Goal: Task Accomplishment & Management: Manage account settings

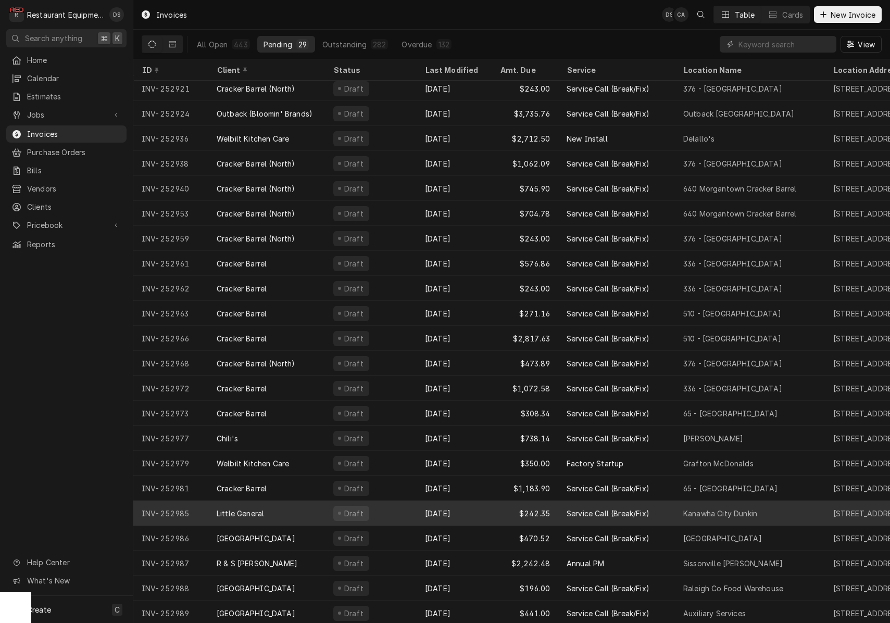
click at [420, 509] on div "Sep 30" at bounding box center [454, 513] width 75 height 25
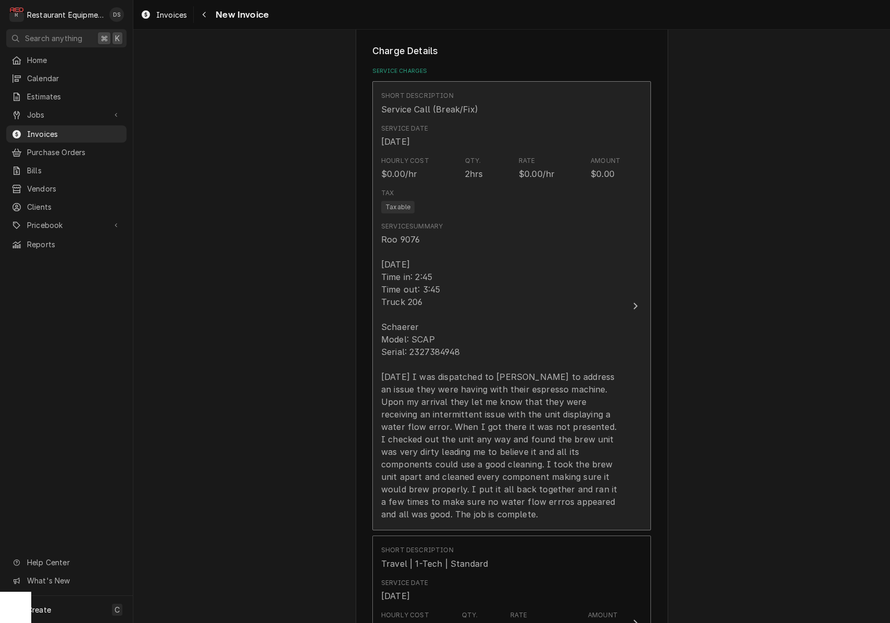
scroll to position [658, 0]
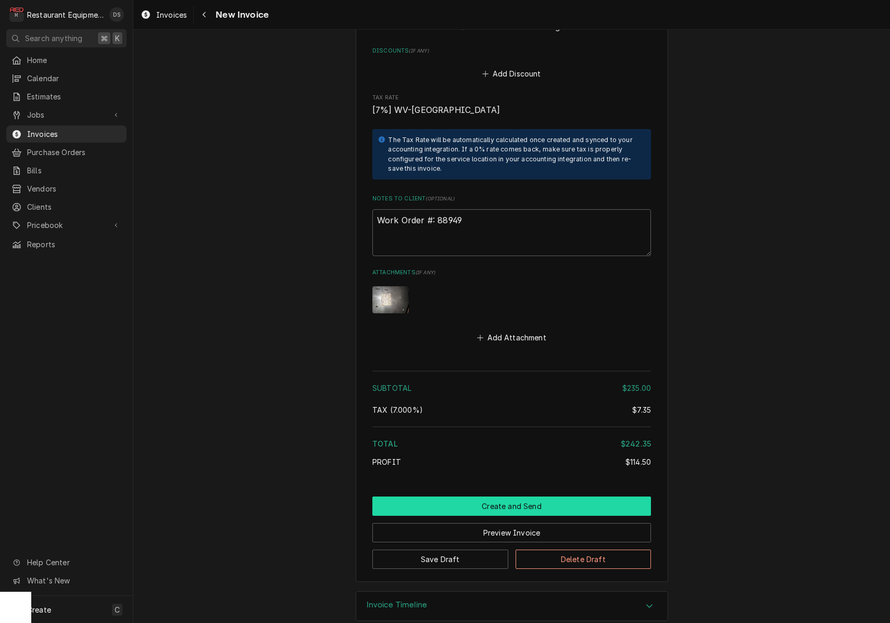
click at [495, 497] on button "Create and Send" at bounding box center [511, 506] width 279 height 19
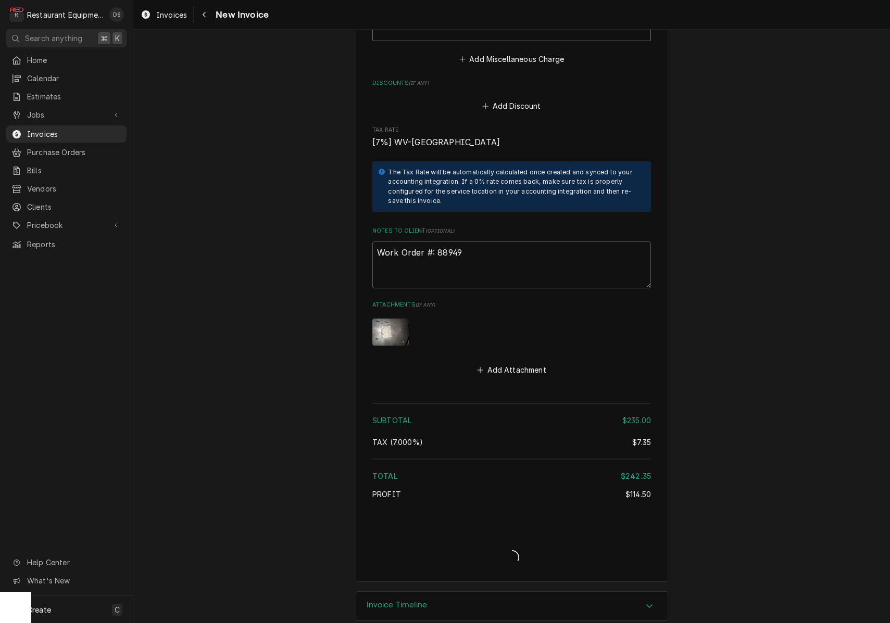
type textarea "x"
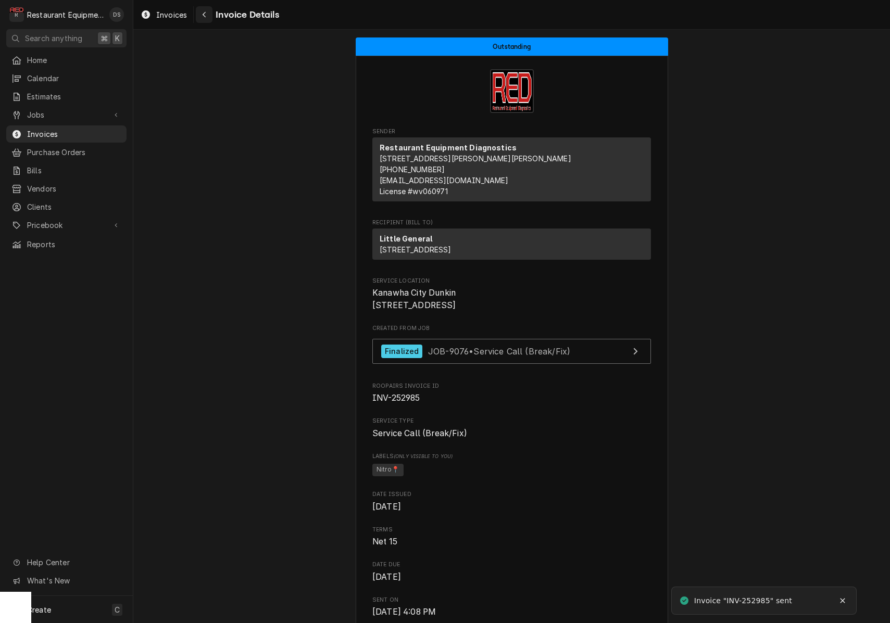
click at [204, 16] on icon "Navigate back" at bounding box center [204, 14] width 5 height 7
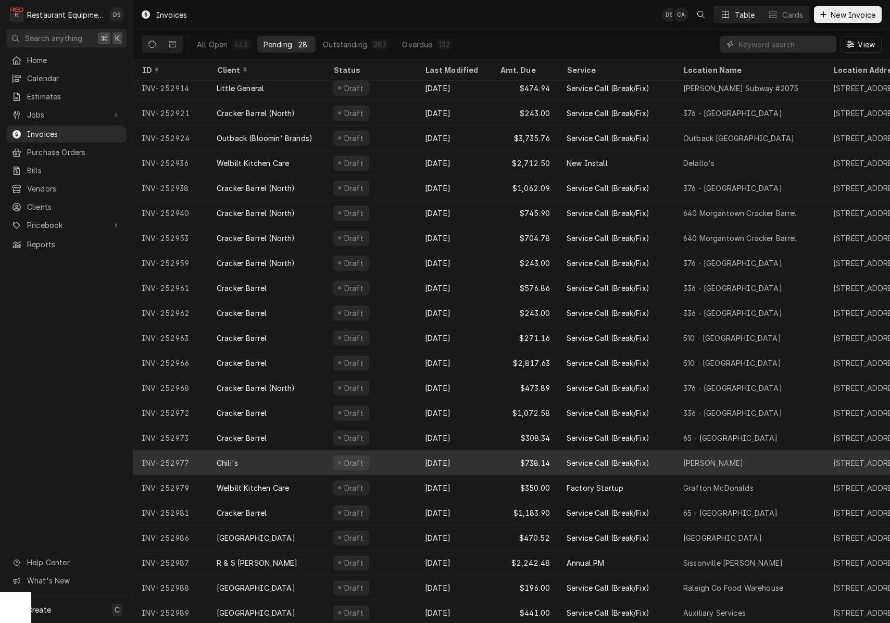
scroll to position [155, 0]
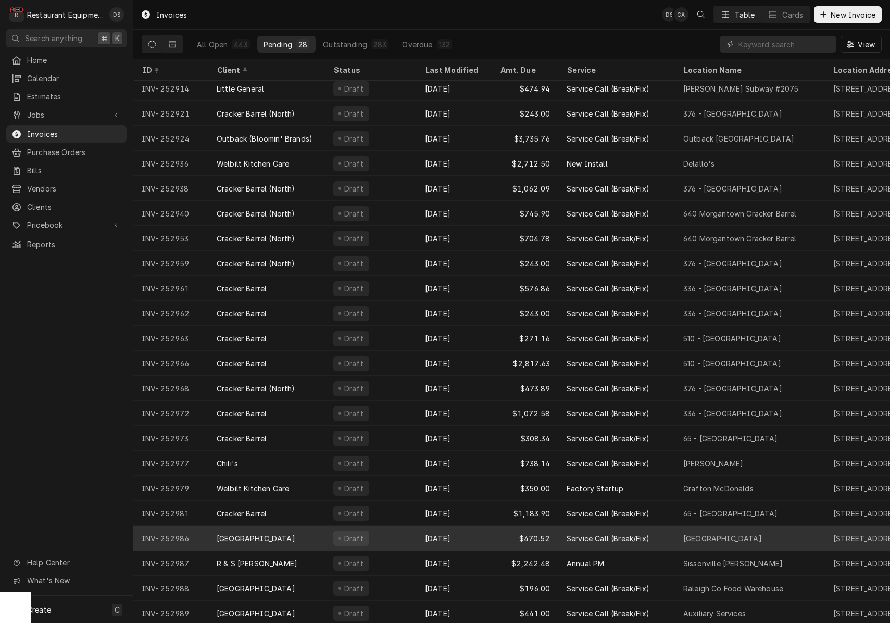
click at [407, 538] on div "Draft" at bounding box center [371, 538] width 92 height 25
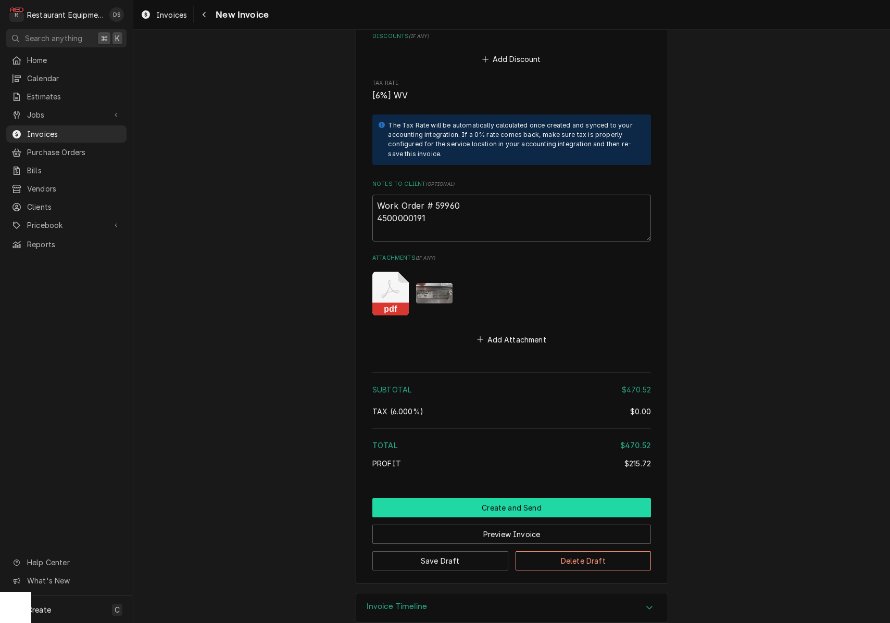
click at [516, 498] on button "Create and Send" at bounding box center [511, 507] width 279 height 19
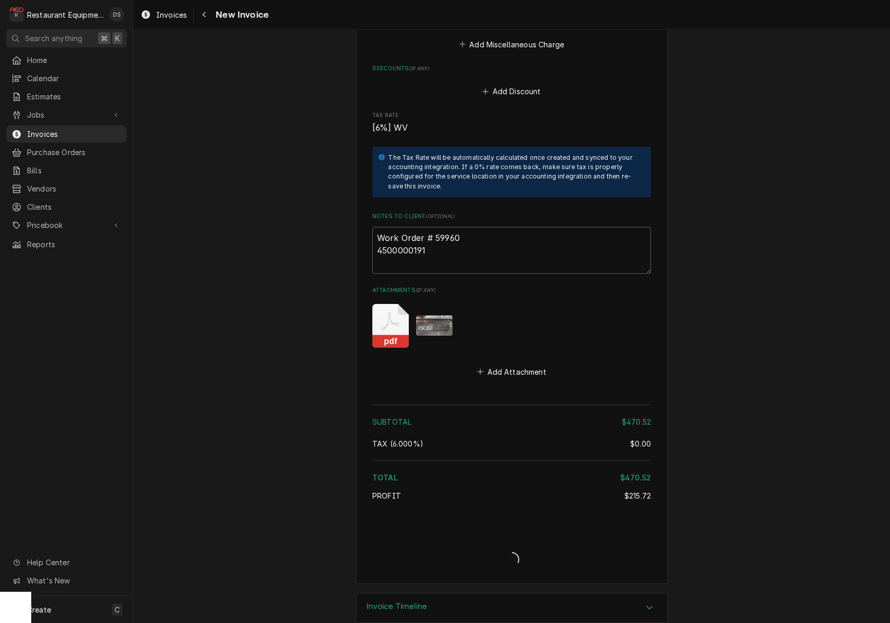
type textarea "x"
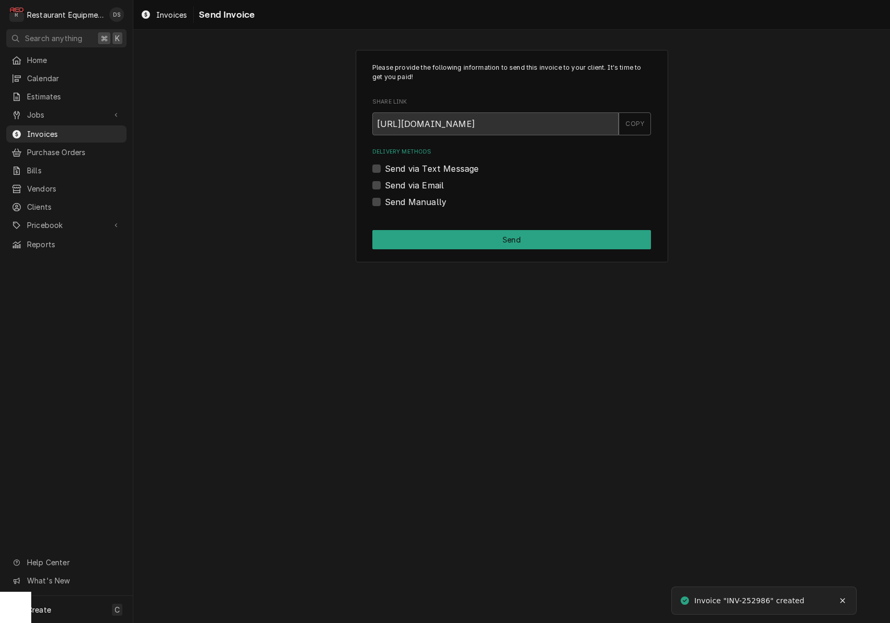
click at [385, 184] on label "Send via Email" at bounding box center [414, 185] width 59 height 12
click at [385, 184] on input "Send via Email" at bounding box center [524, 190] width 279 height 23
checkbox input "true"
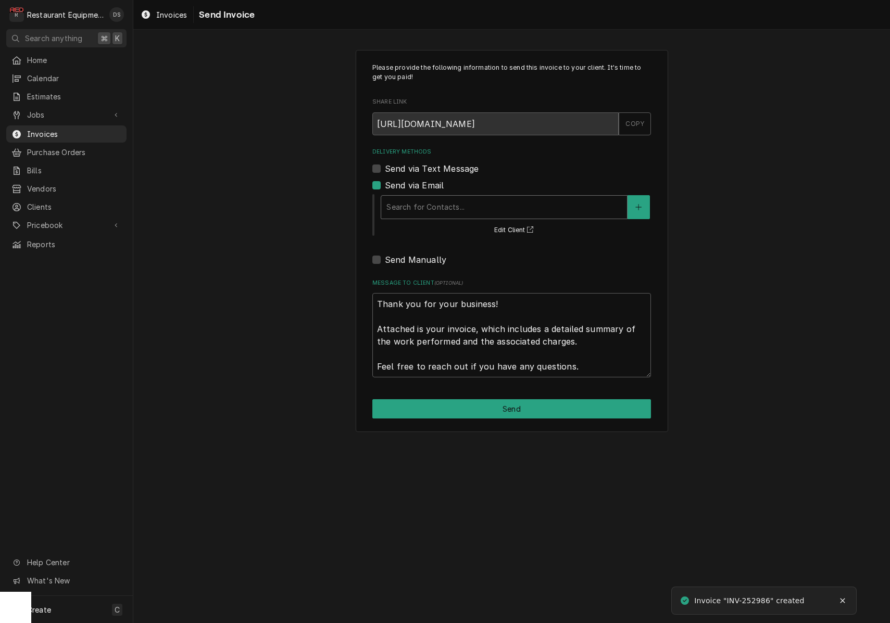
click at [489, 202] on div "Delivery Methods" at bounding box center [503, 207] width 235 height 19
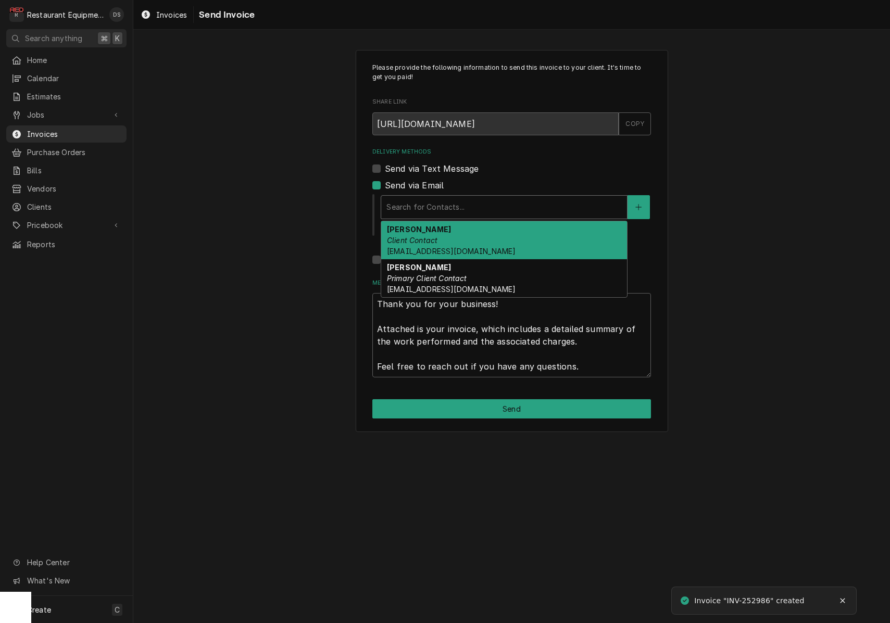
click at [486, 233] on div "Darlene McNeal Client Contact smcneel@k12.wv.us" at bounding box center [504, 240] width 246 height 38
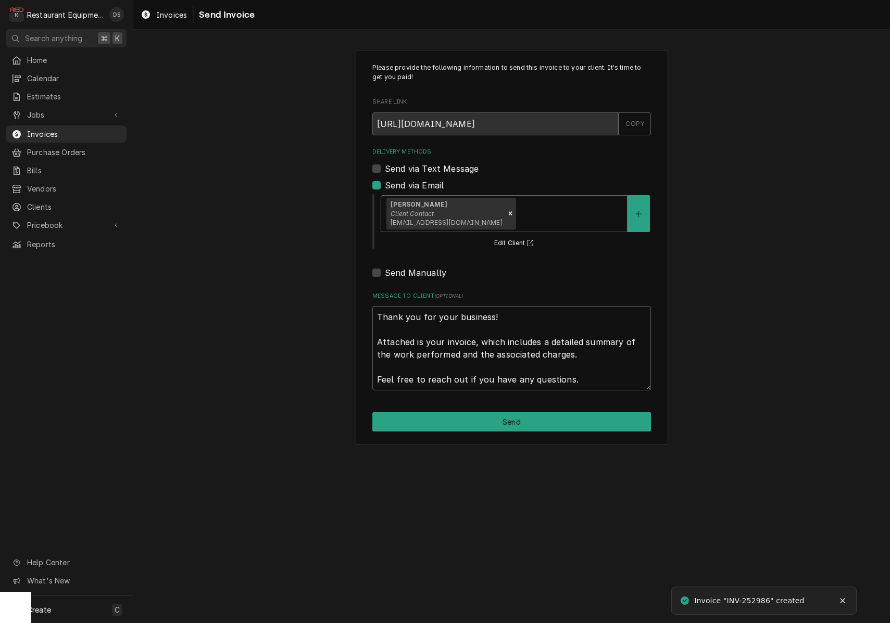
drag, startPoint x: 540, startPoint y: 210, endPoint x: 537, endPoint y: 229, distance: 18.5
click at [540, 211] on div "Delivery Methods" at bounding box center [570, 213] width 104 height 19
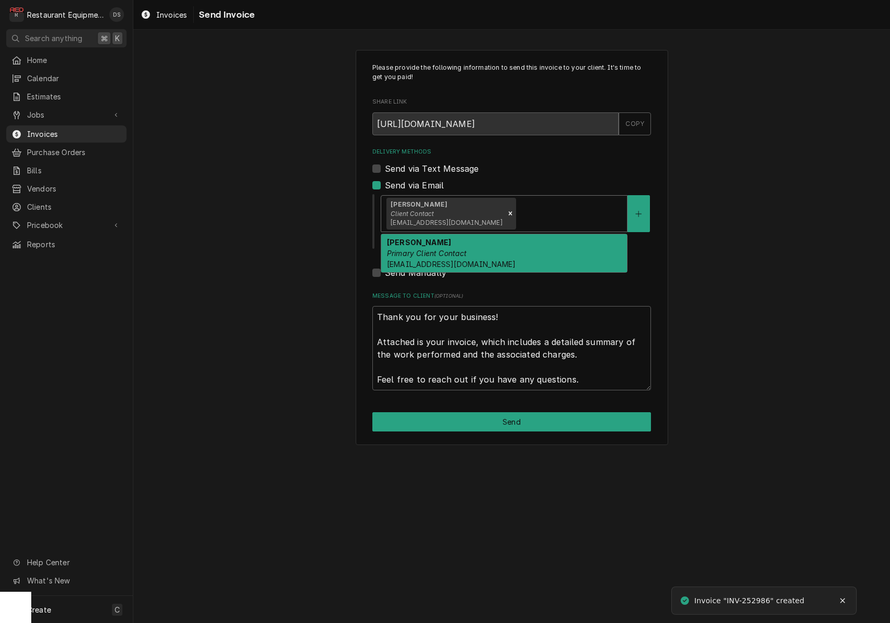
drag, startPoint x: 523, startPoint y: 249, endPoint x: 521, endPoint y: 256, distance: 6.6
click at [523, 250] on div "Malati Reeve Primary Client Contact mreeve@k12.wv.us" at bounding box center [504, 253] width 246 height 38
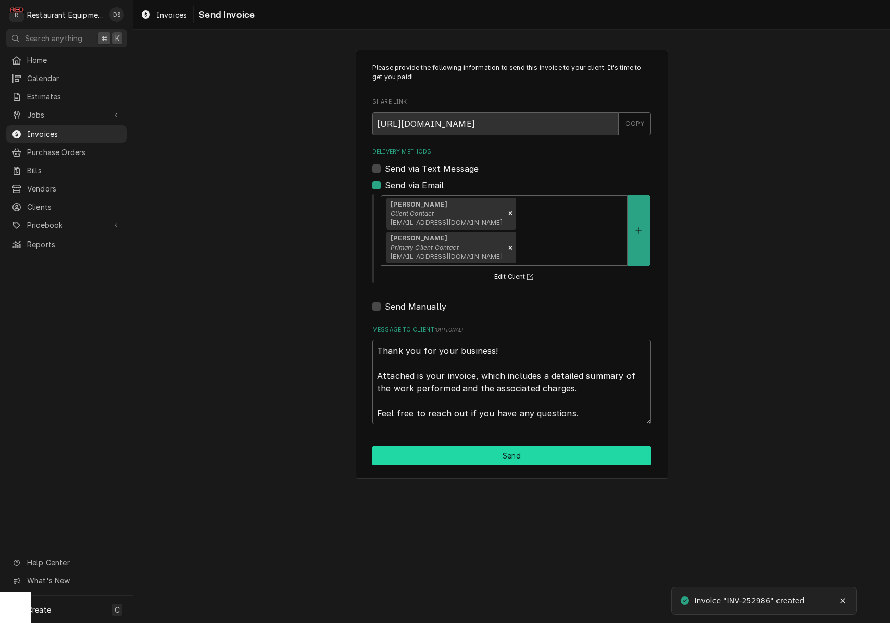
click at [514, 446] on button "Send" at bounding box center [511, 455] width 279 height 19
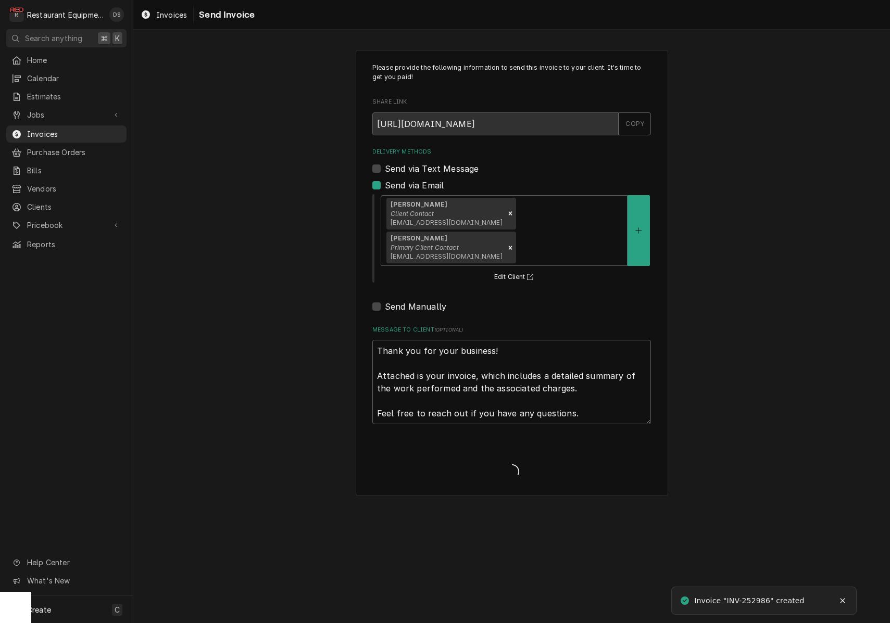
type textarea "x"
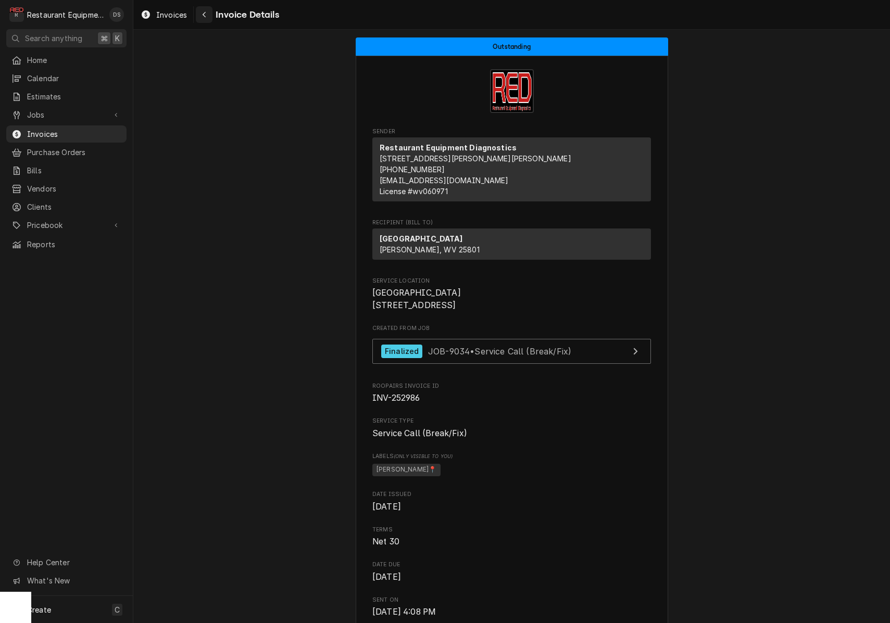
click at [196, 12] on button "Navigate back" at bounding box center [204, 14] width 17 height 17
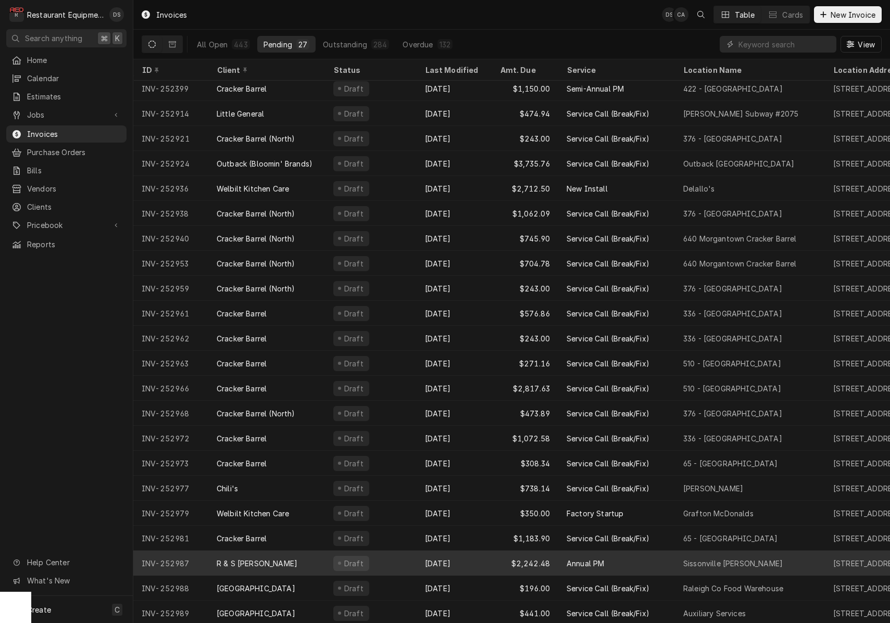
click at [432, 558] on div "Sep 30" at bounding box center [454, 563] width 75 height 25
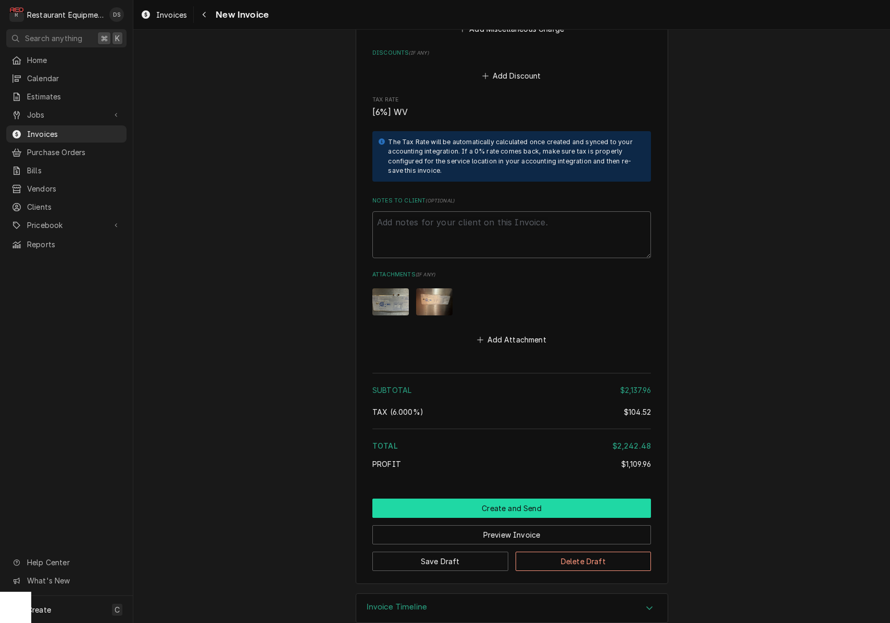
click at [512, 499] on button "Create and Send" at bounding box center [511, 508] width 279 height 19
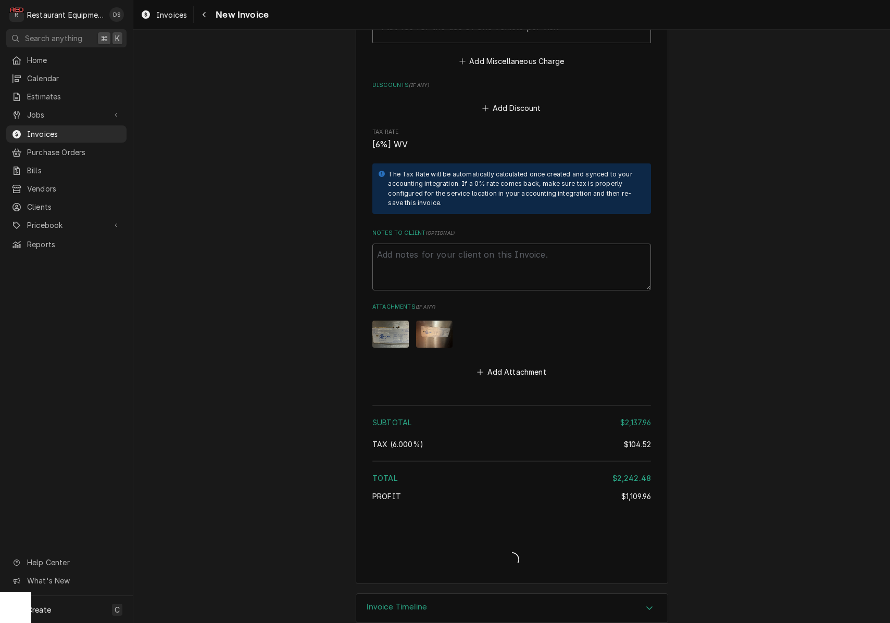
type textarea "x"
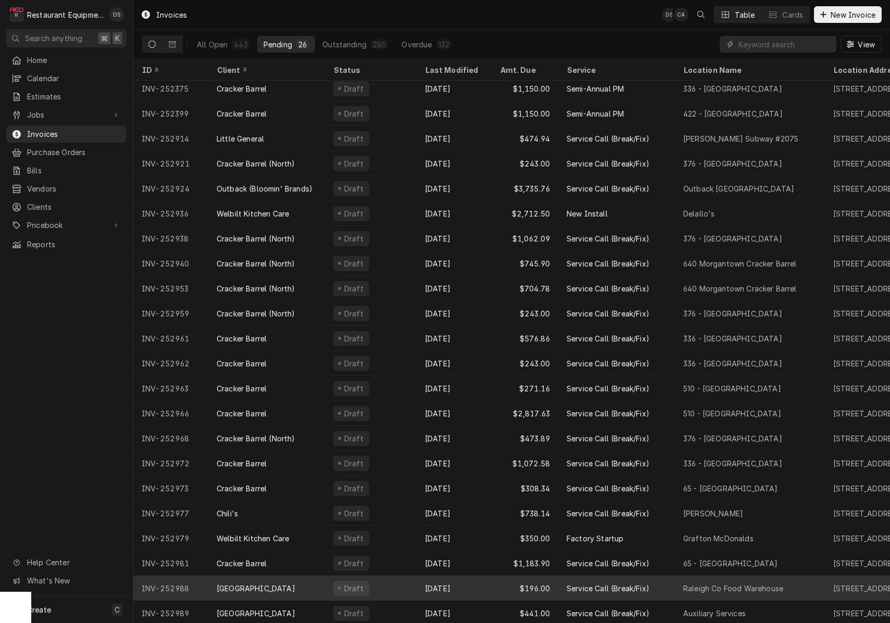
click at [492, 584] on div "$196.00" at bounding box center [525, 588] width 67 height 25
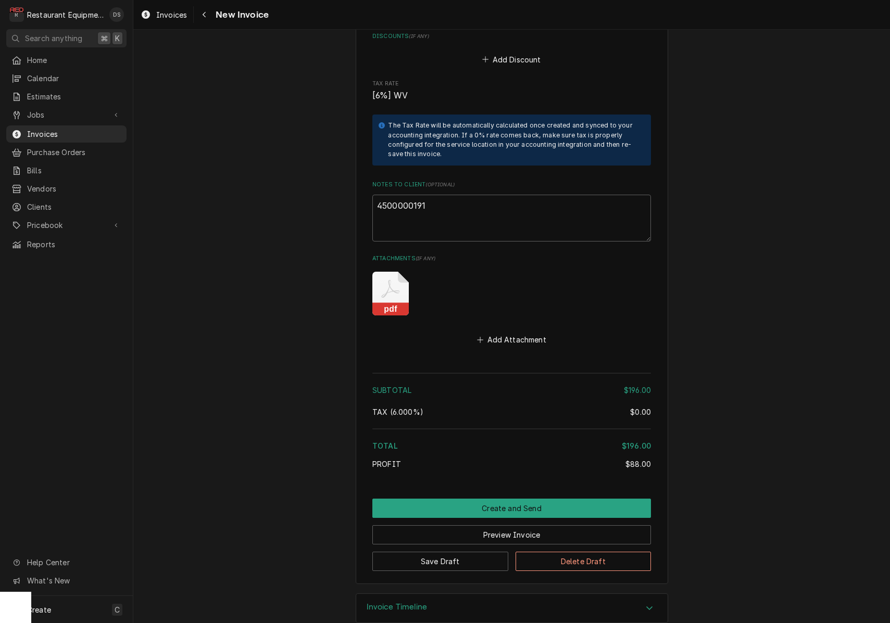
scroll to position [1731, 0]
click at [500, 499] on button "Create and Send" at bounding box center [511, 508] width 279 height 19
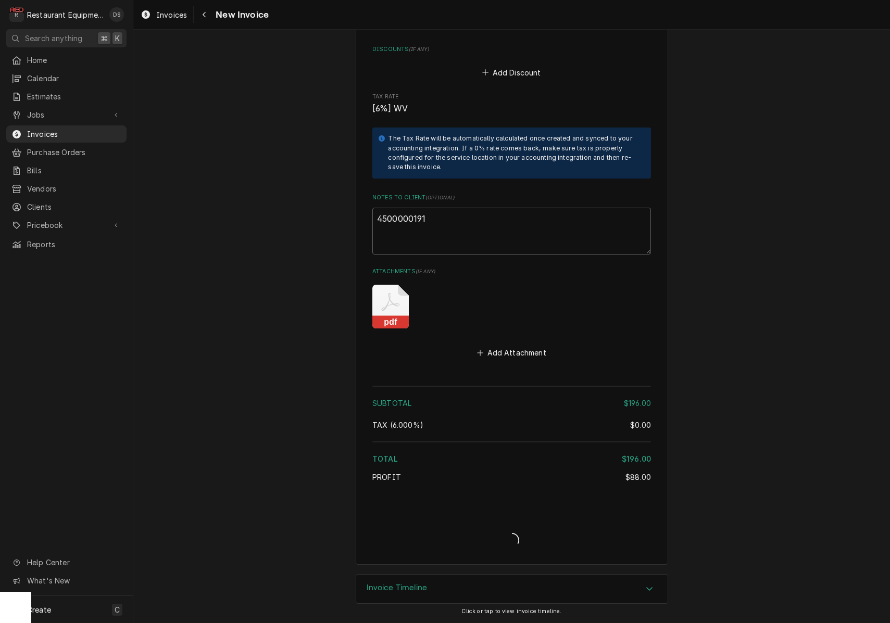
scroll to position [1698, 0]
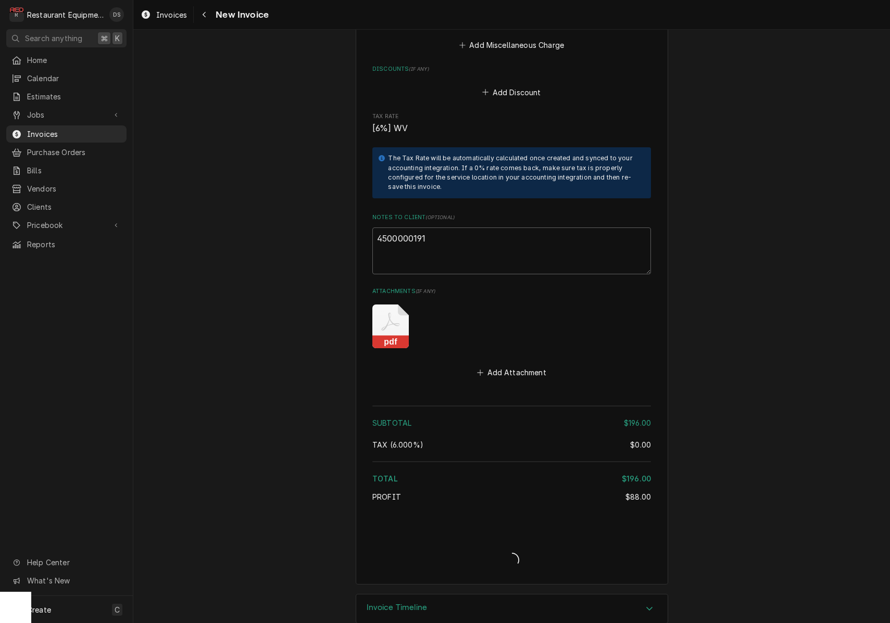
type textarea "x"
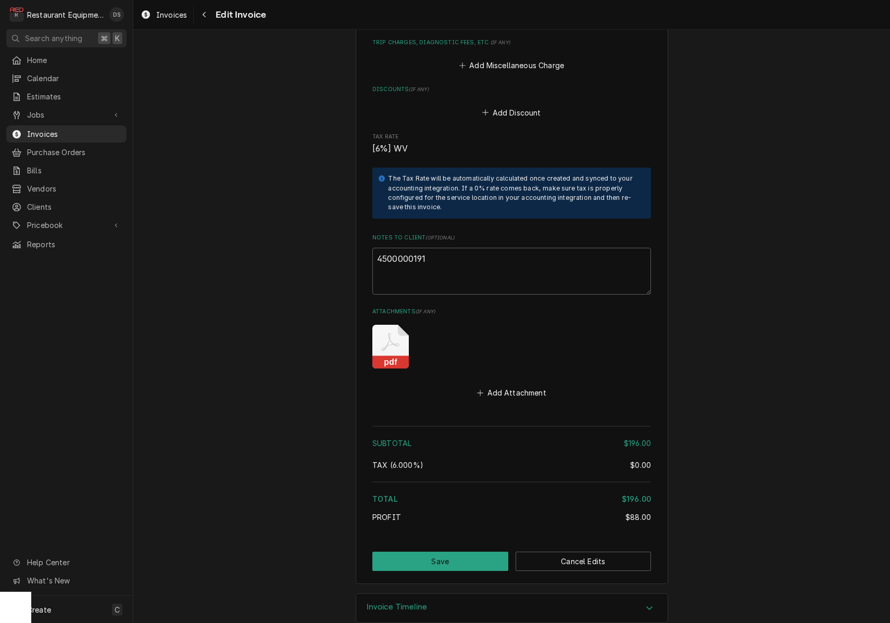
scroll to position [1678, 0]
click at [460, 553] on button "Save" at bounding box center [440, 562] width 136 height 19
type textarea "x"
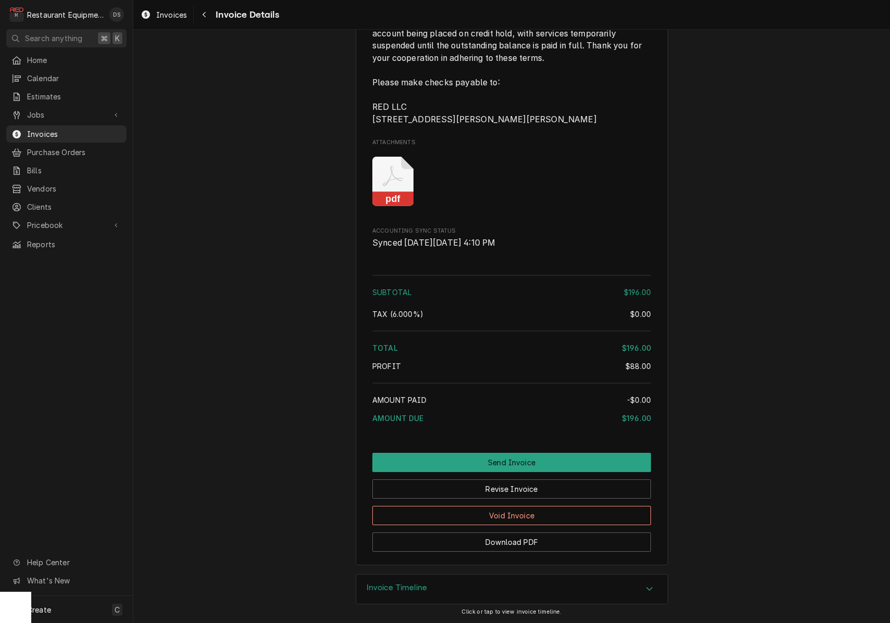
scroll to position [1487, 0]
click at [522, 462] on button "Send Invoice" at bounding box center [511, 462] width 279 height 19
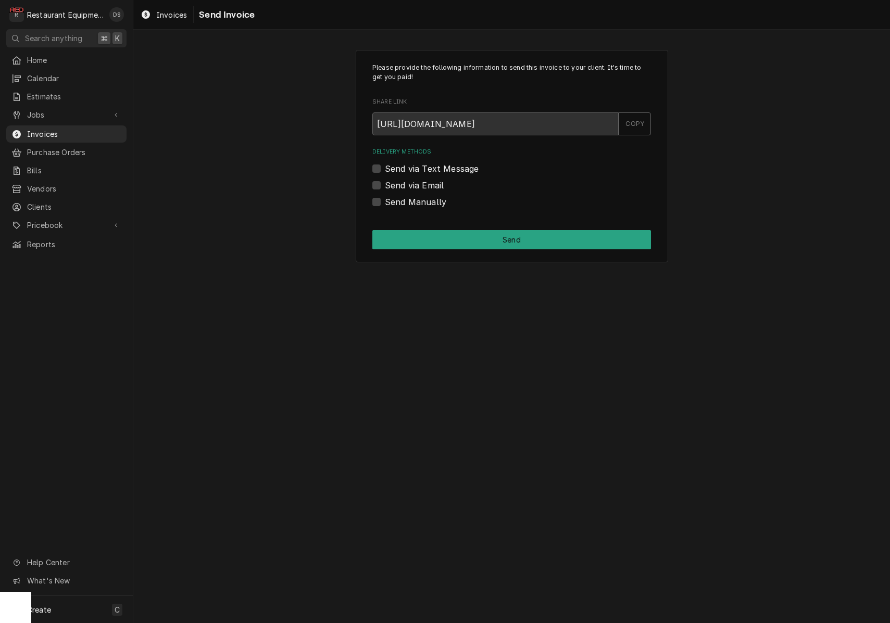
click at [377, 179] on div "Send via Email" at bounding box center [511, 185] width 279 height 12
click at [385, 182] on label "Send via Email" at bounding box center [414, 185] width 59 height 12
click at [385, 182] on input "Send via Email" at bounding box center [524, 190] width 279 height 23
checkbox input "true"
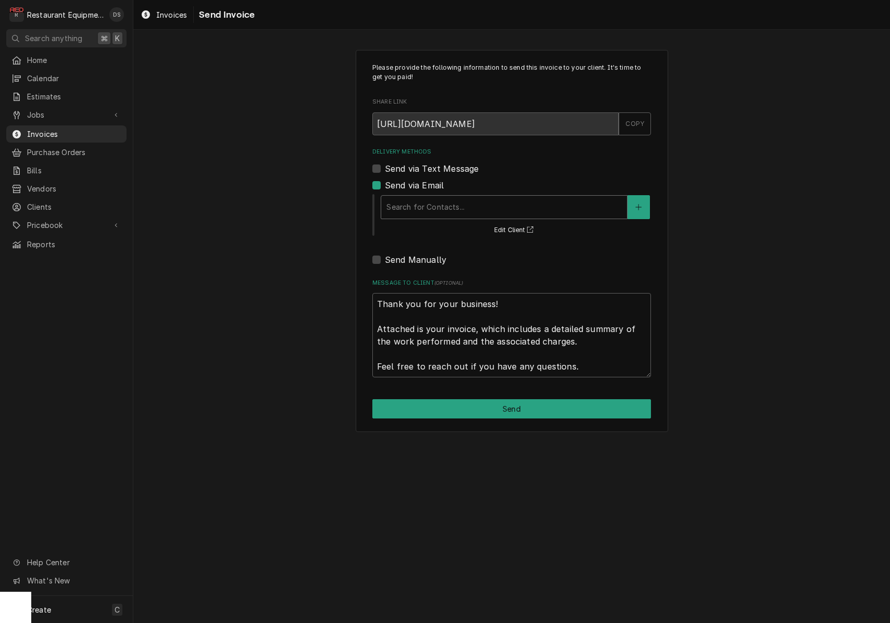
click at [447, 201] on div "Delivery Methods" at bounding box center [503, 207] width 235 height 19
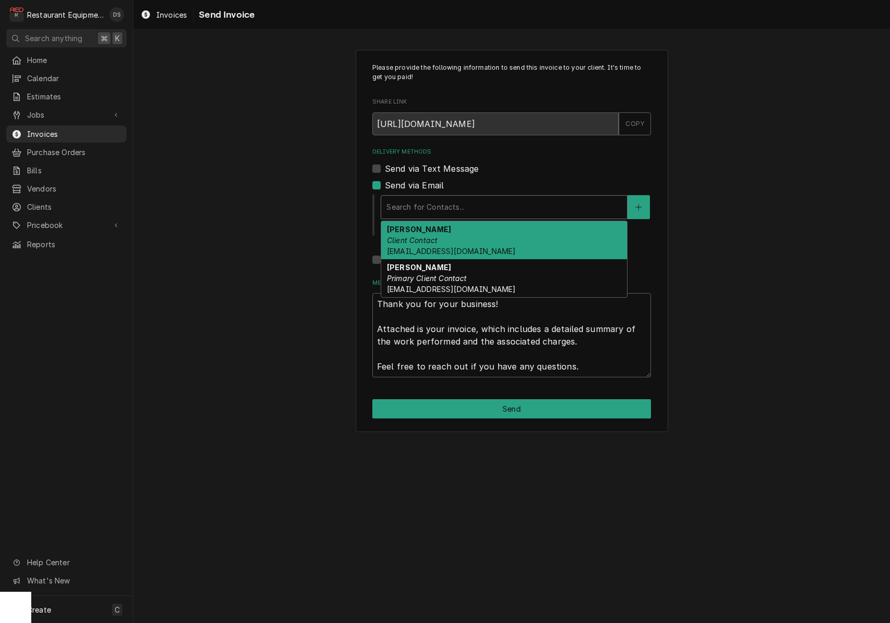
click at [471, 254] on div "Darlene McNeal Client Contact smcneel@k12.wv.us" at bounding box center [504, 240] width 246 height 38
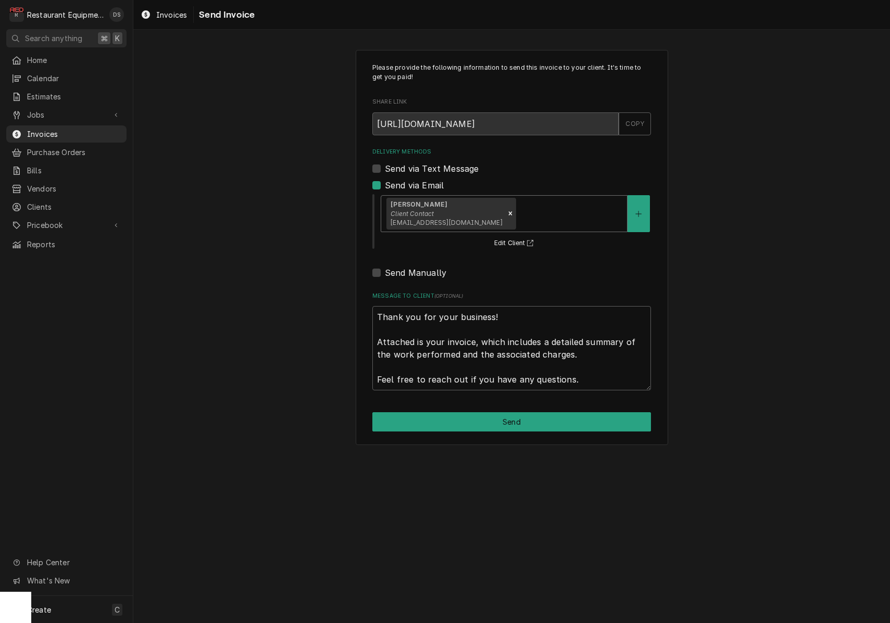
drag, startPoint x: 528, startPoint y: 214, endPoint x: 531, endPoint y: 223, distance: 10.2
click at [528, 214] on div "Delivery Methods" at bounding box center [570, 213] width 104 height 19
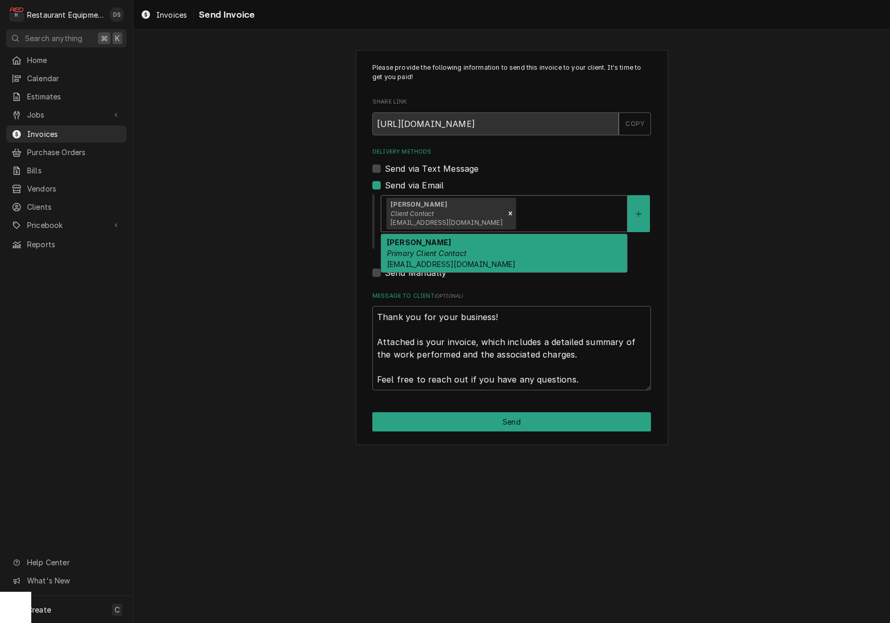
drag, startPoint x: 525, startPoint y: 254, endPoint x: 529, endPoint y: 278, distance: 24.2
click at [525, 254] on div "Malati Reeve Primary Client Contact mreeve@k12.wv.us" at bounding box center [504, 253] width 246 height 38
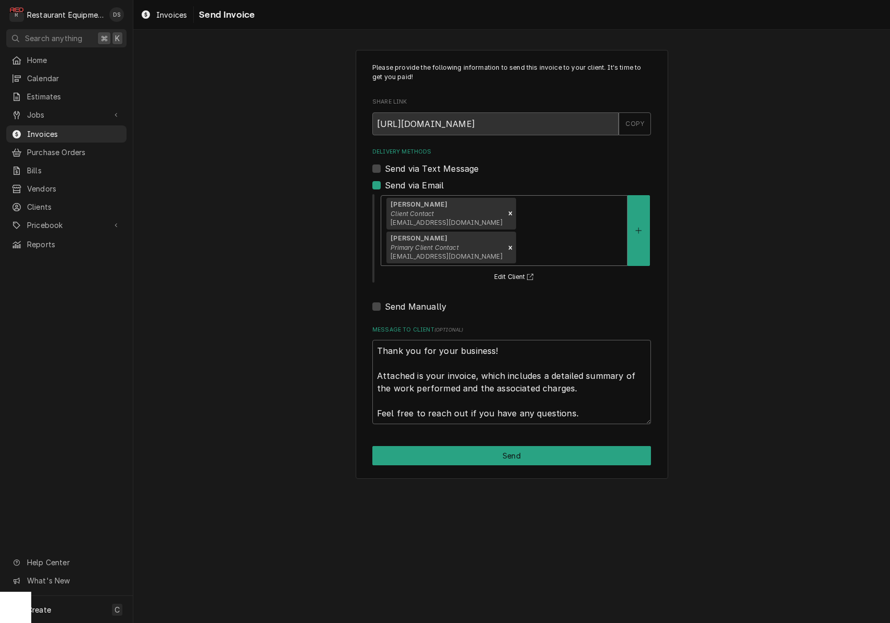
click at [530, 446] on button "Send" at bounding box center [511, 455] width 279 height 19
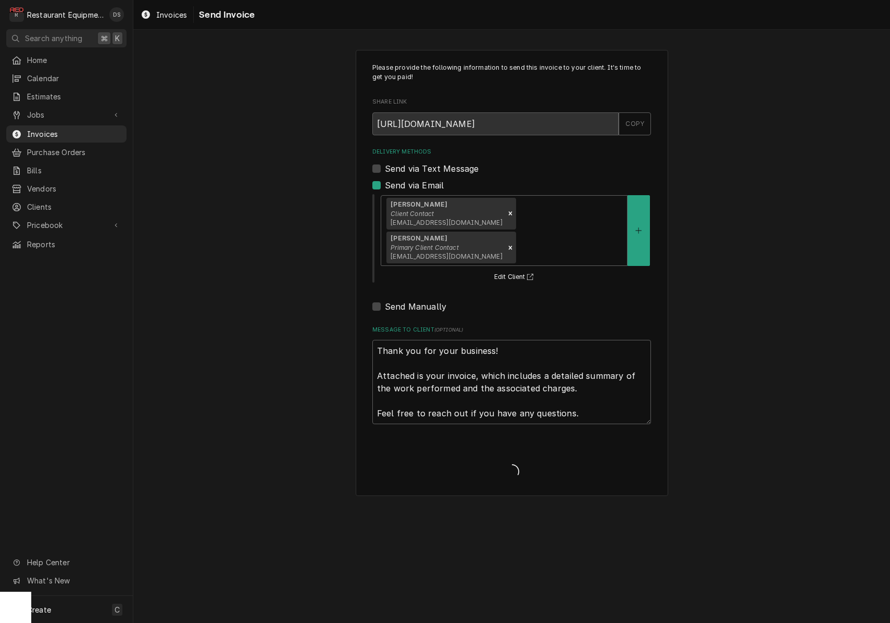
type textarea "x"
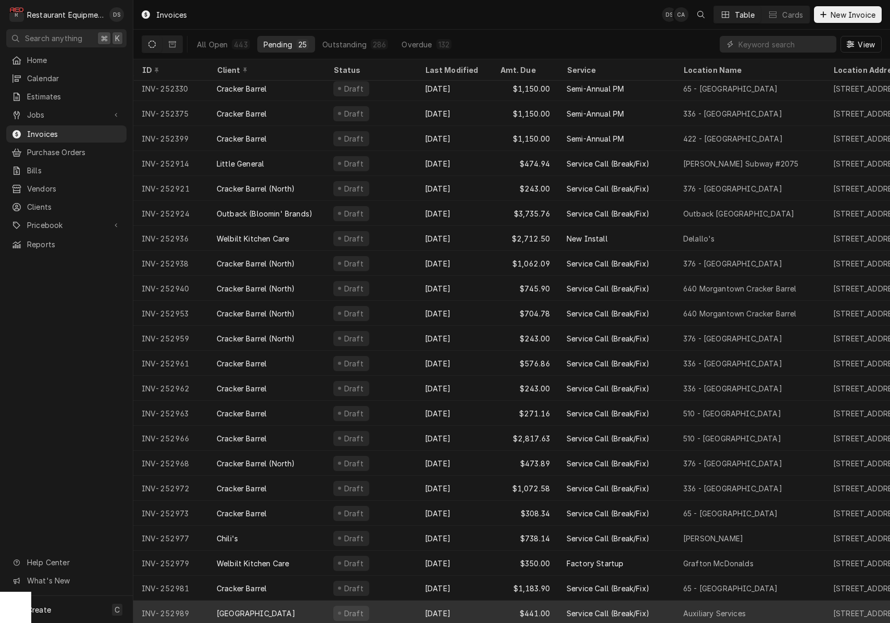
click at [510, 609] on div "$441.00" at bounding box center [525, 613] width 67 height 25
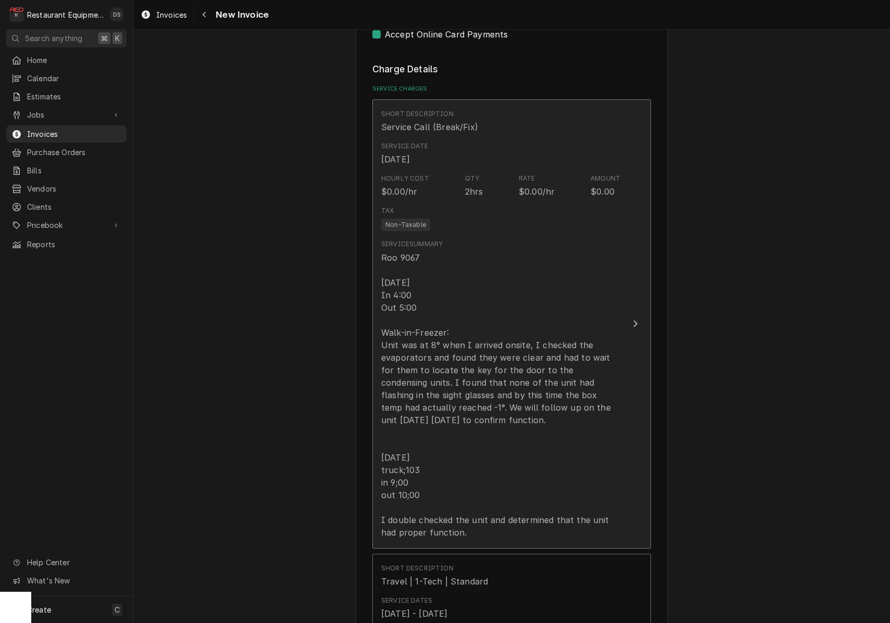
scroll to position [843, 0]
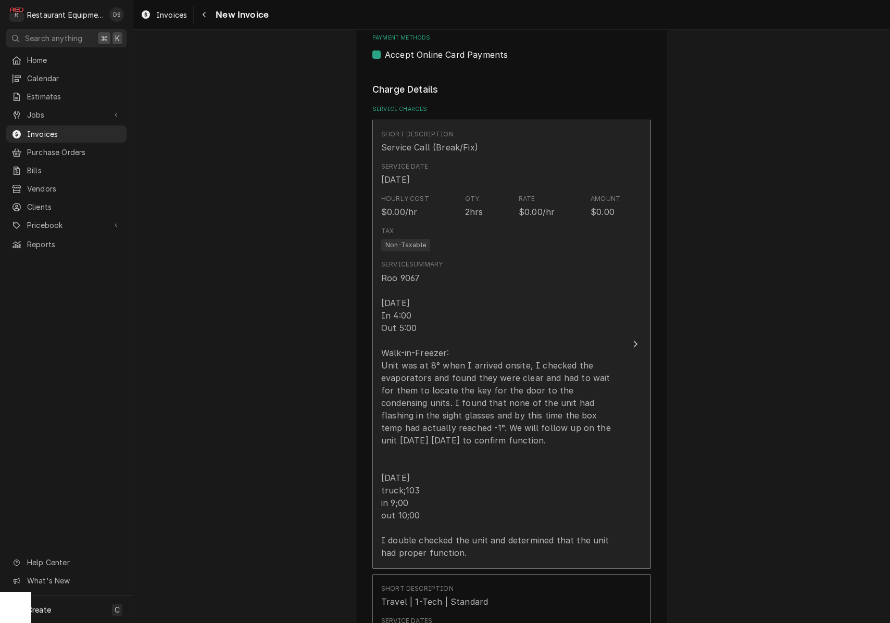
click at [505, 421] on div "Roo 9067 [DATE] In 4:00 Out 5:00 Walk-in-Freezer: Unit was at 8° when I arrived…" at bounding box center [500, 415] width 239 height 287
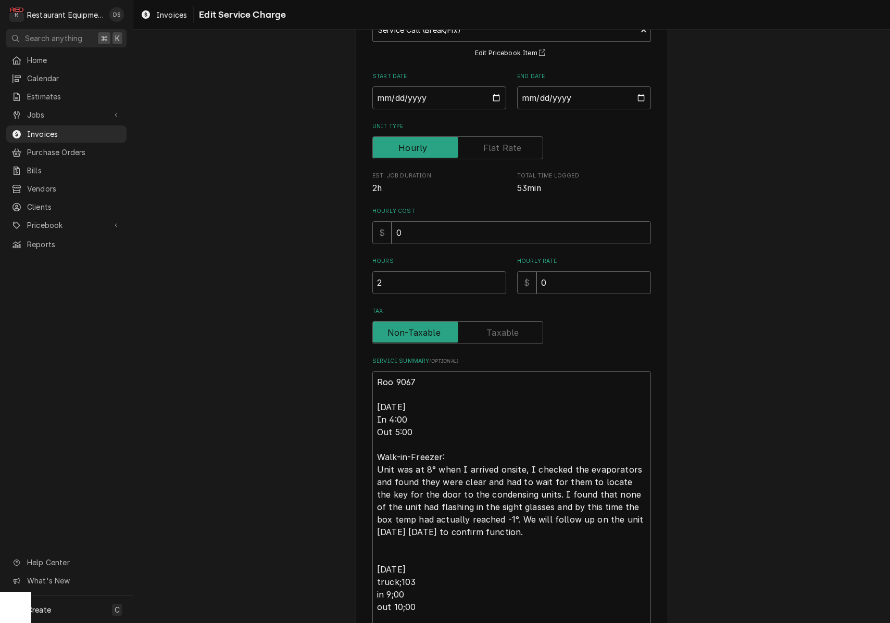
scroll to position [135, 0]
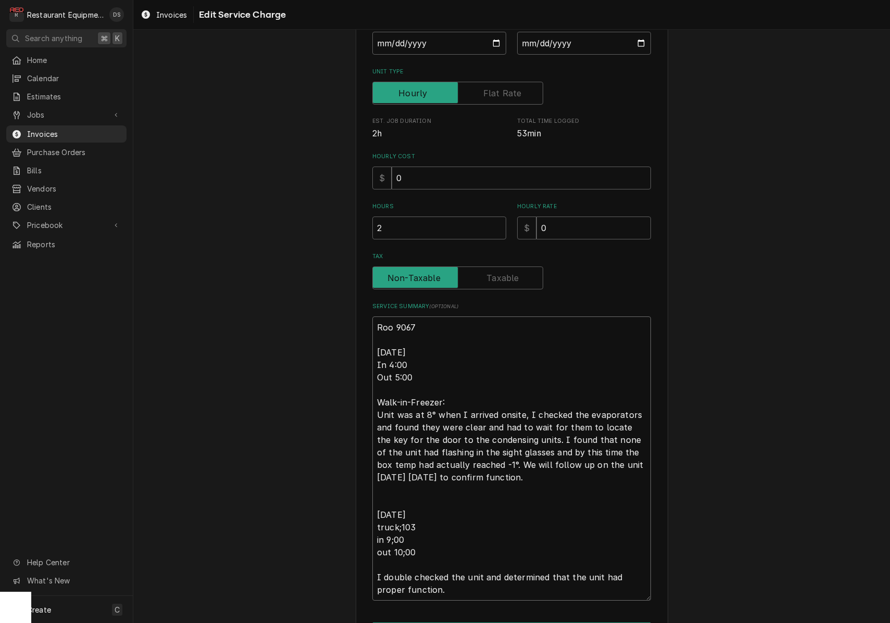
drag, startPoint x: 409, startPoint y: 356, endPoint x: 417, endPoint y: 358, distance: 7.7
click at [409, 356] on textarea "Roo 9067 [DATE] In 4:00 Out 5:00 Walk-in-Freezer: Unit was at 8° when I arrived…" at bounding box center [511, 459] width 279 height 284
type textarea "x"
type textarea "Roo 9067 9/29/25 In 4:0 Out 5:00 Walk-in-Freezer: Unit was at 8° when I arrived…"
type textarea "x"
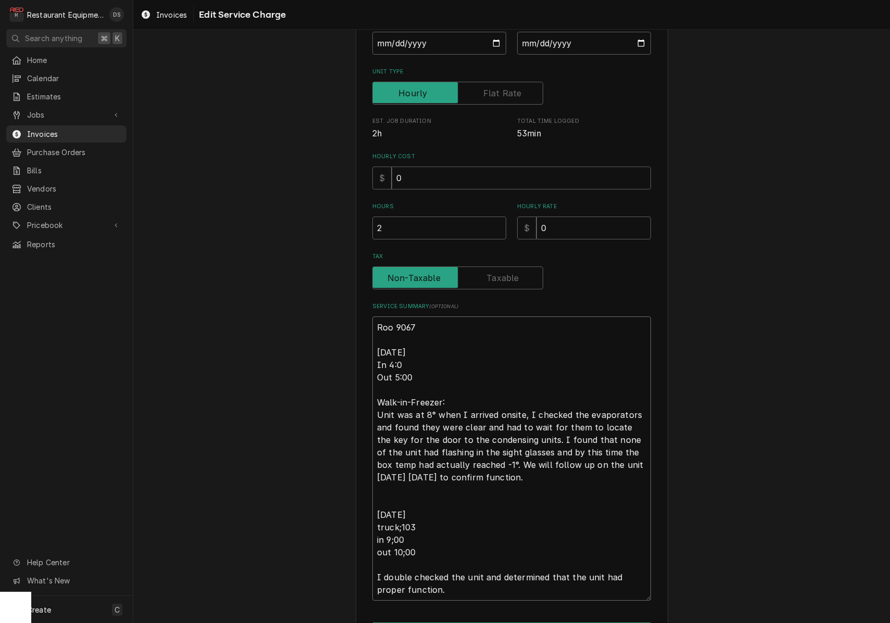
type textarea "Roo 9067 9/29/25 In 4: Out 5:00 Walk-in-Freezer: Unit was at 8° when I arrived …"
type textarea "x"
type textarea "Roo 9067 9/29/25 In 4 Out 5:00 Walk-in-Freezer: Unit was at 8° when I arrived o…"
type textarea "x"
type textarea "Roo 9067 9/29/25 In 4: Out 5:00 Walk-in-Freezer: Unit was at 8° when I arrived …"
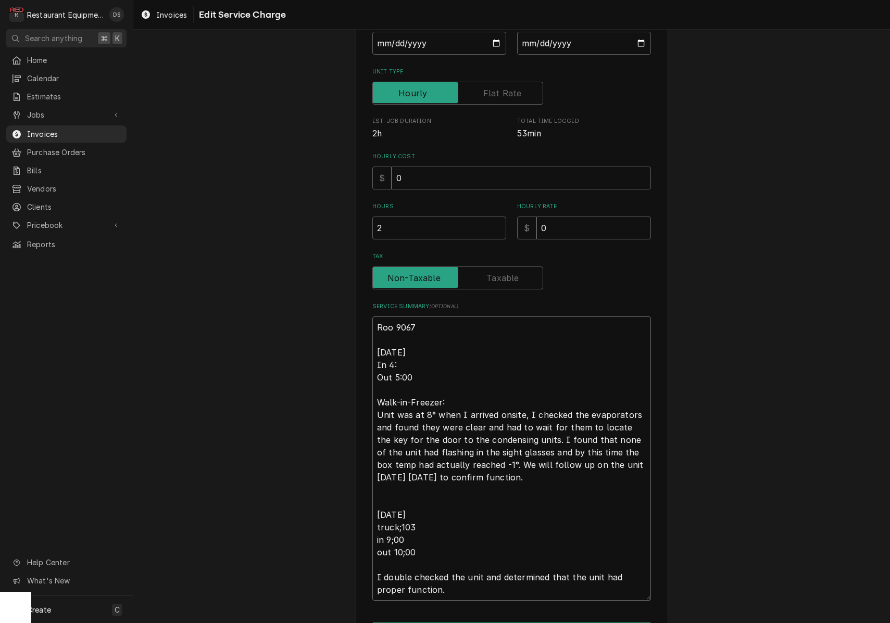
type textarea "x"
type textarea "Roo 9067 9/29/25 In 4:3 Out 5:00 Walk-in-Freezer: Unit was at 8° when I arrived…"
type textarea "x"
type textarea "Roo 9067 9/29/25 In 4:30 Out 5:00 Walk-in-Freezer: Unit was at 8° when I arrive…"
click at [422, 375] on textarea "Roo 9067 9/29/25 In 4:30 Out 5:00 Walk-in-Freezer: Unit was at 8° when I arrive…" at bounding box center [511, 459] width 279 height 284
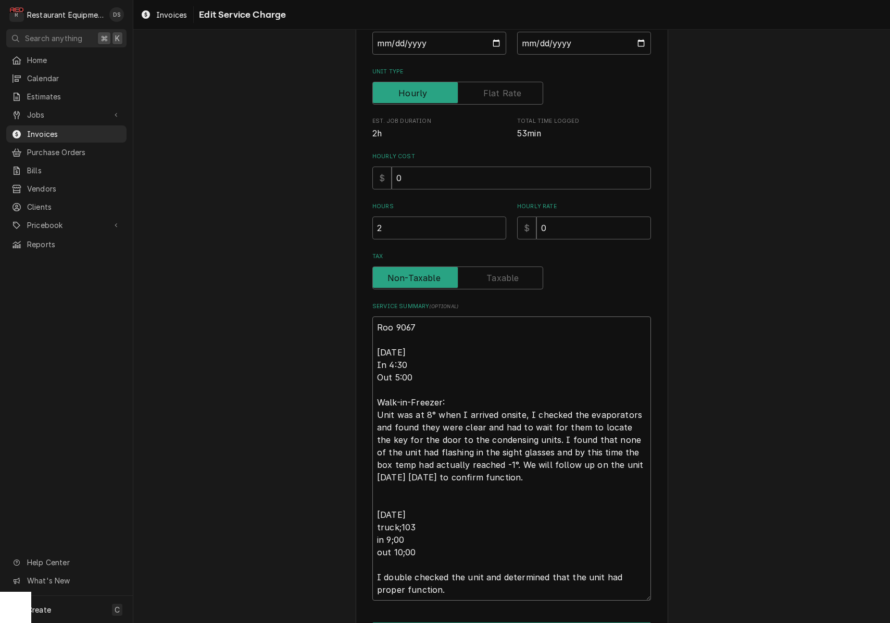
type textarea "x"
type textarea "Roo 9067 9/29/25 In 4:30 Out 5:0 Walk-in-Freezer: Unit was at 8° when I arrived…"
type textarea "x"
type textarea "Roo 9067 9/29/25 In 4:30 Out 5: Walk-in-Freezer: Unit was at 8° when I arrived …"
type textarea "x"
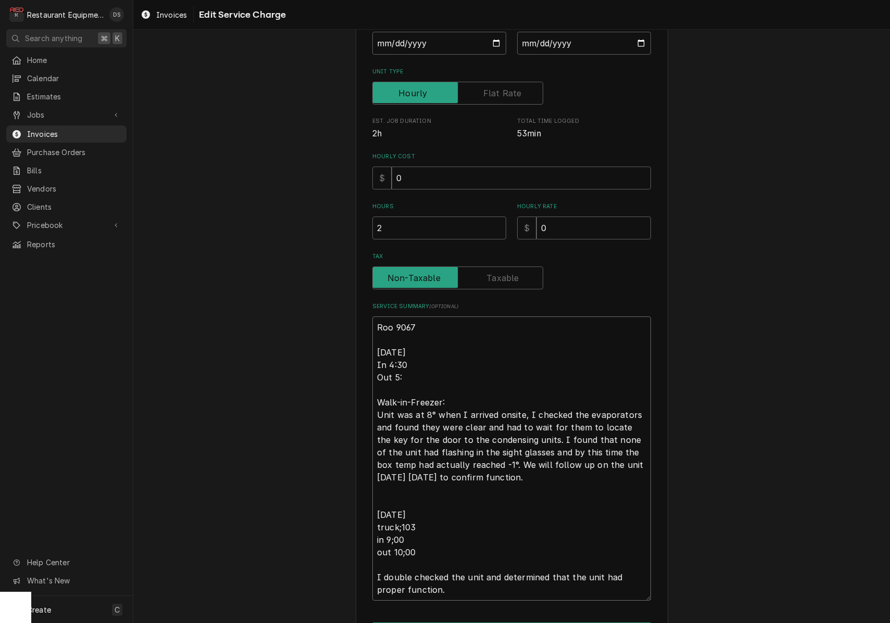
type textarea "Roo 9067 9/29/25 In 4:30 Out 5:3 Walk-in-Freezer: Unit was at 8° when I arrived…"
type textarea "x"
type textarea "Roo 9067 9/29/25 In 4:30 Out 5:30 Walk-in-Freezer: Unit was at 8° when I arrive…"
type textarea "x"
type textarea "Roo 9067 9/29/25 In 4:30 Out 5:30p Walk-in-Freezer: Unit was at 8° when I arriv…"
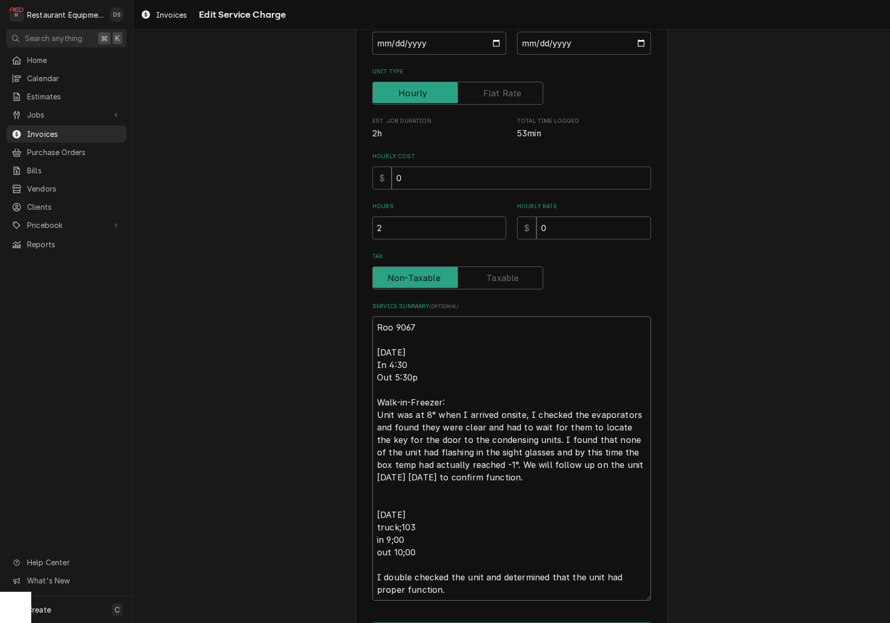
type textarea "x"
type textarea "Roo 9067 9/29/25 In 4:30 Out 5:30pm Walk-in-Freezer: Unit was at 8° when I arri…"
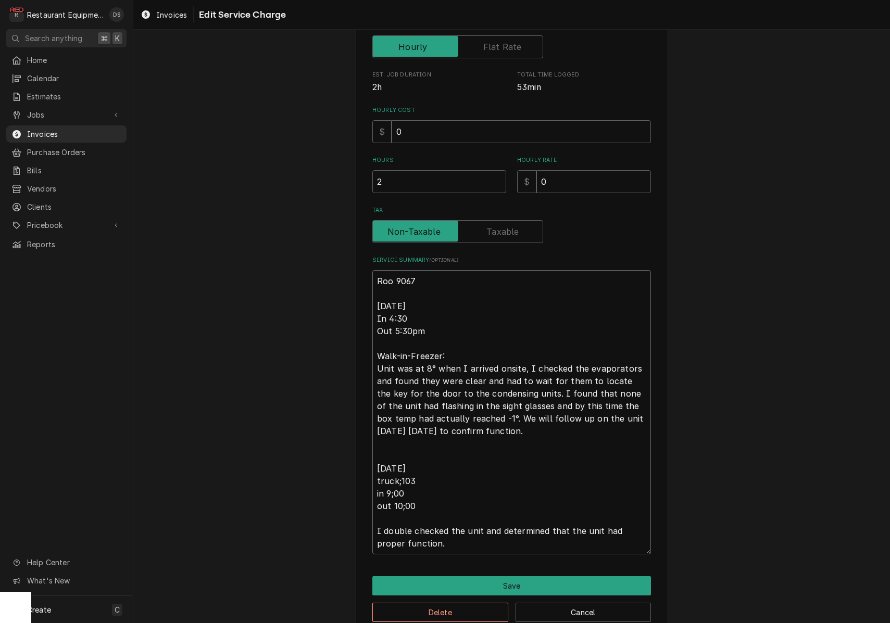
scroll to position [185, 0]
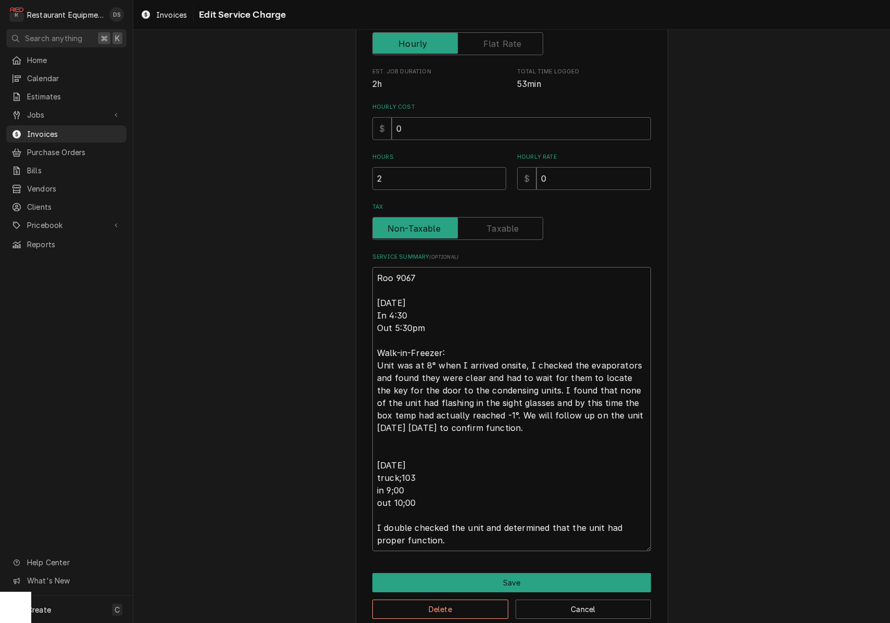
click at [421, 302] on textarea "Roo 9067 9/29/25 In 4:30 Out 5:30pm Walk-in-Freezer: Unit was at 8° when I arri…" at bounding box center [511, 409] width 279 height 284
type textarea "x"
type textarea "Roo 9067 9/29/25. In 4:30 Out 5:30pm Walk-in-Freezer: Unit was at 8° when I arr…"
type textarea "x"
type textarea "Roo 9067 9/29/25. O In 4:30 Out 5:30pm Walk-in-Freezer: Unit was at 8° when I a…"
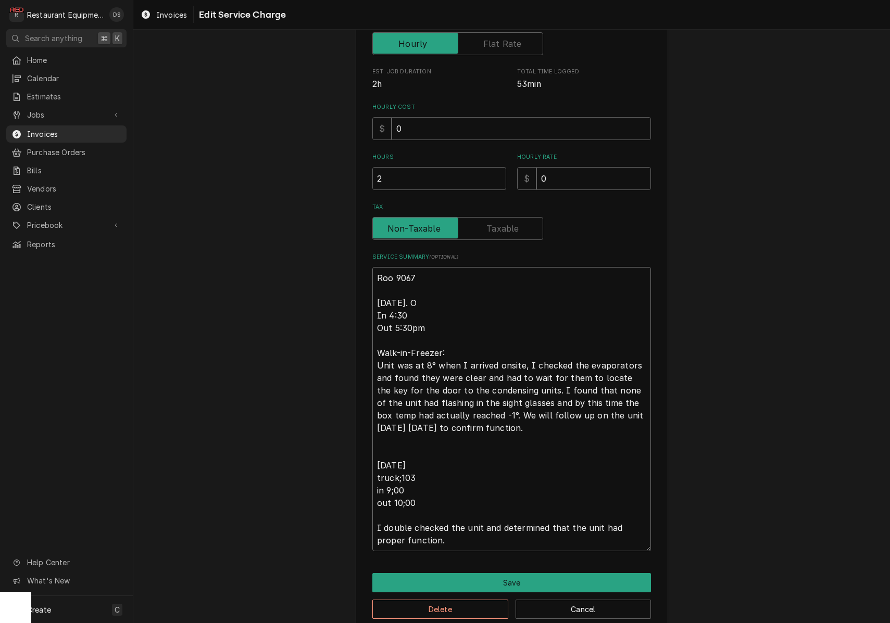
type textarea "x"
type textarea "Roo 9067 9/29/25. OT In 4:30 Out 5:30pm Walk-in-Freezer: Unit was at 8° when I …"
type textarea "x"
type textarea "Roo 9067 9/29/25. OT In 4:30 Out 5:30pm Walk-in-Freezer: Unit was at 8° when I …"
type textarea "x"
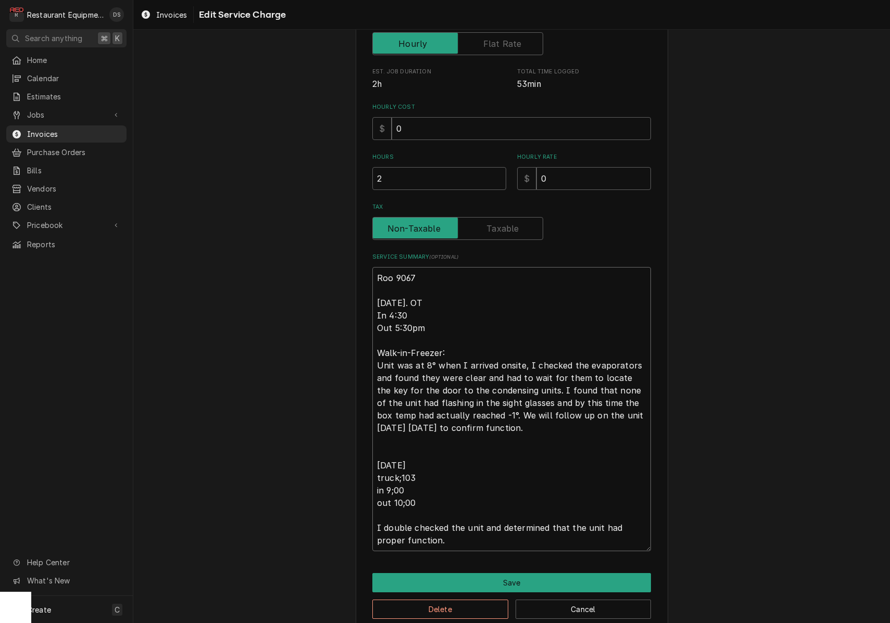
type textarea "Roo 9067 9/29/25. OT a In 4:30 Out 5:30pm Walk-in-Freezer: Unit was at 8° when …"
type textarea "x"
type textarea "Roo 9067 9/29/25. OT ap In 4:30 Out 5:30pm Walk-in-Freezer: Unit was at 8° when…"
type textarea "x"
type textarea "Roo 9067 9/29/25. OT app In 4:30 Out 5:30pm Walk-in-Freezer: Unit was at 8° whe…"
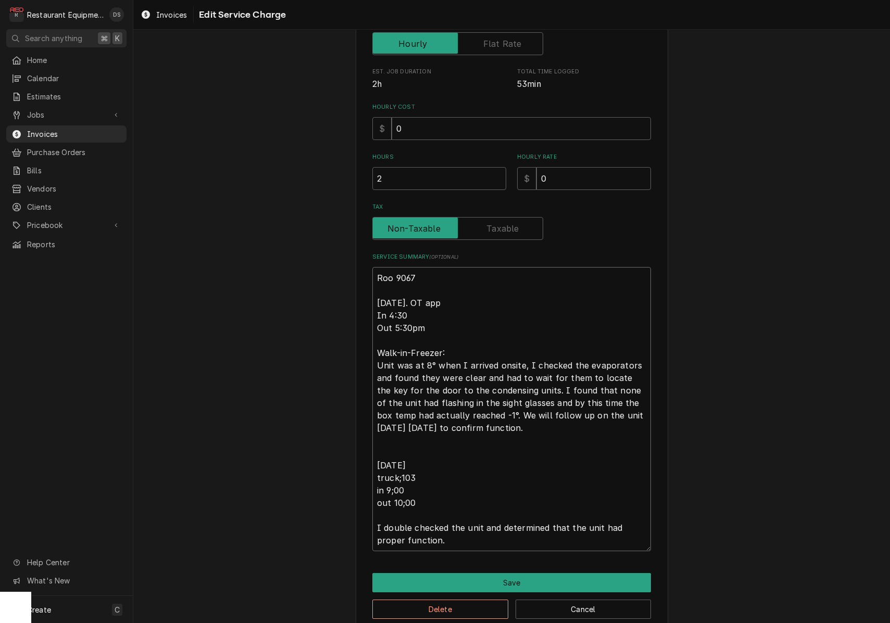
type textarea "x"
type textarea "Roo 9067 9/29/25. OT appr In 4:30 Out 5:30pm Walk-in-Freezer: Unit was at 8° wh…"
type textarea "x"
type textarea "Roo 9067 9/29/25. OT appro In 4:30 Out 5:30pm Walk-in-Freezer: Unit was at 8° w…"
type textarea "x"
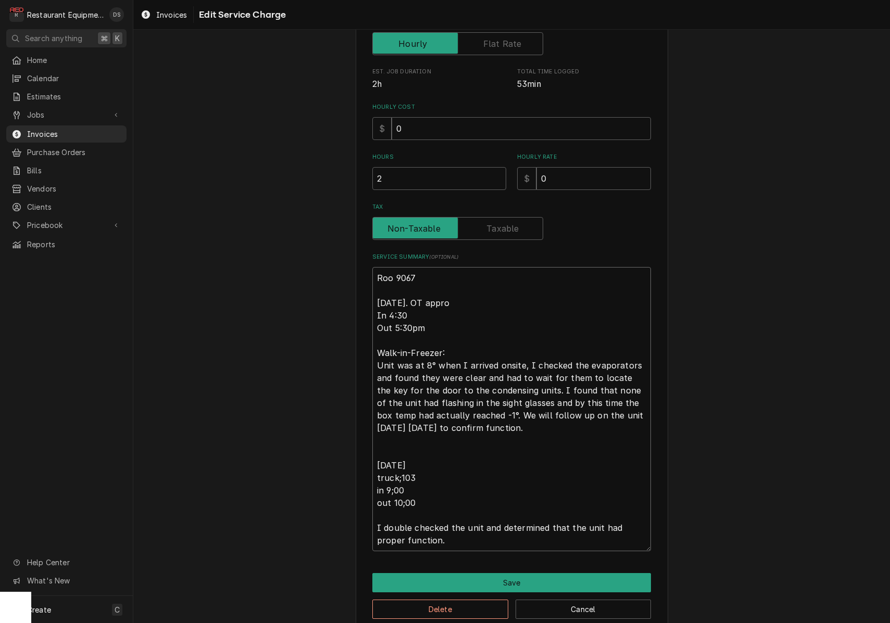
type textarea "Roo 9067 9/29/25. OT approv In 4:30 Out 5:30pm Walk-in-Freezer: Unit was at 8° …"
type textarea "x"
type textarea "Roo 9067 9/29/25. OT approve In 4:30 Out 5:30pm Walk-in-Freezer: Unit was at 8°…"
type textarea "x"
type textarea "Roo 9067 9/29/25. OT approved In 4:30 Out 5:30pm Walk-in-Freezer: Unit was at 8…"
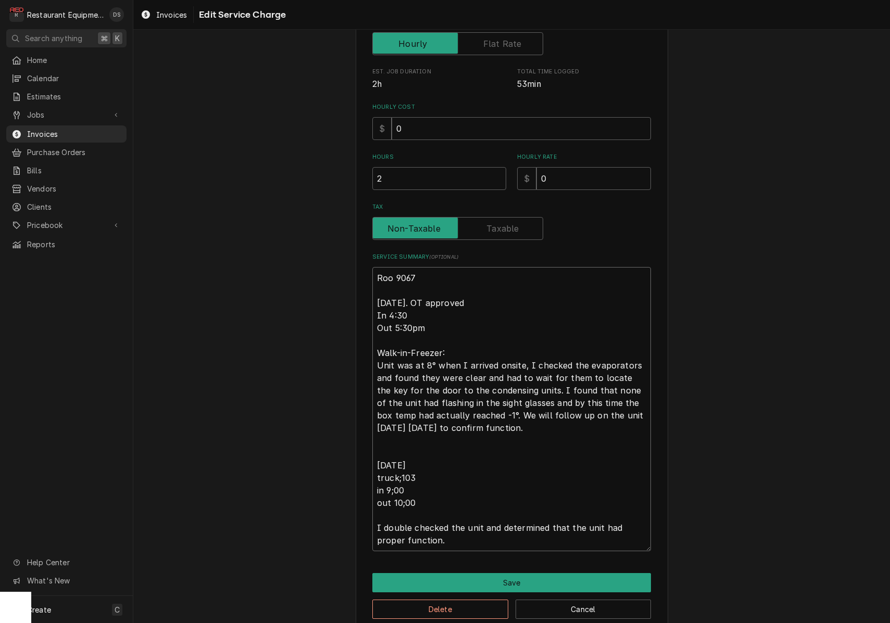
type textarea "x"
type textarea "Roo 9067 9/29/25. OT approved In 4:30 Out 5:30pm Walk-in-Freezer: Unit was at 8…"
type textarea "x"
type textarea "Roo 9067 9/29/25. OT approved b In 4:30 Out 5:30pm Walk-in-Freezer: Unit was at…"
type textarea "x"
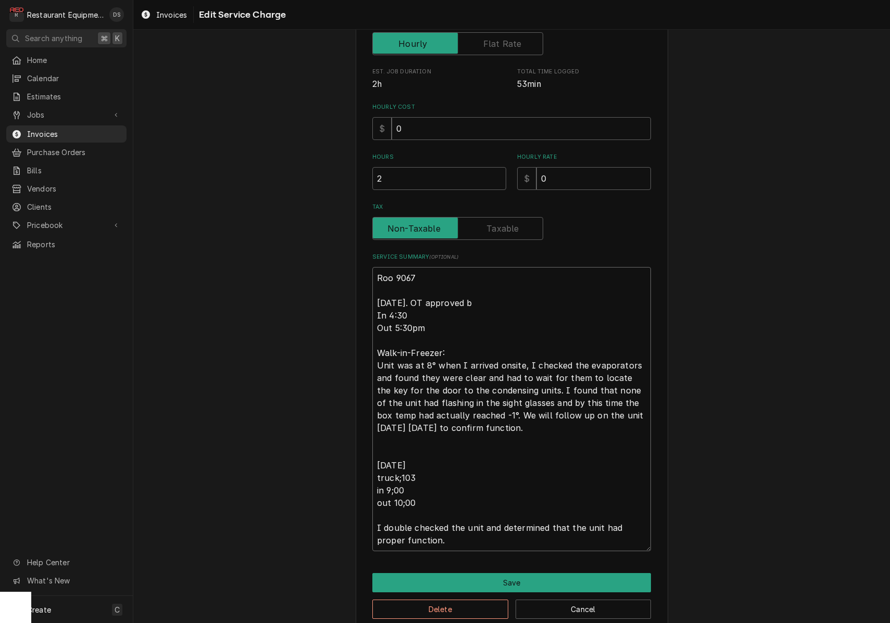
type textarea "Roo 9067 9/29/25. OT approved by In 4:30 Out 5:30pm Walk-in-Freezer: Unit was a…"
type textarea "x"
type textarea "Roo 9067 9/29/25. OT approved by In 4:30 Out 5:30pm Walk-in-Freezer: Unit was a…"
type textarea "x"
type textarea "Roo 9067 9/29/25. OT approved by M In 4:30 Out 5:30pm Walk-in-Freezer: Unit was…"
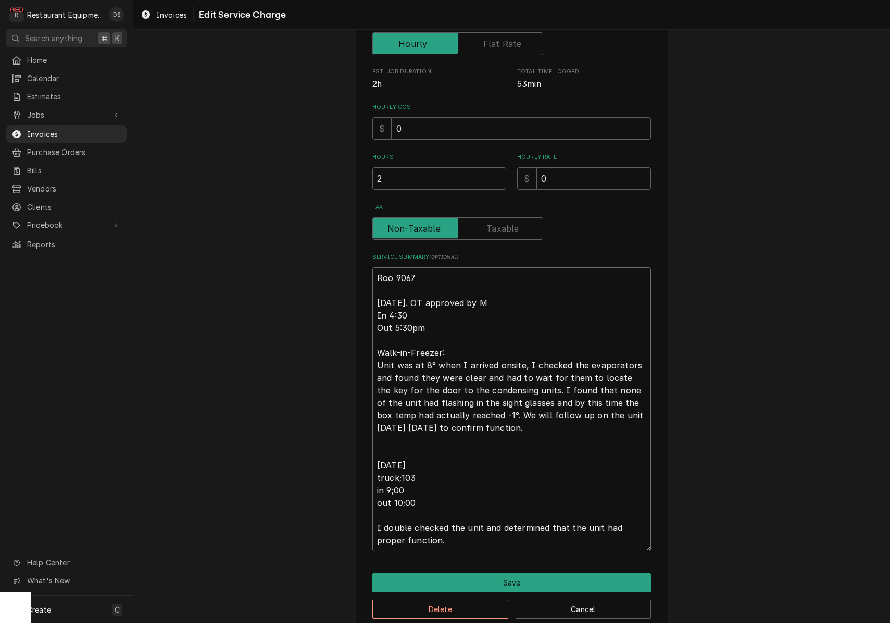
type textarea "x"
type textarea "Roo 9067 9/29/25. OT approved by Ma In 4:30 Out 5:30pm Walk-in-Freezer: Unit wa…"
type textarea "x"
type textarea "Roo 9067 9/29/25. OT approved by Mal In 4:30 Out 5:30pm Walk-in-Freezer: Unit w…"
type textarea "x"
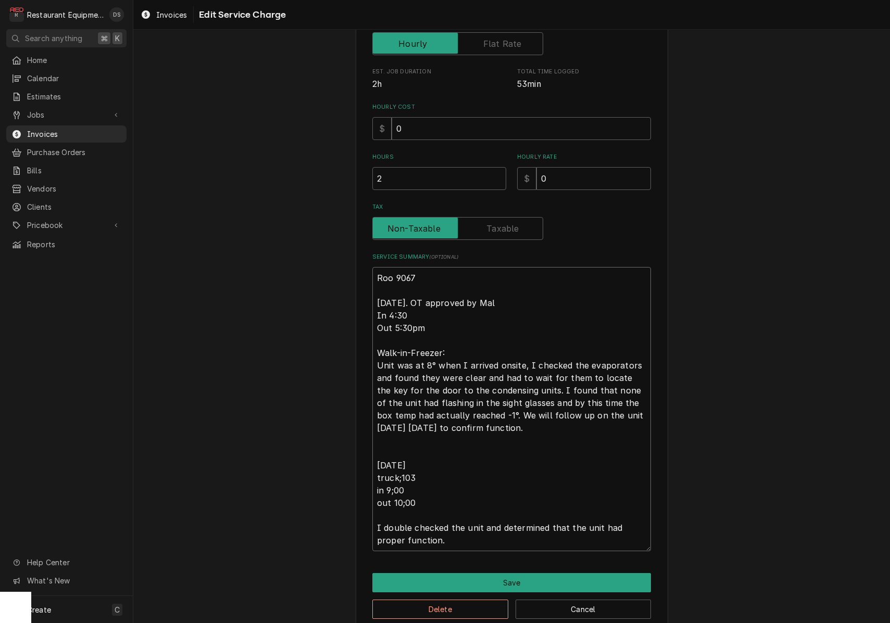
type textarea "Roo 9067 9/29/25. OT approved by Mala In 4:30 Out 5:30pm Walk-in-Freezer: Unit …"
type textarea "x"
type textarea "Roo 9067 9/29/25. OT approved by Malat In 4:30 Out 5:30pm Walk-in-Freezer: Unit…"
type textarea "x"
type textarea "Roo 9067 9/29/25. OT approved by Malati In 4:30 Out 5:30pm Walk-in-Freezer: Uni…"
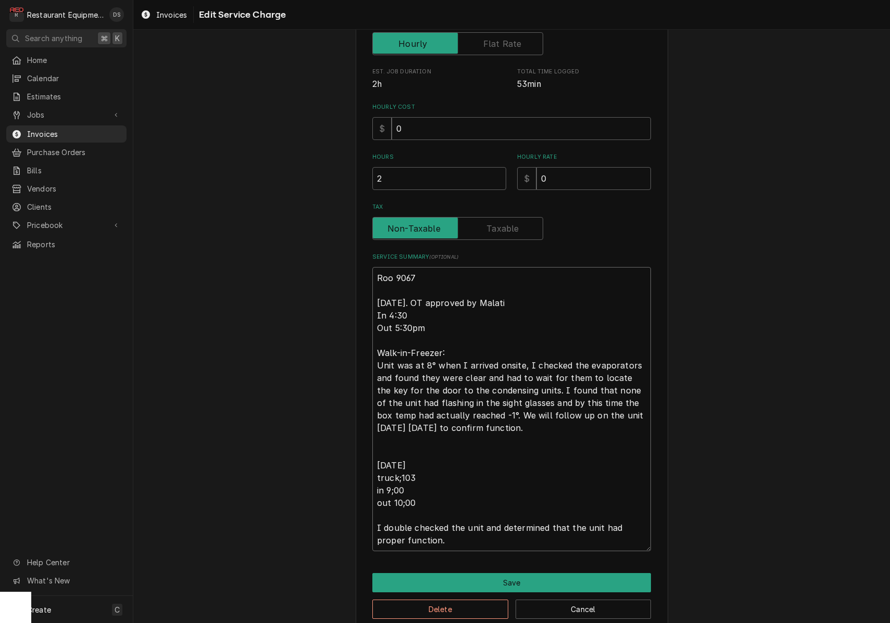
type textarea "x"
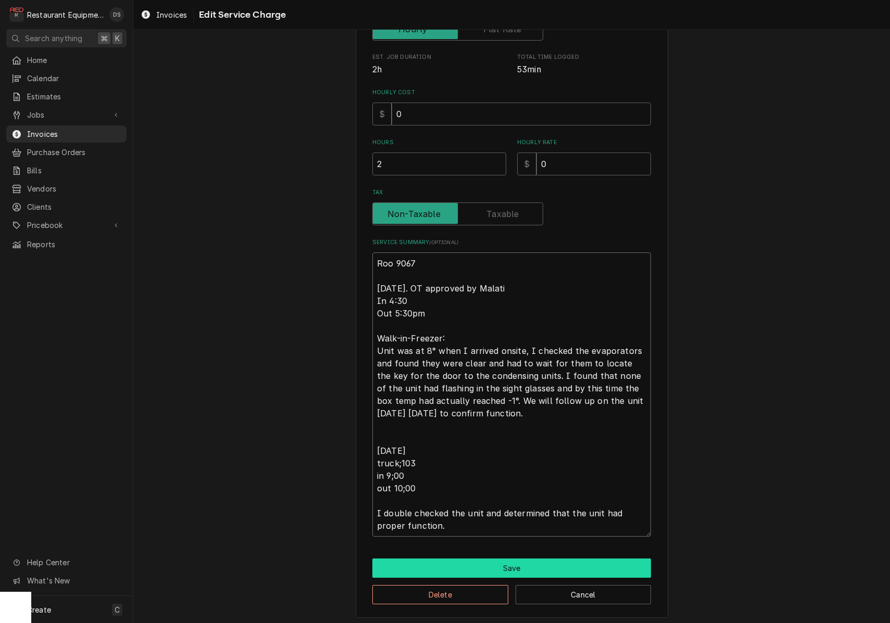
type textarea "Roo 9067 9/29/25. OT approved by Malati In 4:30 Out 5:30pm Walk-in-Freezer: Uni…"
click at [528, 566] on button "Save" at bounding box center [511, 568] width 279 height 19
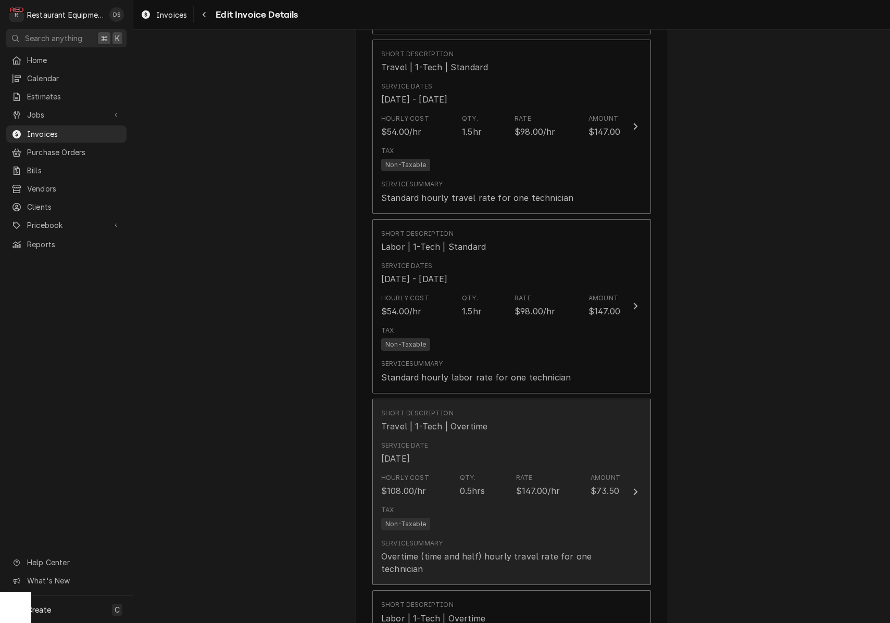
scroll to position [1393, 0]
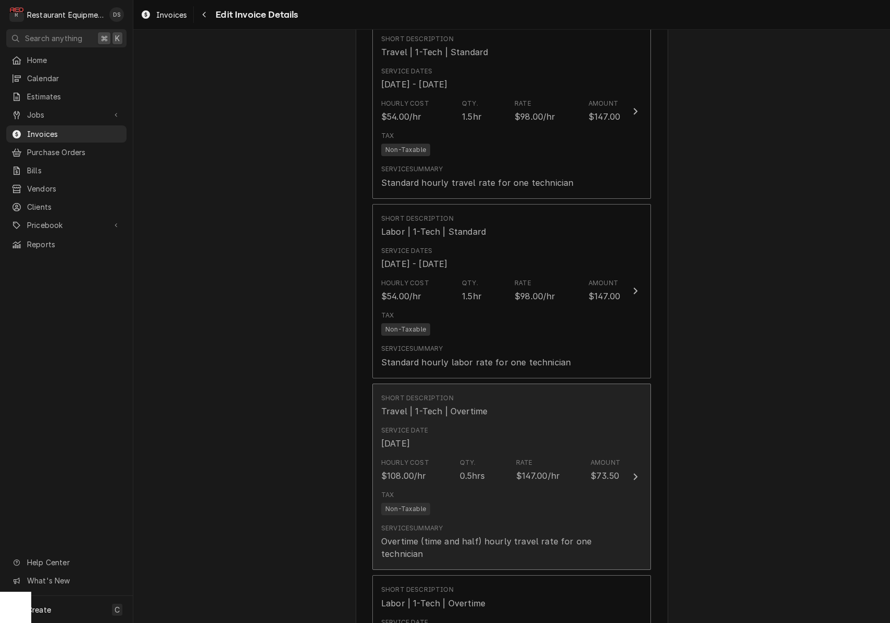
click at [516, 454] on div "Hourly Cost $108.00/hr Qty. 0.5hrs Rate $147.00/hr Amount $73.50" at bounding box center [500, 470] width 239 height 32
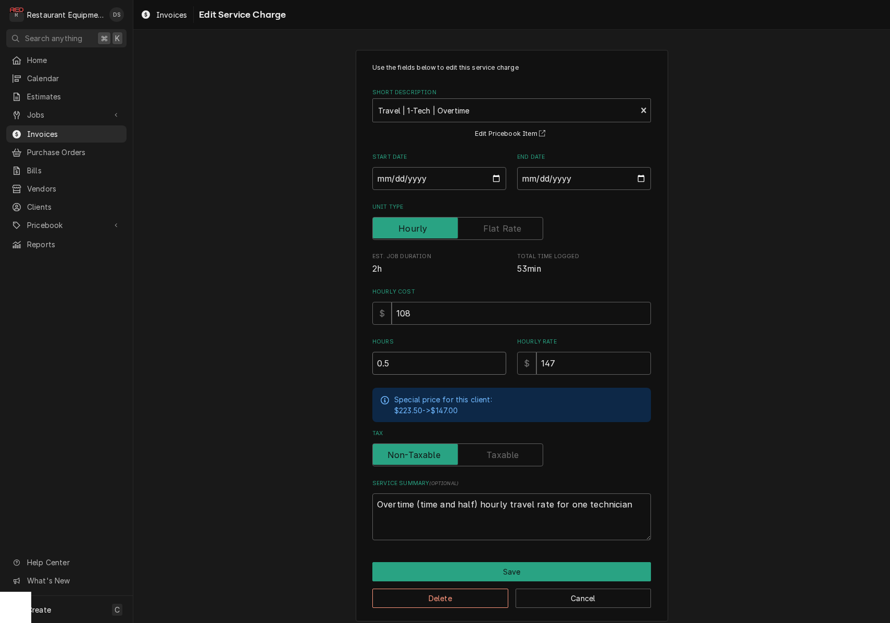
drag, startPoint x: 412, startPoint y: 359, endPoint x: 312, endPoint y: 352, distance: 99.7
click at [315, 352] on div "Use the fields below to edit this service charge Short Description Travel | 1-T…" at bounding box center [511, 336] width 757 height 590
type textarea "x"
type input "1"
click at [519, 565] on button "Save" at bounding box center [511, 571] width 279 height 19
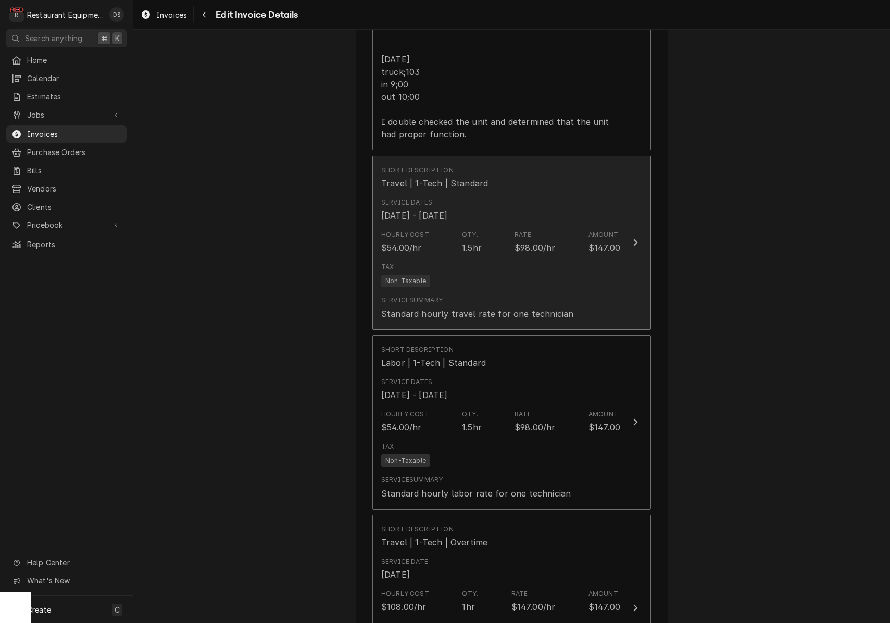
scroll to position [1259, 0]
click at [494, 270] on div "Tax Non-Taxable" at bounding box center [500, 277] width 239 height 33
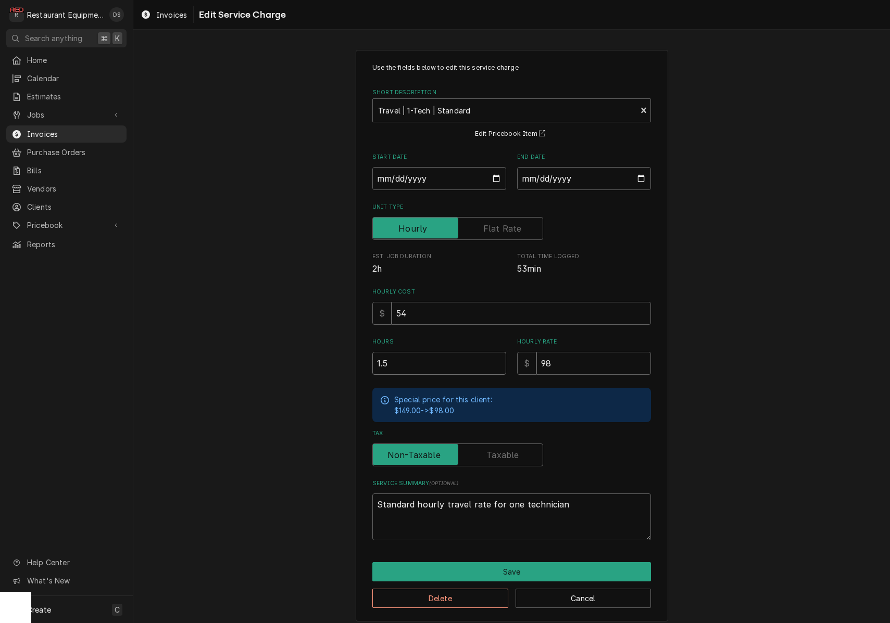
click at [414, 365] on input "1.5" at bounding box center [439, 363] width 134 height 23
drag, startPoint x: 409, startPoint y: 361, endPoint x: 348, endPoint y: 358, distance: 61.0
click at [348, 358] on div "Use the fields below to edit this service charge Short Description Travel | 1-T…" at bounding box center [511, 336] width 757 height 590
type textarea "x"
type input "1"
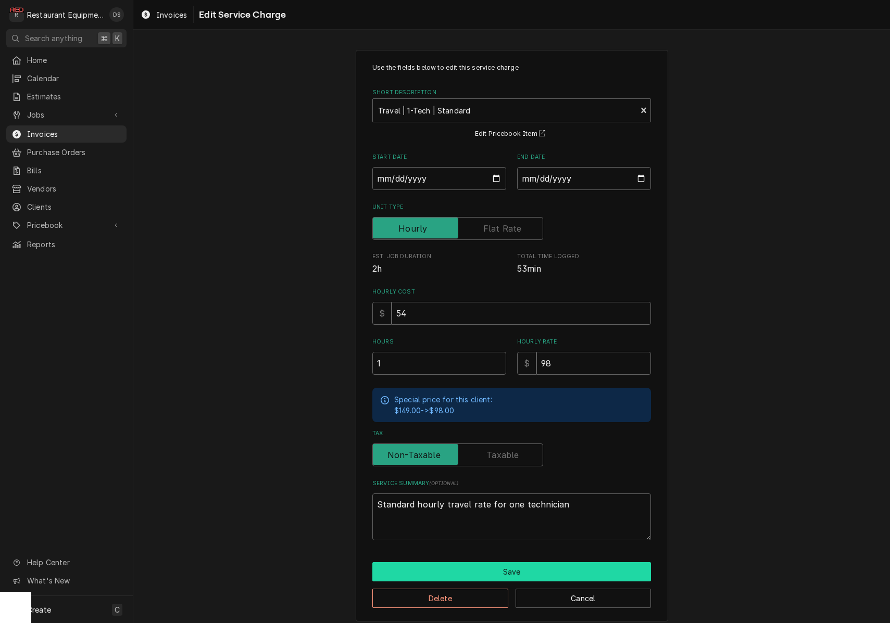
click at [523, 564] on button "Save" at bounding box center [511, 571] width 279 height 19
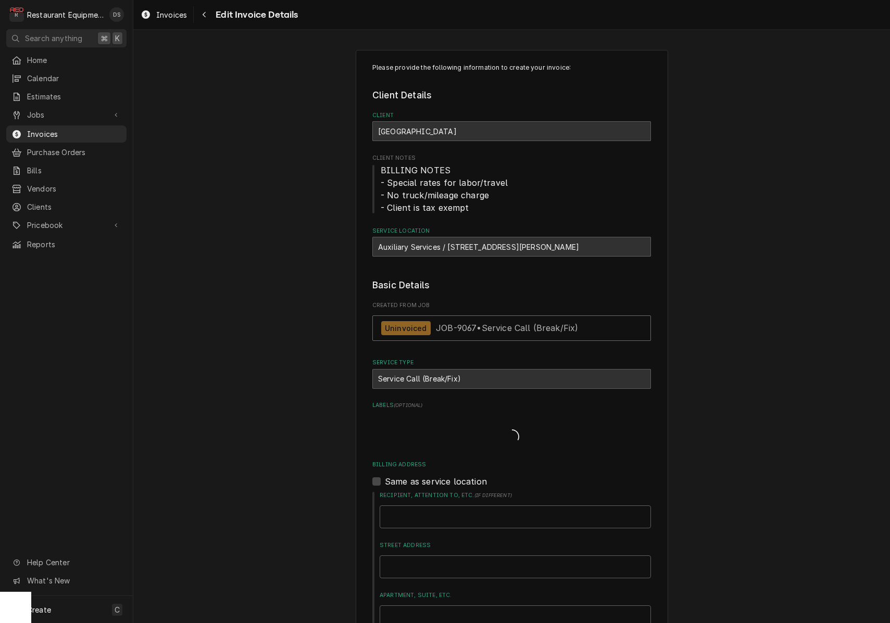
scroll to position [1259, 0]
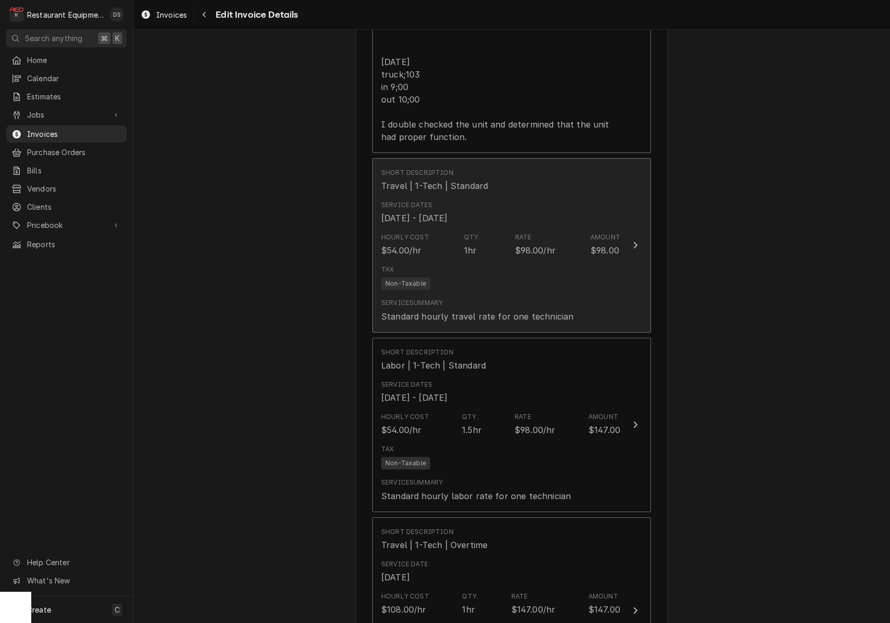
click at [506, 274] on div "Tax Non-Taxable" at bounding box center [500, 277] width 239 height 33
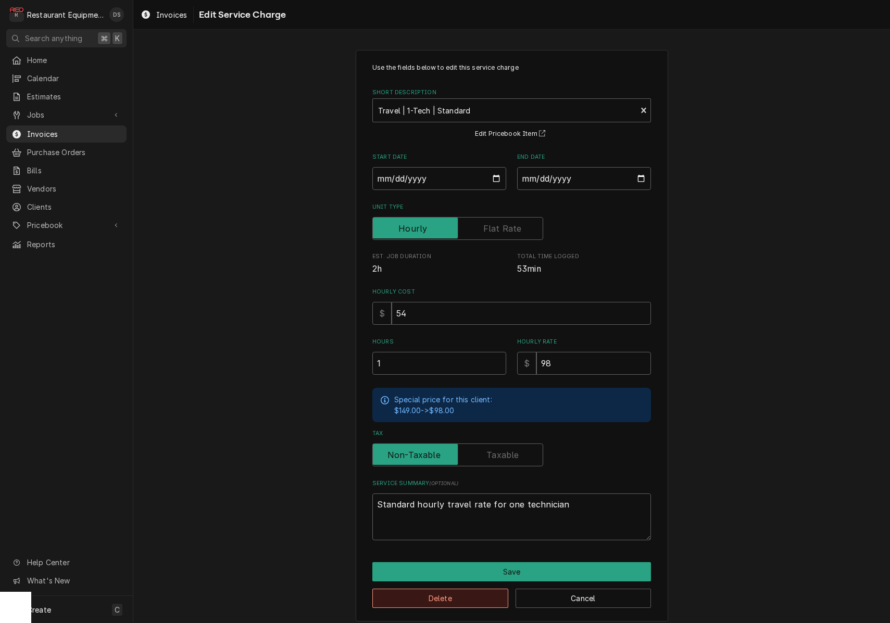
click at [456, 592] on button "Delete" at bounding box center [440, 598] width 136 height 19
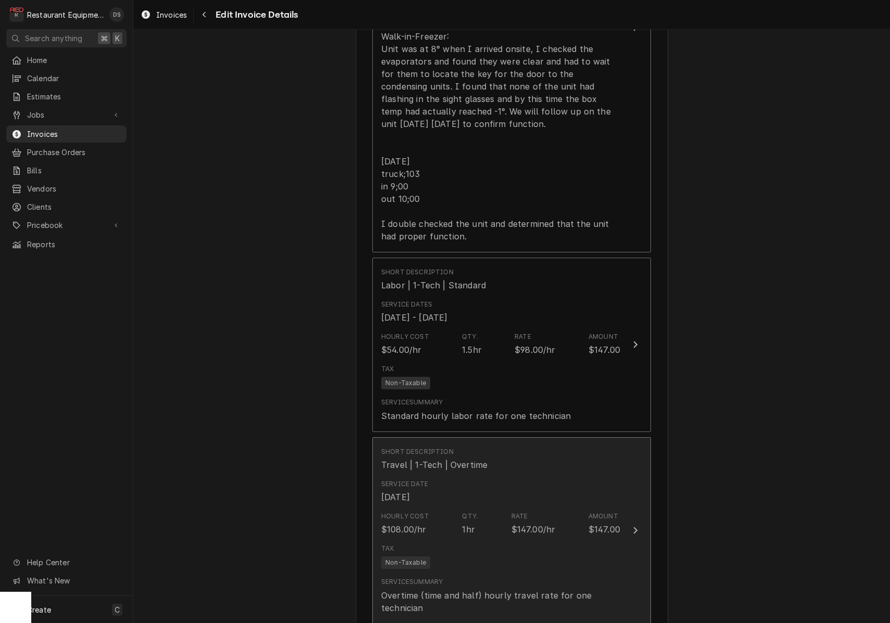
scroll to position [1062, 0]
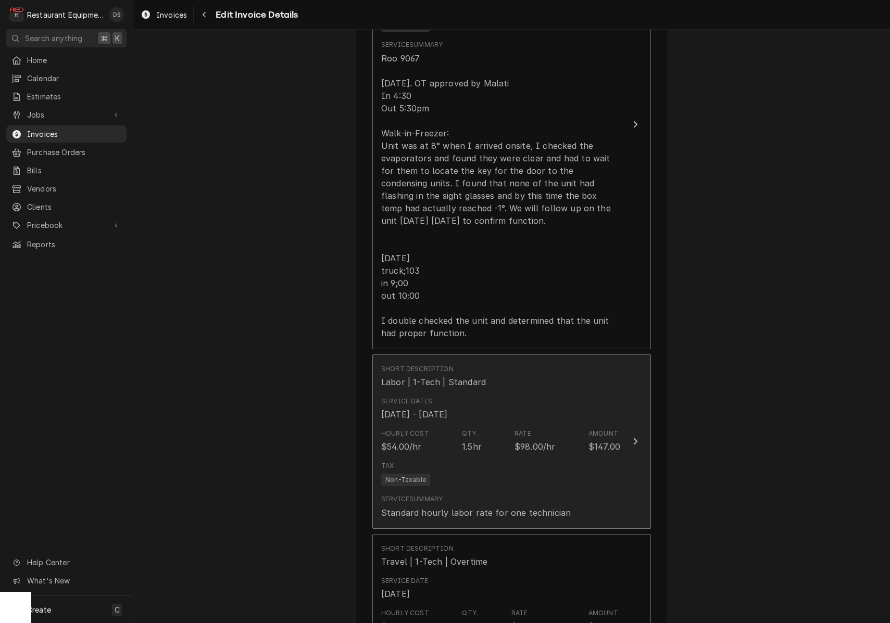
click at [491, 427] on div "Hourly Cost $54.00/hr Qty. 1.5hr Rate $98.00/hr Amount $147.00" at bounding box center [500, 441] width 239 height 32
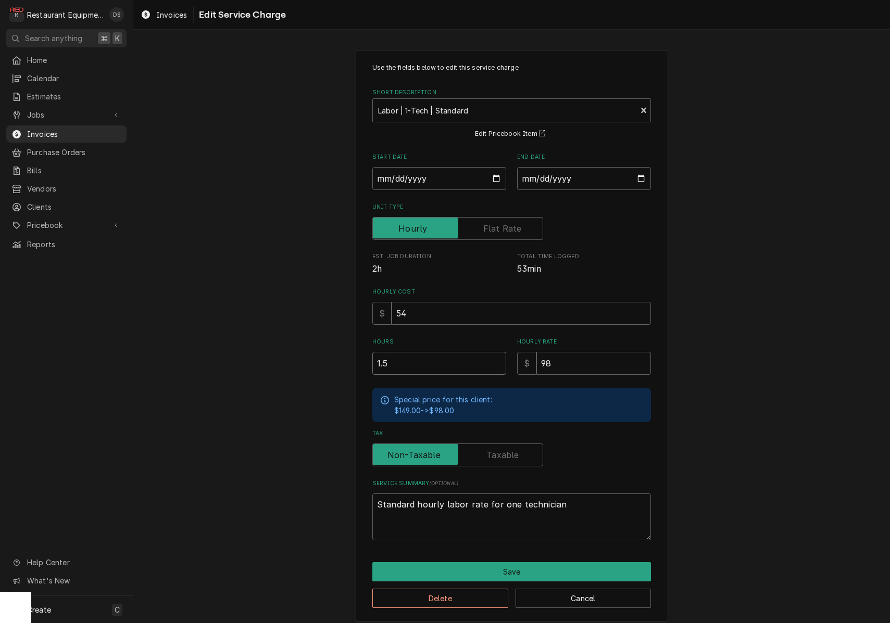
drag, startPoint x: 366, startPoint y: 352, endPoint x: 293, endPoint y: 340, distance: 73.8
click at [308, 344] on div "Use the fields below to edit this service charge Short Description Labor | 1-Te…" at bounding box center [511, 336] width 757 height 590
type textarea "x"
type input "1"
type textarea "x"
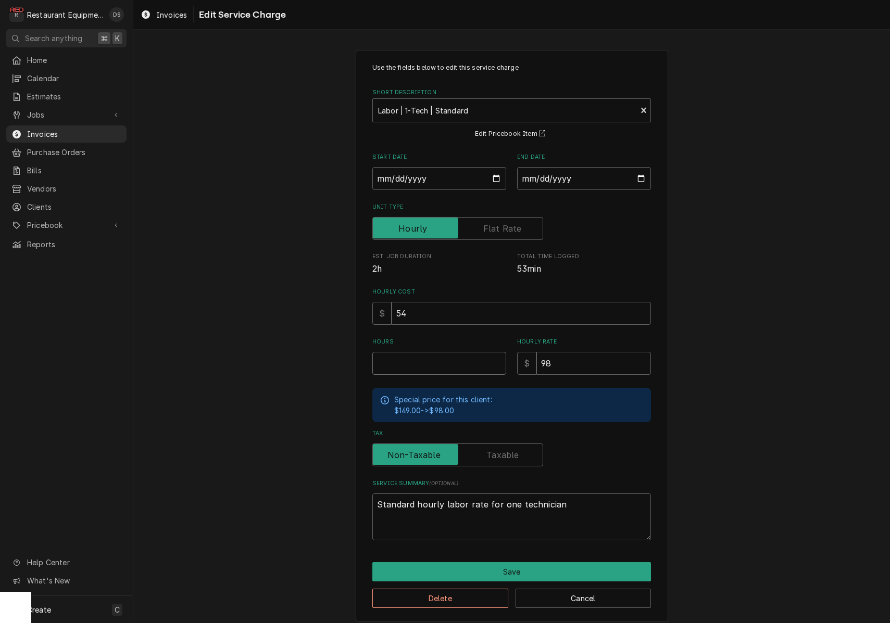
type textarea "x"
type input ".5"
click at [533, 572] on button "Save" at bounding box center [511, 571] width 279 height 19
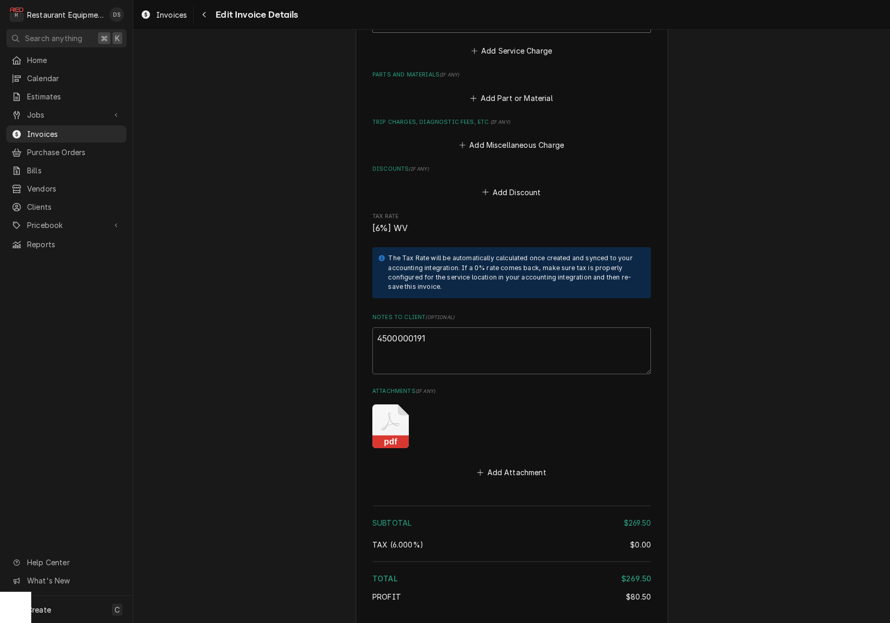
scroll to position [1943, 0]
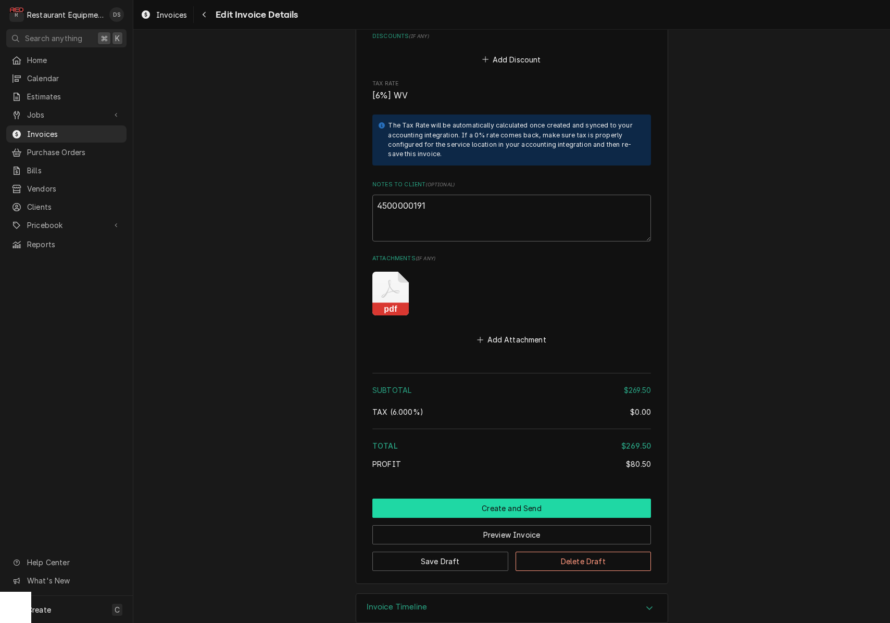
click at [506, 499] on button "Create and Send" at bounding box center [511, 508] width 279 height 19
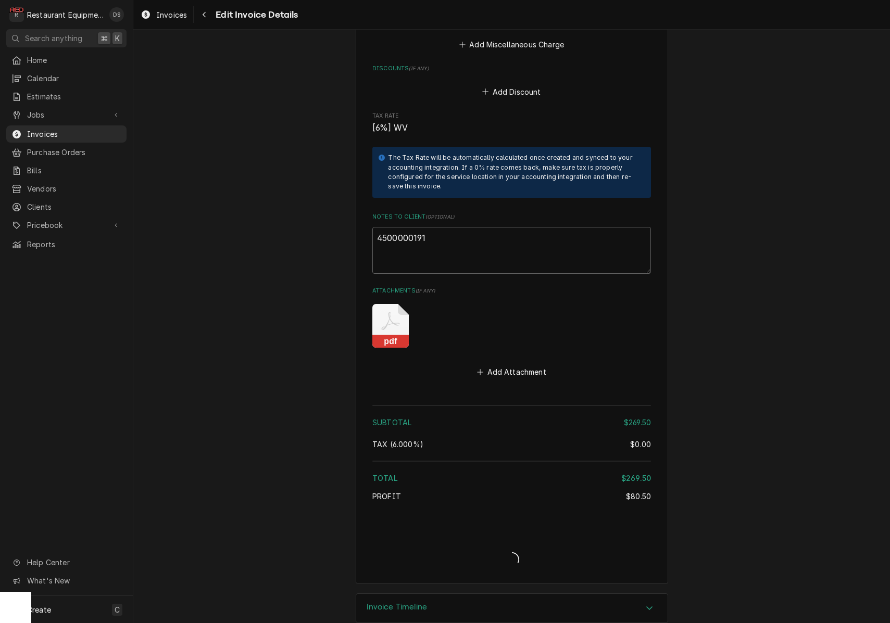
type textarea "x"
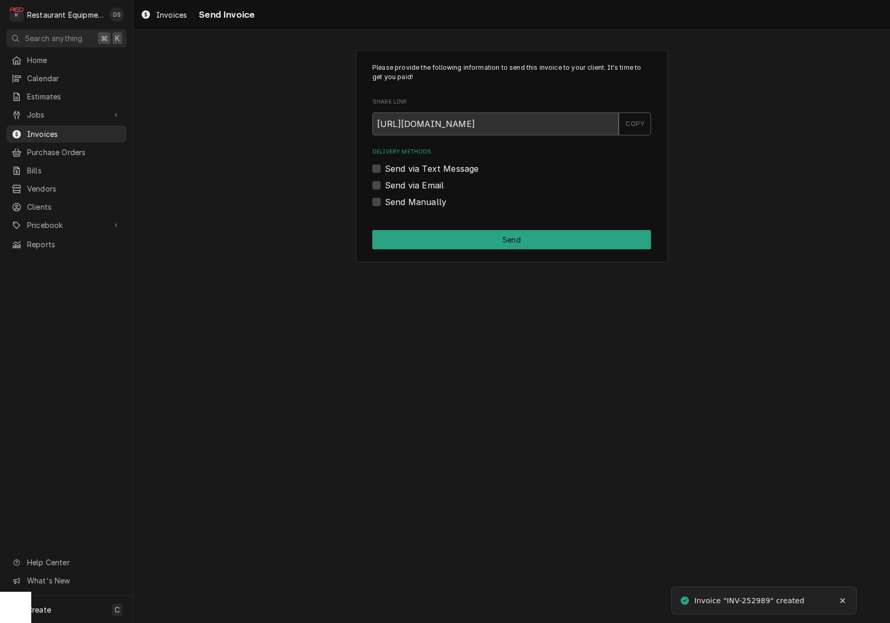
click at [385, 185] on label "Send via Email" at bounding box center [414, 185] width 59 height 12
click at [385, 185] on input "Send via Email" at bounding box center [524, 190] width 279 height 23
checkbox input "true"
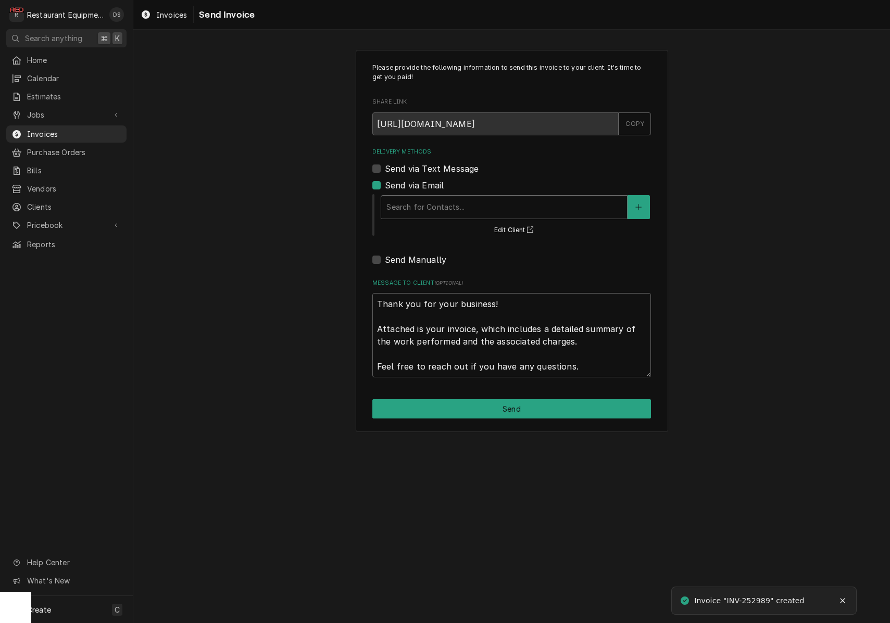
click at [497, 212] on div "Delivery Methods" at bounding box center [503, 207] width 235 height 19
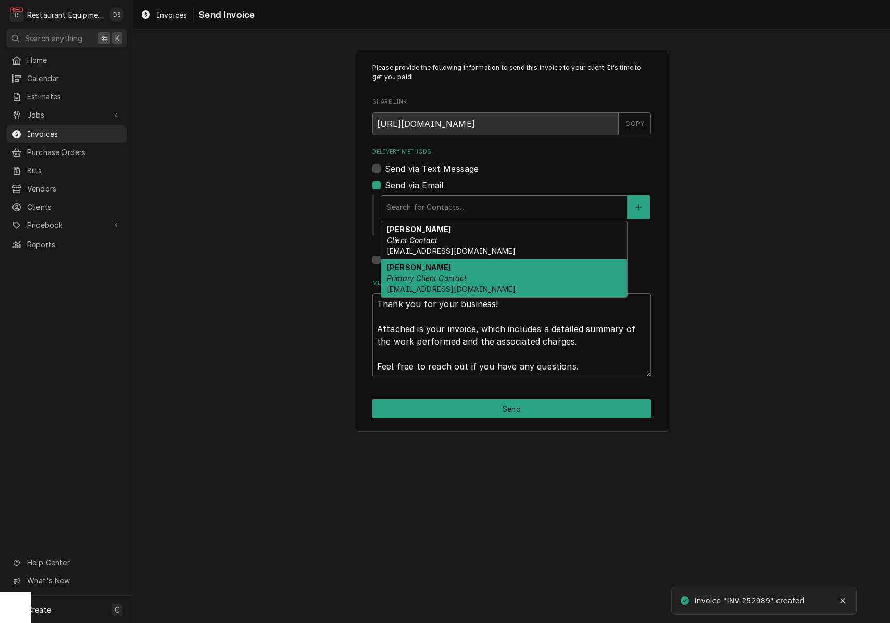
click at [483, 265] on div "[PERSON_NAME] Primary Client Contact [EMAIL_ADDRESS][DOMAIN_NAME]" at bounding box center [504, 278] width 246 height 38
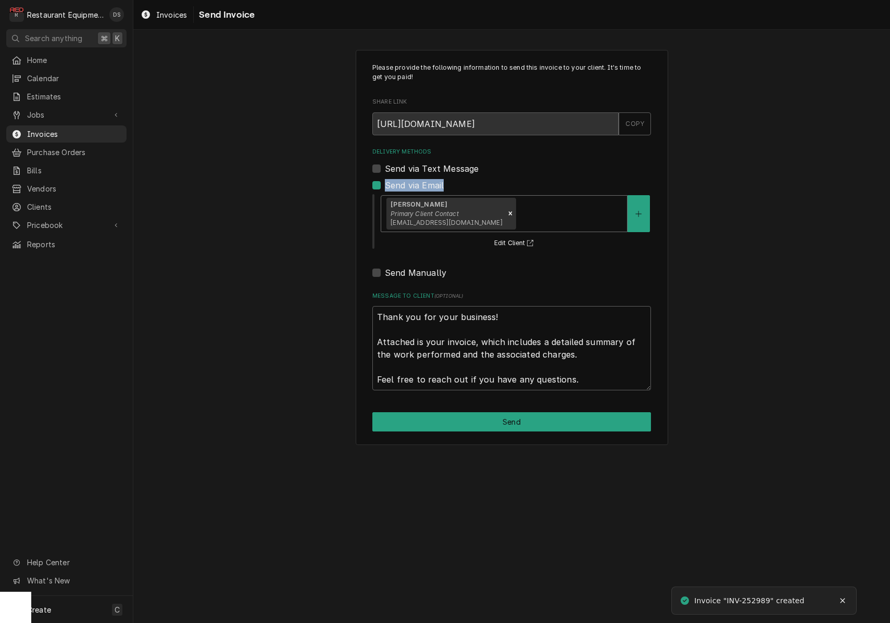
drag, startPoint x: 527, startPoint y: 190, endPoint x: 528, endPoint y: 198, distance: 8.4
click at [527, 191] on div "Delivery Methods Send via Text Message Send via Email [PERSON_NAME] Primary Cli…" at bounding box center [511, 213] width 279 height 131
click at [530, 204] on div "Delivery Methods" at bounding box center [570, 213] width 104 height 19
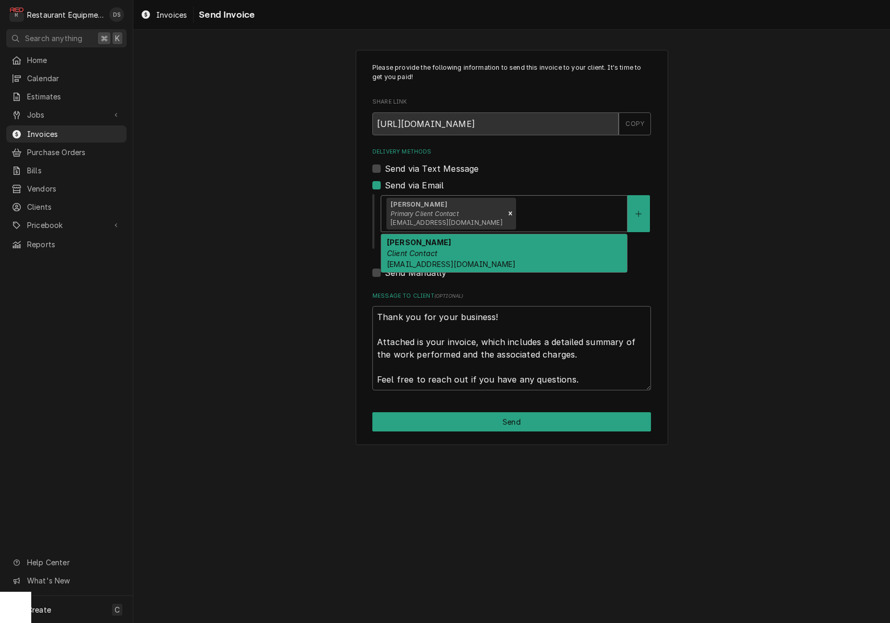
click at [515, 259] on div "[PERSON_NAME] Client Contact [EMAIL_ADDRESS][DOMAIN_NAME]" at bounding box center [504, 253] width 246 height 38
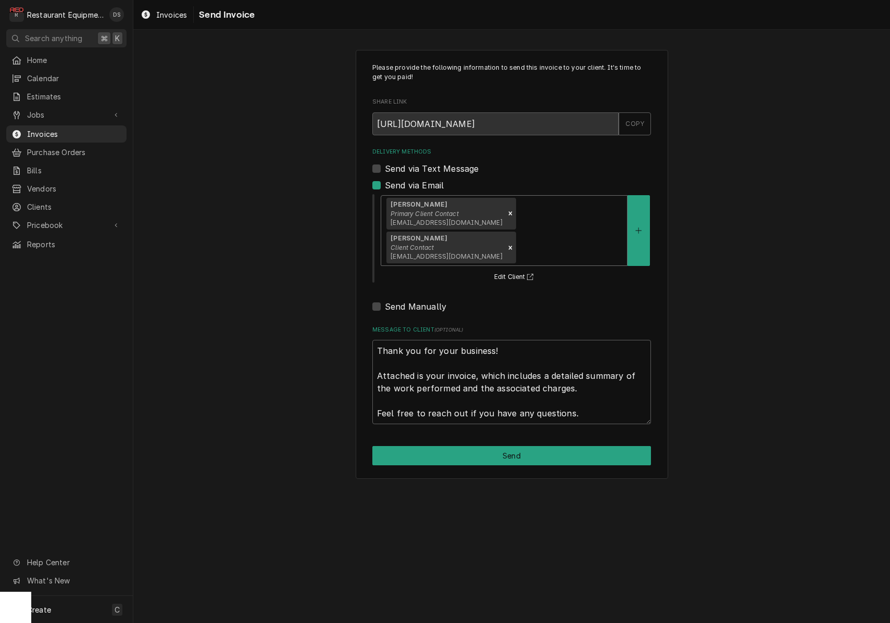
drag, startPoint x: 591, startPoint y: 417, endPoint x: 651, endPoint y: 397, distance: 63.1
click at [591, 446] on button "Send" at bounding box center [511, 455] width 279 height 19
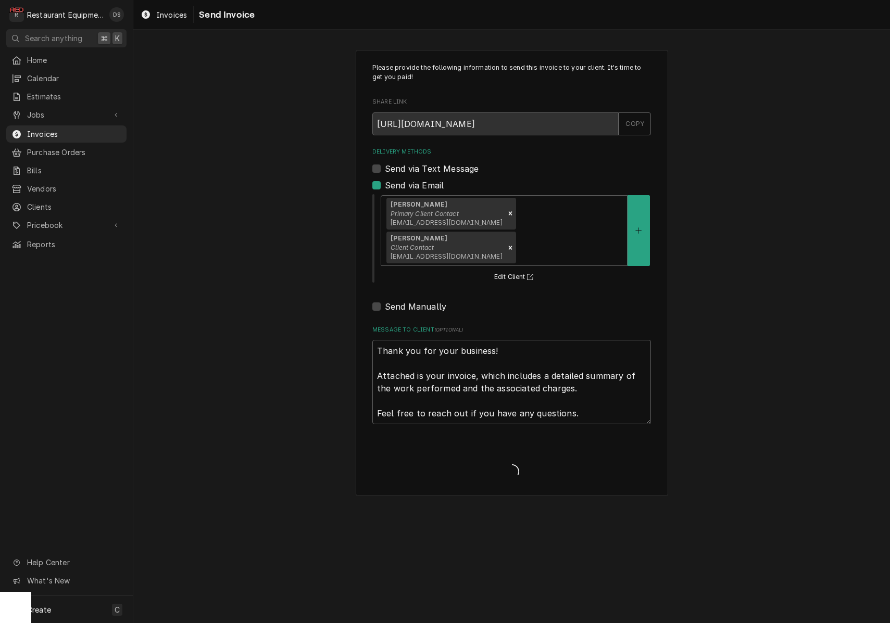
type textarea "x"
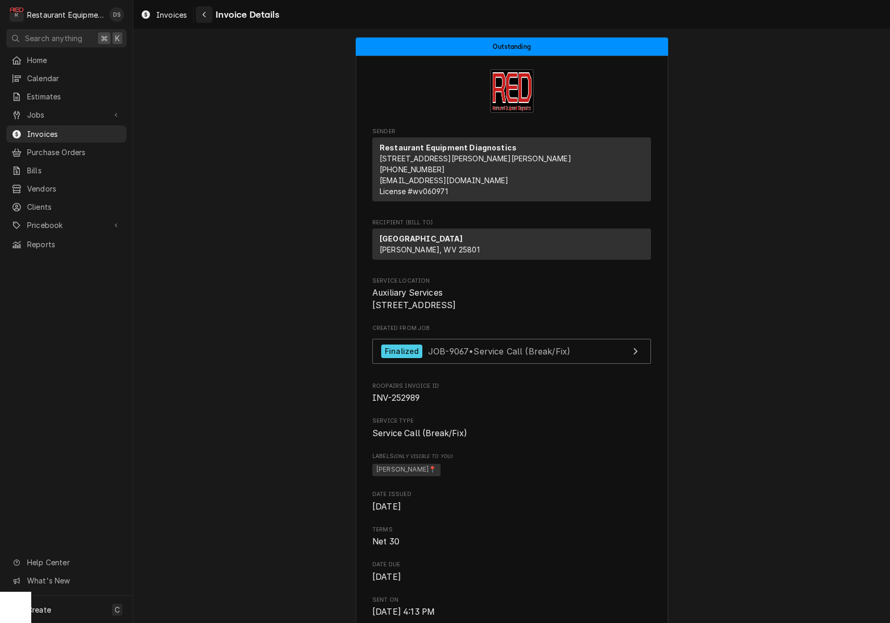
click at [205, 19] on div "Navigate back" at bounding box center [204, 14] width 10 height 10
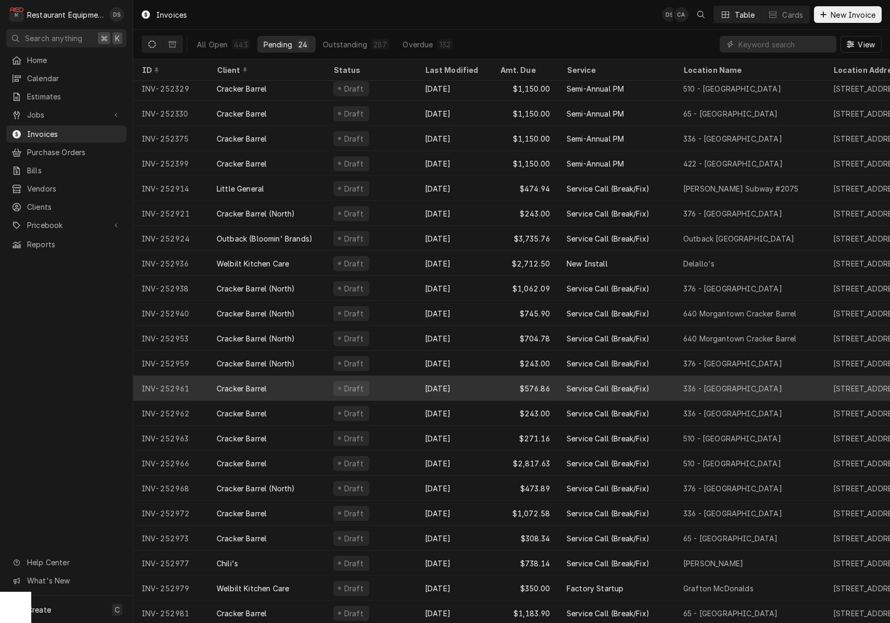
click at [384, 387] on div "Draft" at bounding box center [371, 388] width 92 height 25
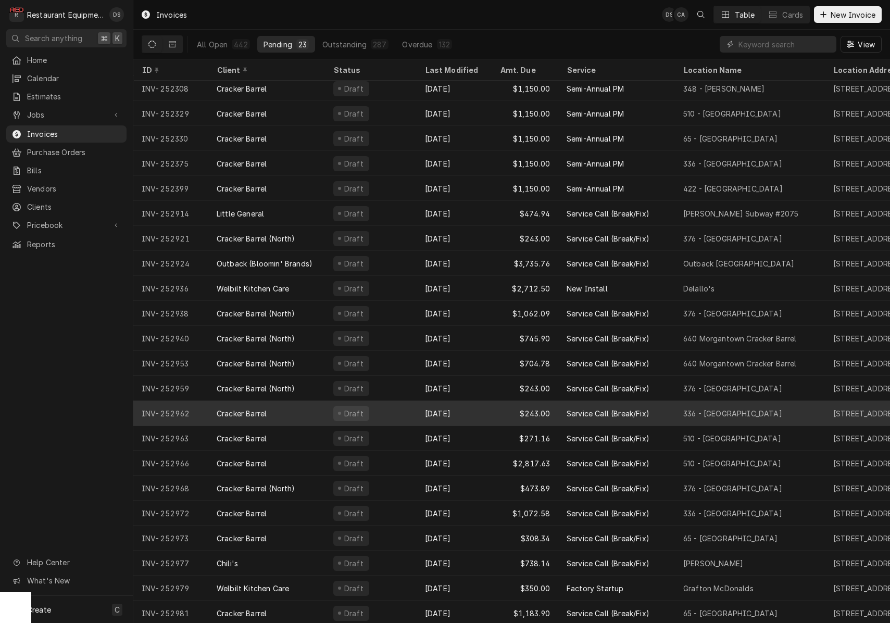
click at [403, 412] on div "Draft" at bounding box center [371, 413] width 92 height 25
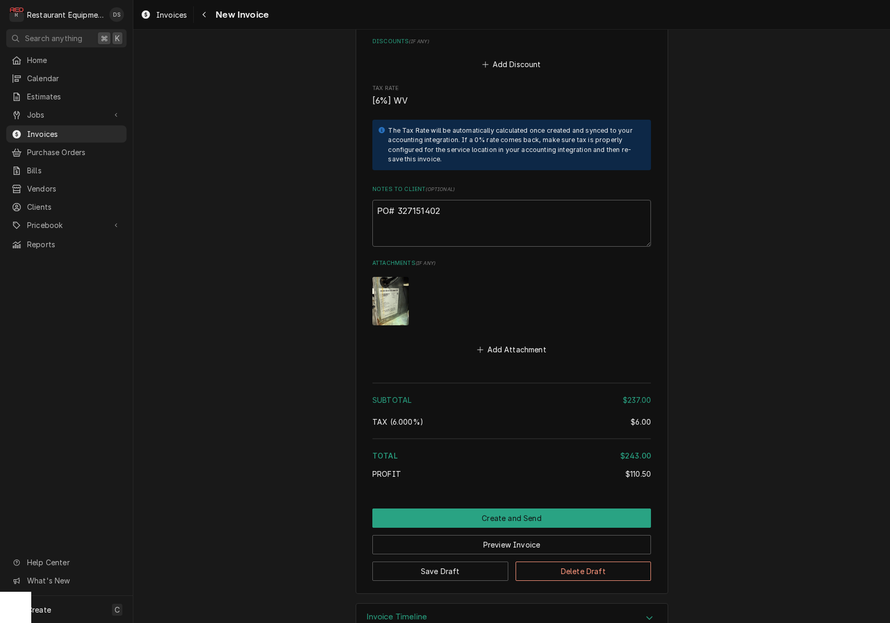
scroll to position [1747, 0]
drag, startPoint x: 458, startPoint y: 181, endPoint x: 401, endPoint y: 181, distance: 57.8
click at [397, 201] on textarea "PO# 327151402" at bounding box center [511, 224] width 279 height 47
click at [585, 562] on button "Delete Draft" at bounding box center [584, 571] width 136 height 19
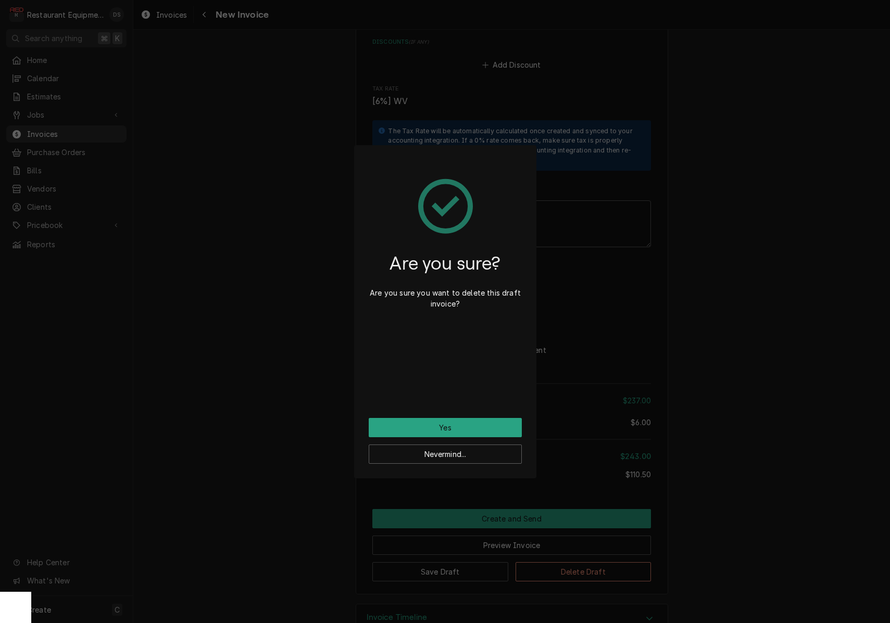
click at [484, 431] on button "Yes" at bounding box center [445, 427] width 153 height 19
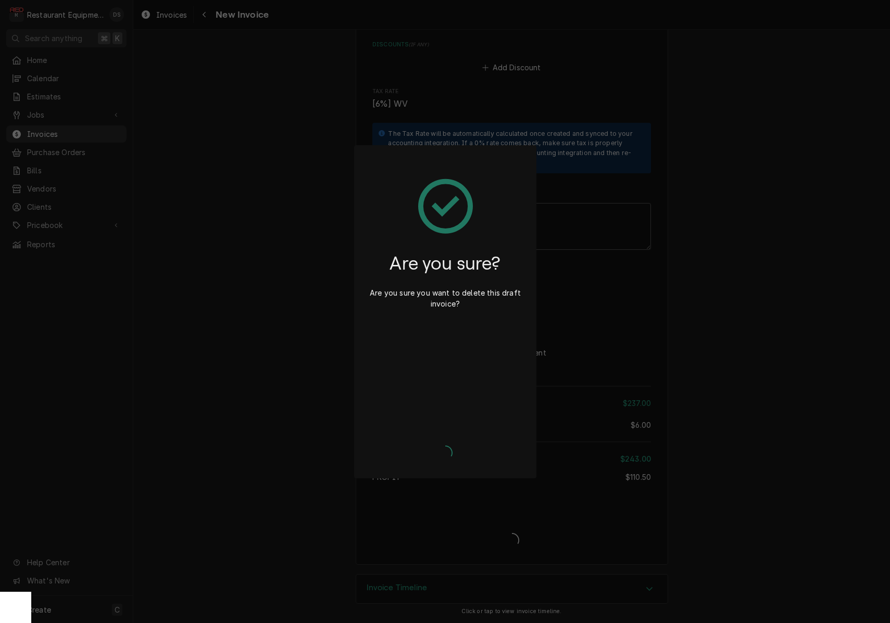
scroll to position [1715, 0]
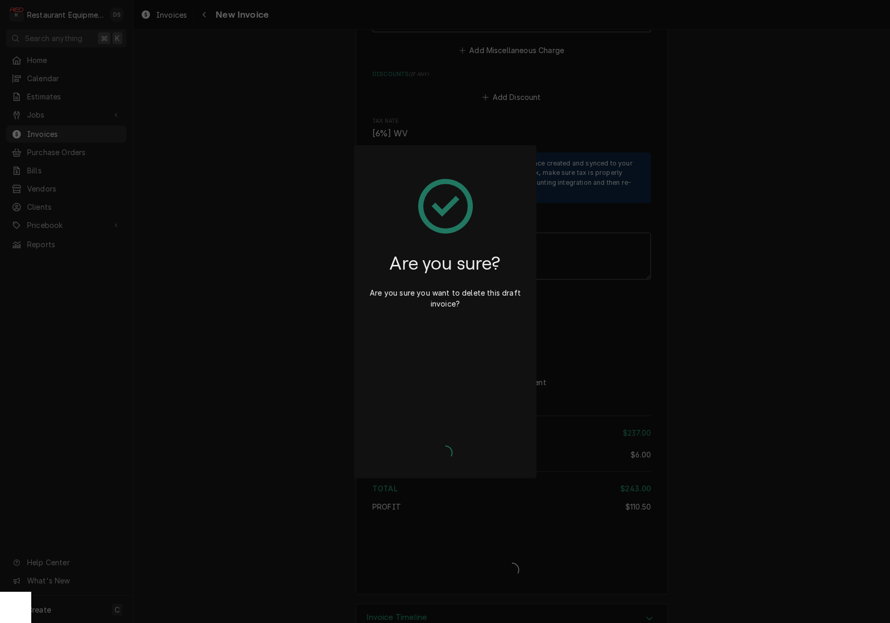
type textarea "x"
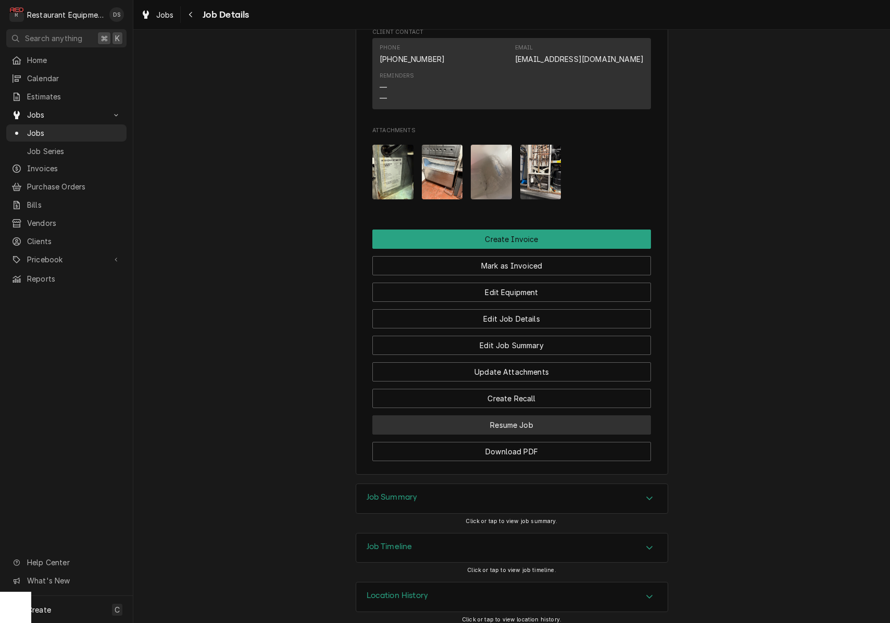
click at [524, 427] on button "Resume Job" at bounding box center [511, 425] width 279 height 19
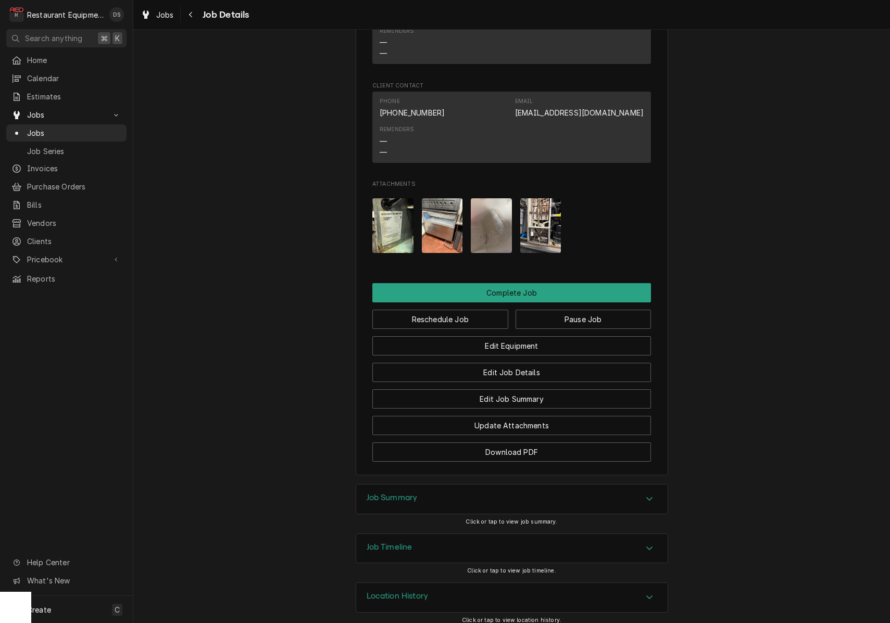
scroll to position [1006, 0]
click at [565, 316] on button "Pause Job" at bounding box center [584, 319] width 136 height 19
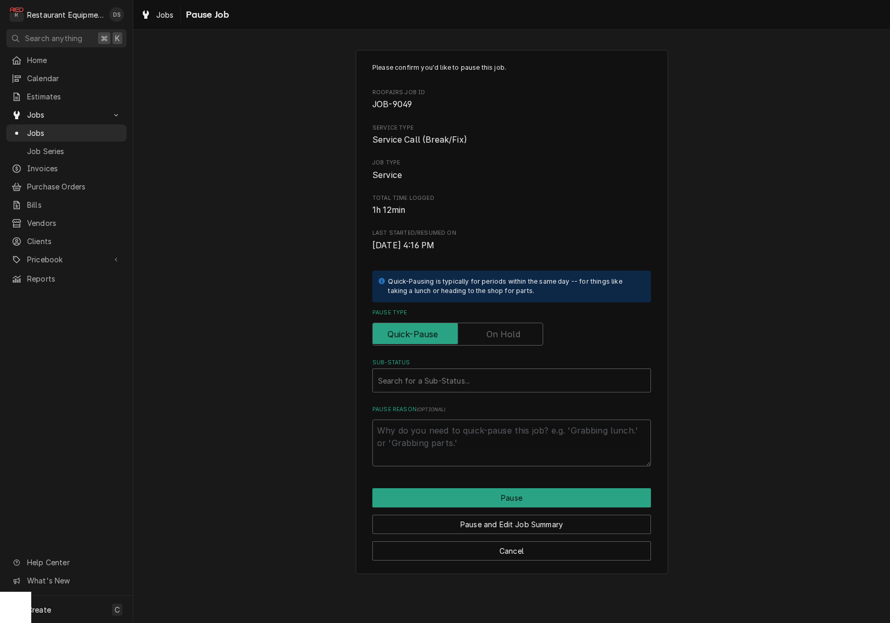
drag, startPoint x: 519, startPoint y: 324, endPoint x: 518, endPoint y: 330, distance: 5.4
click at [519, 325] on label "Pause Type" at bounding box center [457, 334] width 171 height 23
click at [519, 325] on input "Pause Type" at bounding box center [457, 334] width 161 height 23
checkbox input "true"
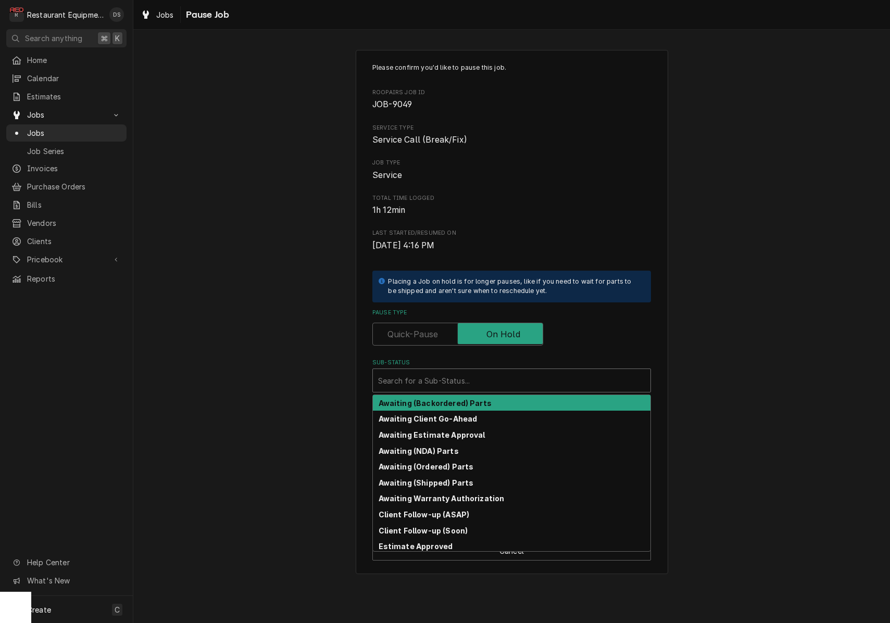
click at [487, 371] on div "Sub-Status" at bounding box center [511, 380] width 267 height 19
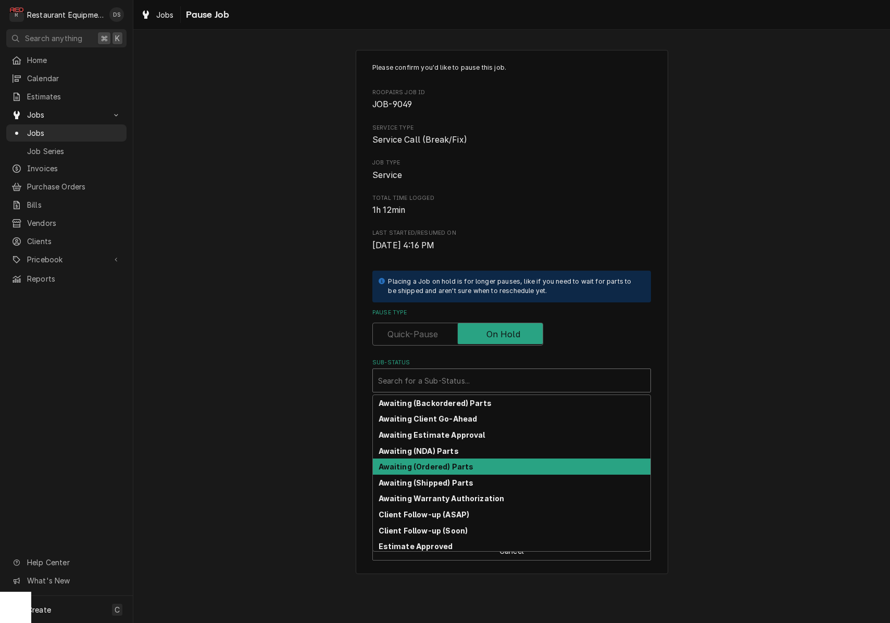
click at [460, 463] on strong "Awaiting (Ordered) Parts" at bounding box center [426, 466] width 95 height 9
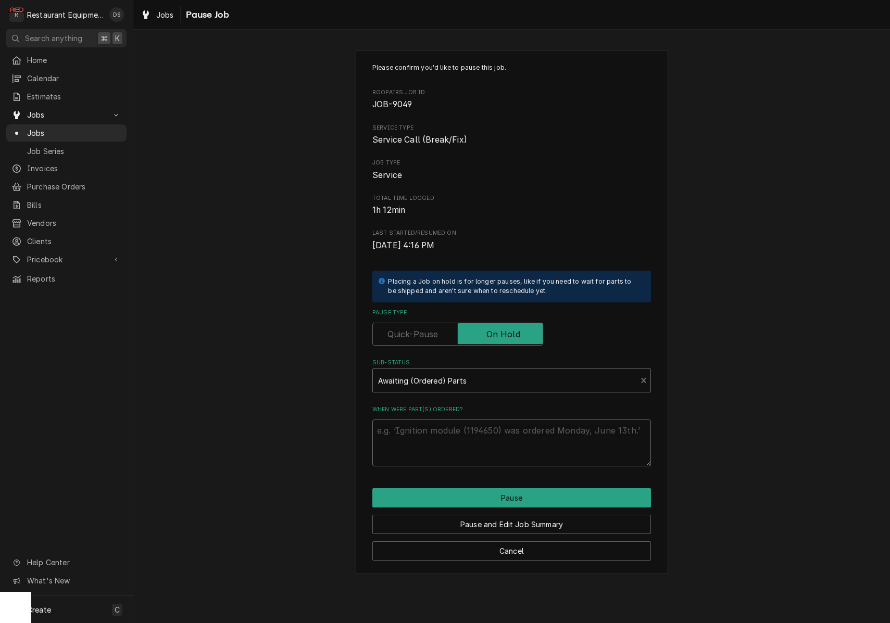
click at [467, 446] on textarea "When were part(s) ordered?" at bounding box center [511, 443] width 279 height 47
type textarea "x"
type textarea "o"
type textarea "x"
type textarea "or"
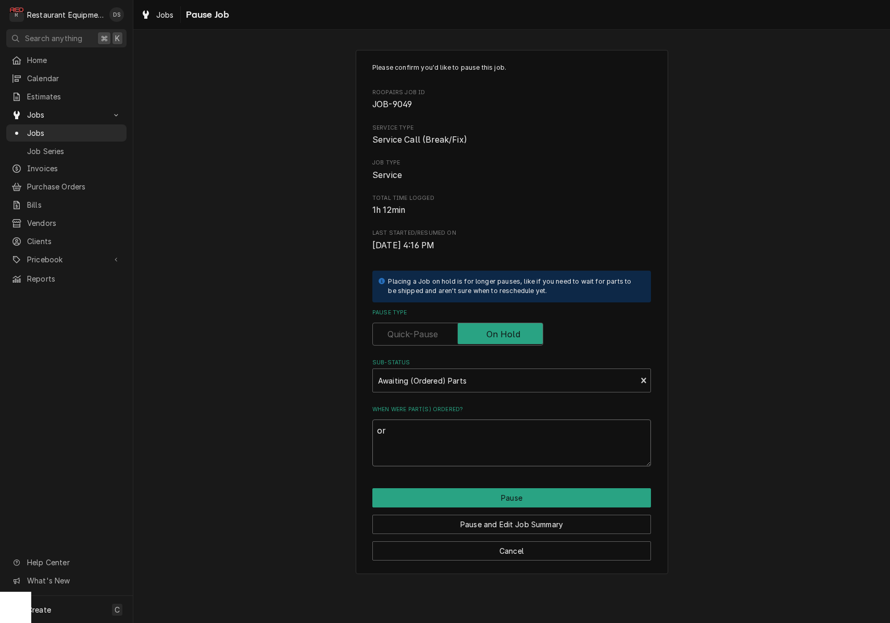
type textarea "x"
type textarea "ord"
type textarea "x"
type textarea "orde"
type textarea "x"
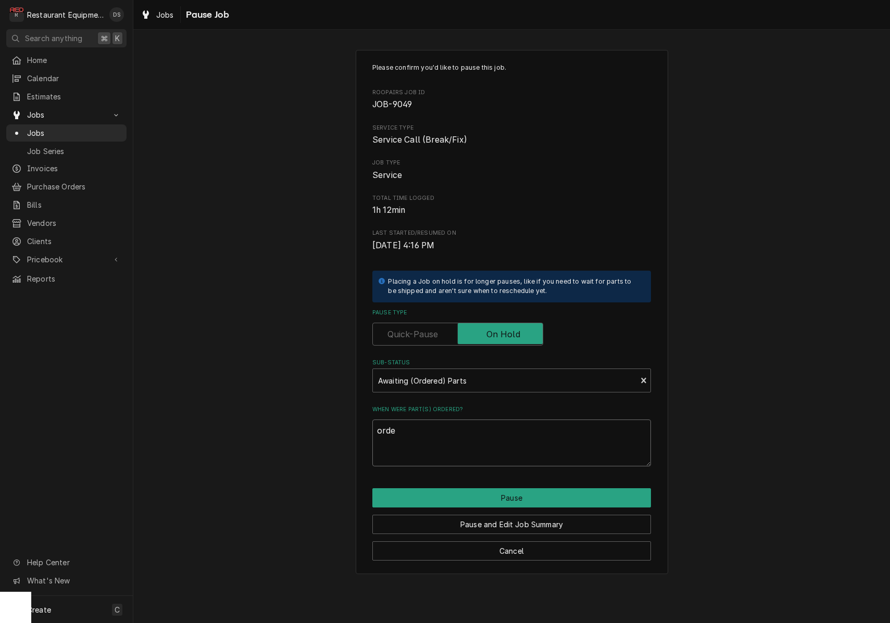
type textarea "order"
type textarea "x"
type textarea "orderi"
type textarea "x"
type textarea "orderin"
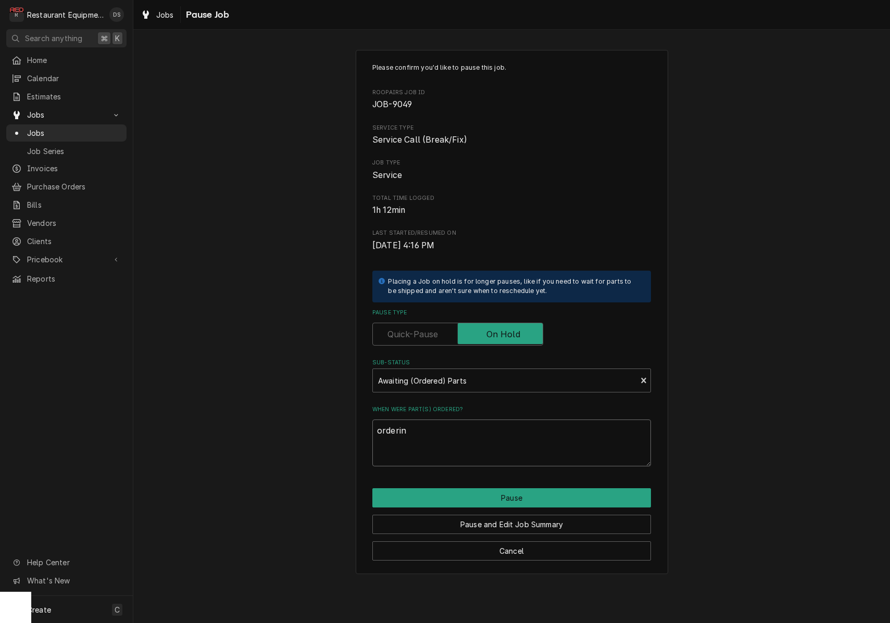
type textarea "x"
type textarea "ordering"
type textarea "x"
type textarea "ordering"
type textarea "x"
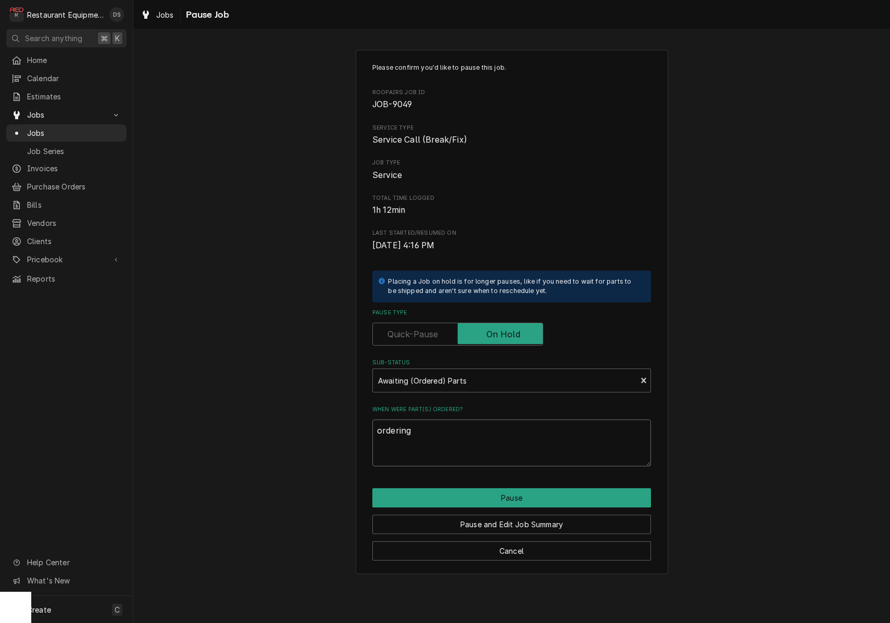
type textarea "ordering p"
type textarea "x"
type textarea "ordering pa"
type textarea "x"
type textarea "ordering par"
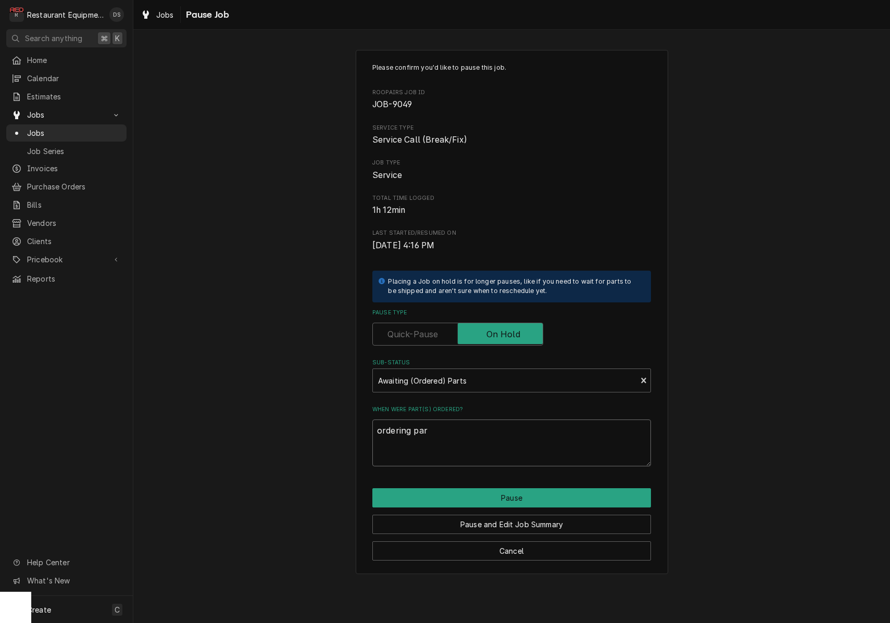
type textarea "x"
type textarea "ordering part"
type textarea "x"
type textarea "ordering parts"
type textarea "x"
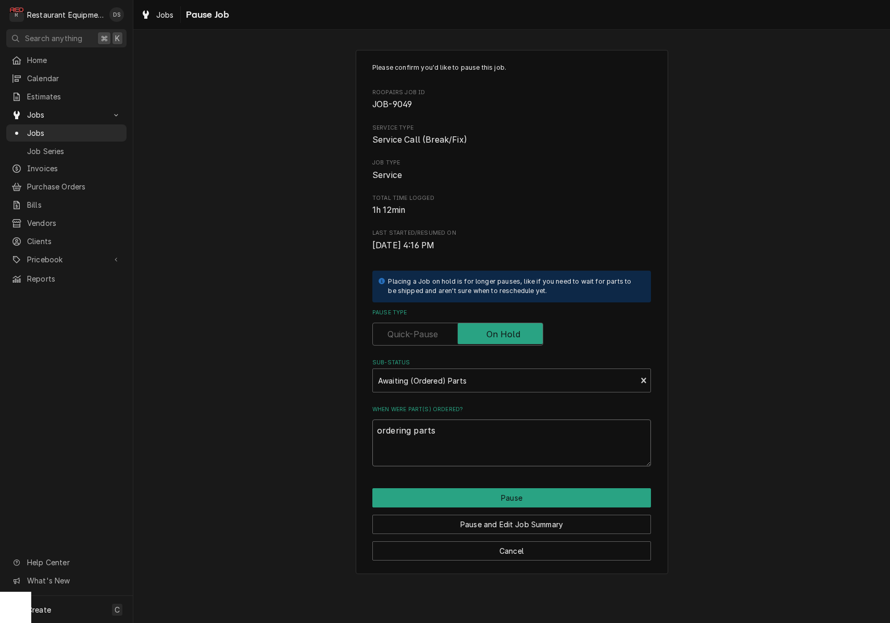
type textarea "ordering parts"
type textarea "x"
type textarea "ordering parts n"
type textarea "x"
type textarea "ordering parts ne"
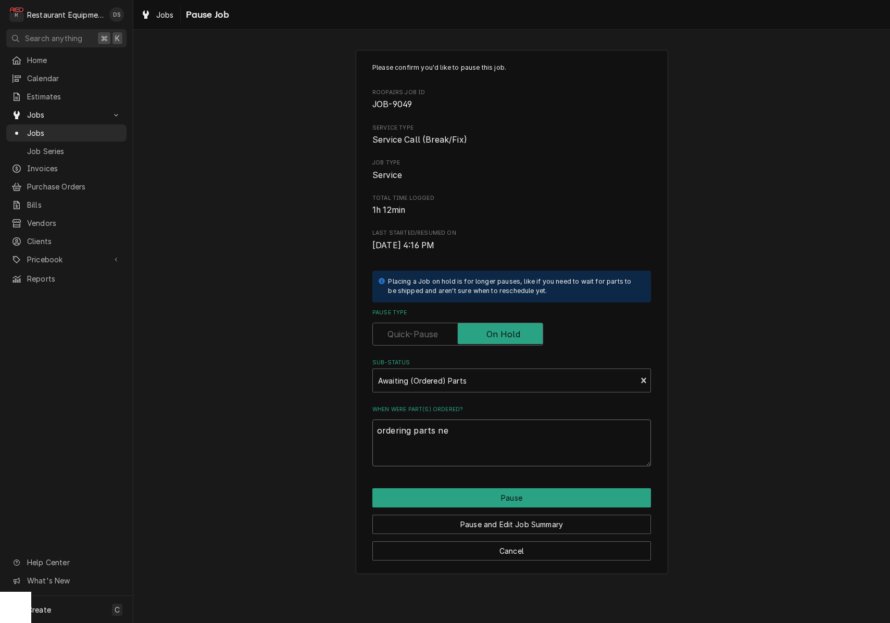
type textarea "x"
type textarea "ordering parts nee"
type textarea "x"
type textarea "ordering parts need"
type textarea "x"
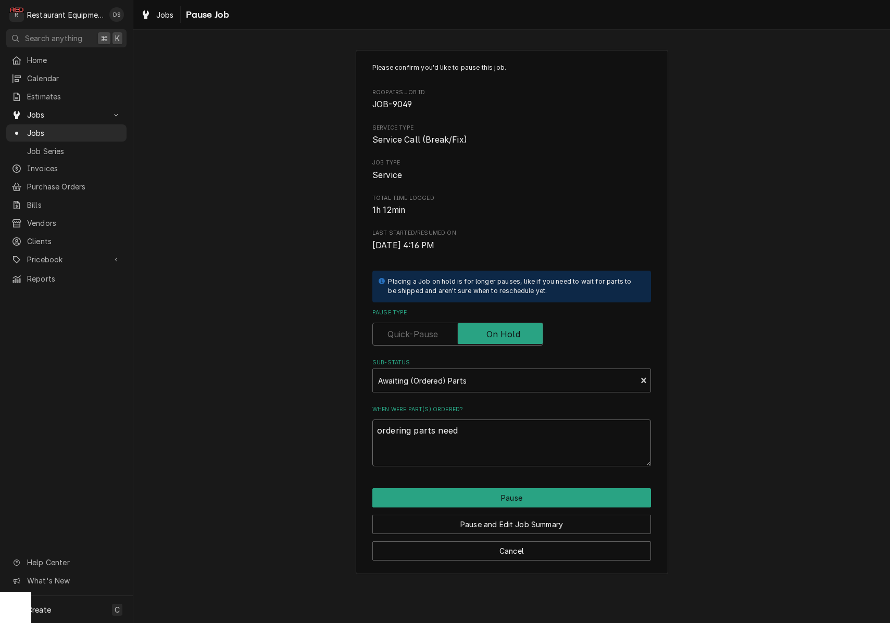
type textarea "ordering parts neede"
type textarea "x"
type textarea "ordering parts needed"
type textarea "x"
type textarea "ordering parts needed"
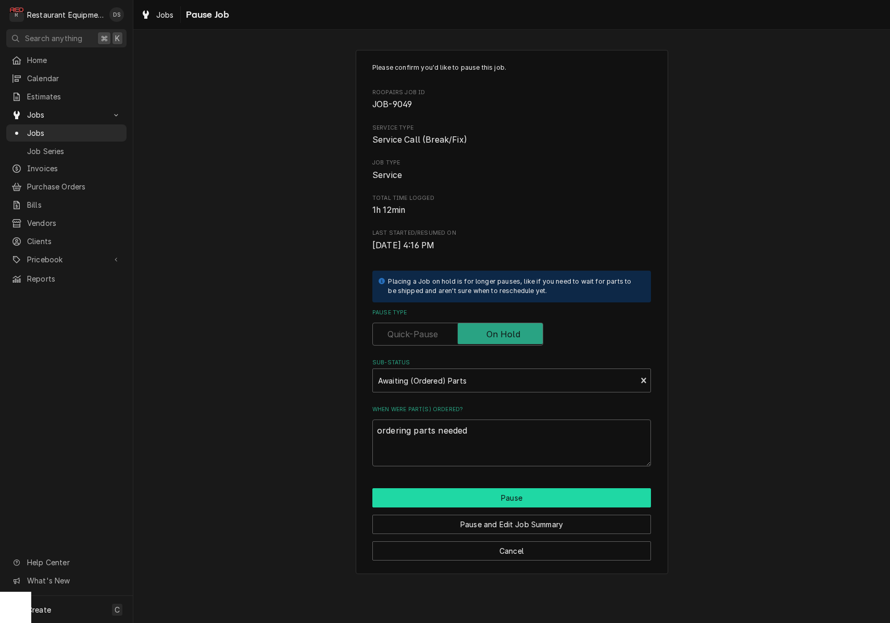
click at [523, 494] on button "Pause" at bounding box center [511, 498] width 279 height 19
type textarea "x"
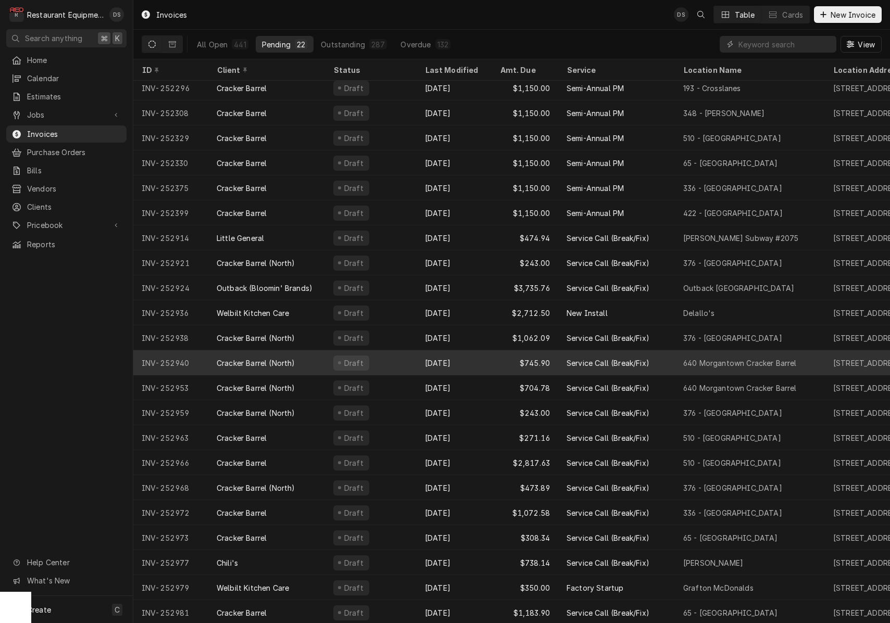
scroll to position [5, 0]
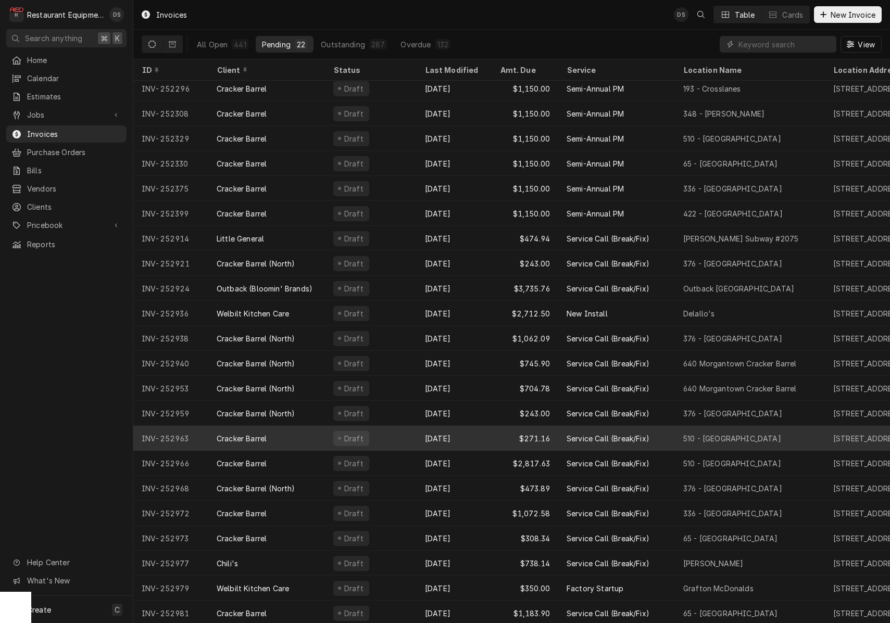
click at [480, 432] on div "Sep 29" at bounding box center [454, 438] width 75 height 25
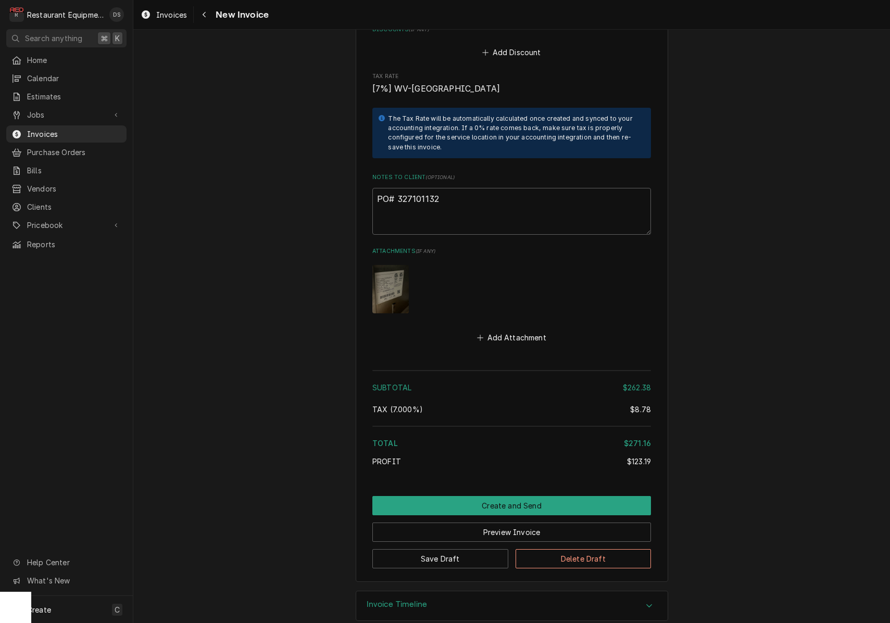
scroll to position [1936, 0]
drag, startPoint x: 448, startPoint y: 186, endPoint x: 397, endPoint y: 183, distance: 51.1
click at [396, 189] on textarea "PO# 327101132" at bounding box center [511, 212] width 279 height 47
click at [202, 15] on div "Navigate back" at bounding box center [204, 14] width 10 height 10
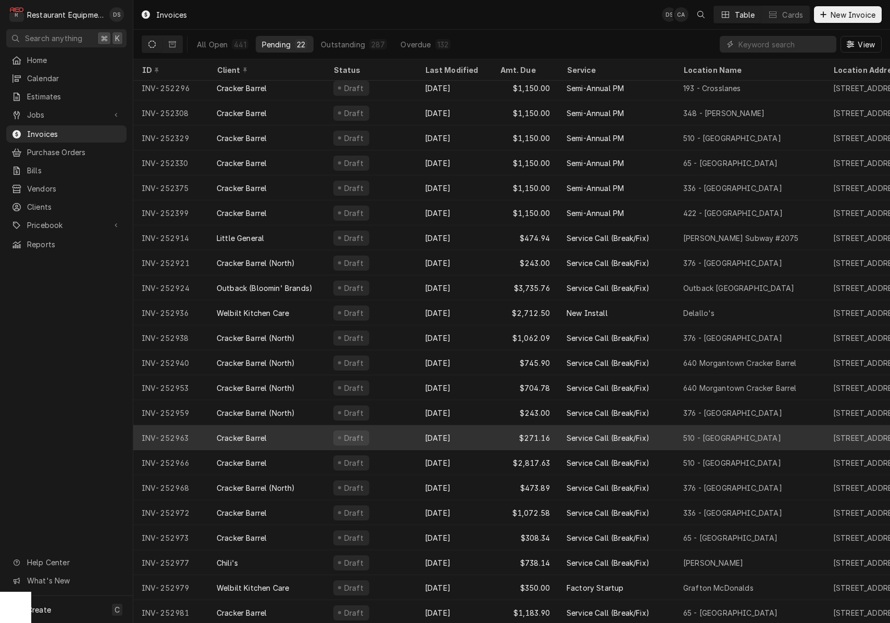
scroll to position [5, 0]
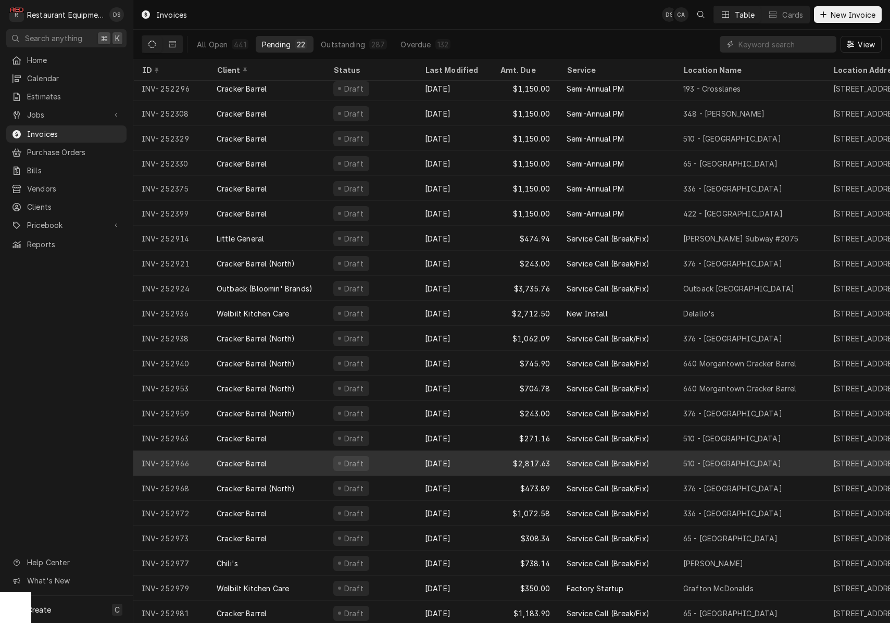
click at [452, 456] on div "[DATE]" at bounding box center [454, 463] width 75 height 25
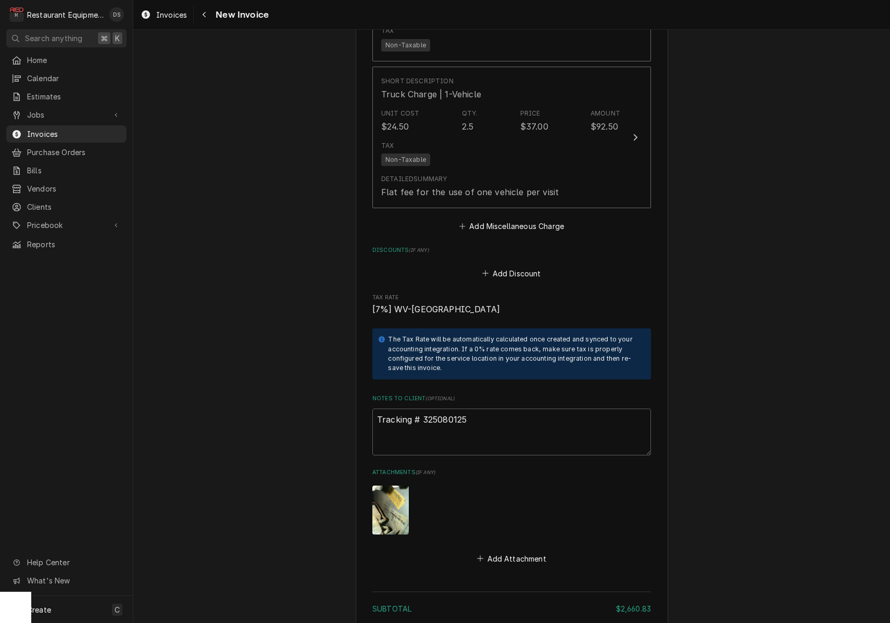
scroll to position [2745, 0]
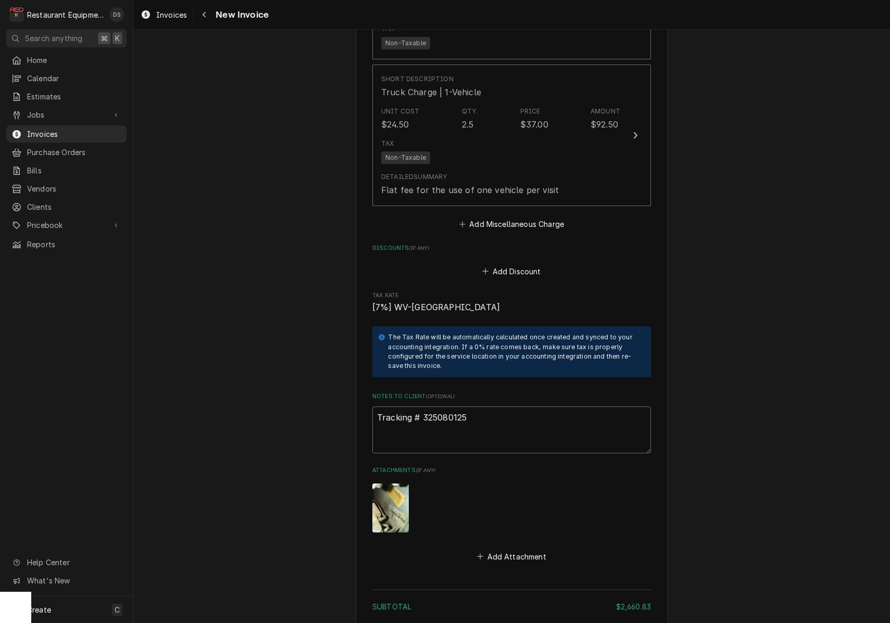
drag, startPoint x: 474, startPoint y: 398, endPoint x: 424, endPoint y: 401, distance: 50.0
click at [421, 407] on textarea "Tracking # 325080125" at bounding box center [511, 430] width 279 height 47
click at [209, 19] on div "Navigate back" at bounding box center [204, 14] width 10 height 10
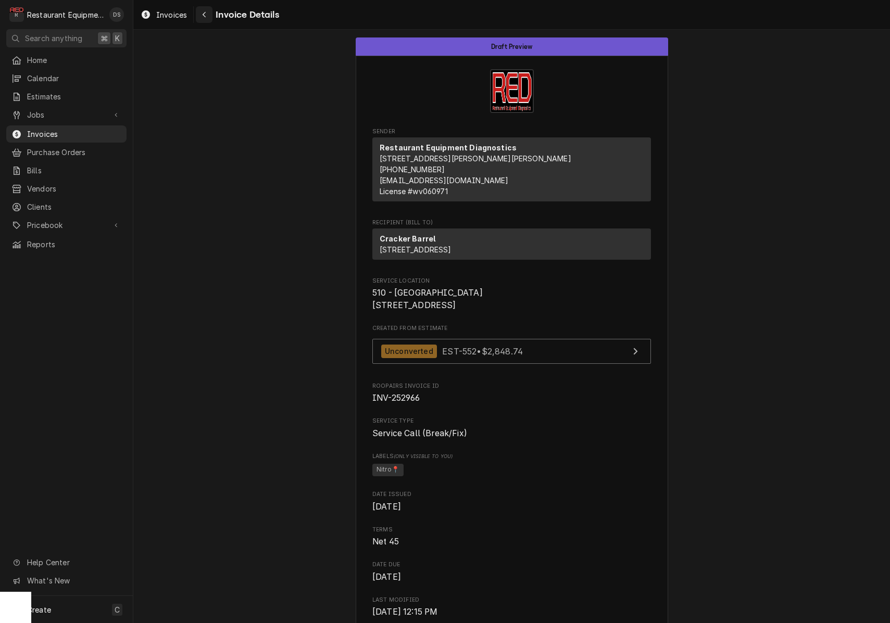
click at [206, 23] on div "Invoices Invoice Details" at bounding box center [511, 14] width 757 height 29
click at [206, 19] on div "Navigate back" at bounding box center [204, 14] width 10 height 10
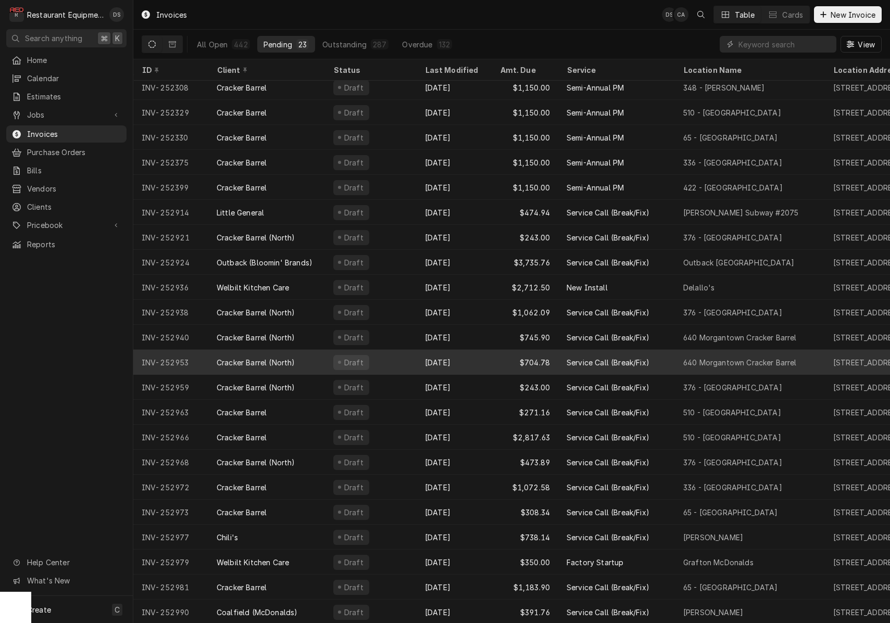
scroll to position [30, 0]
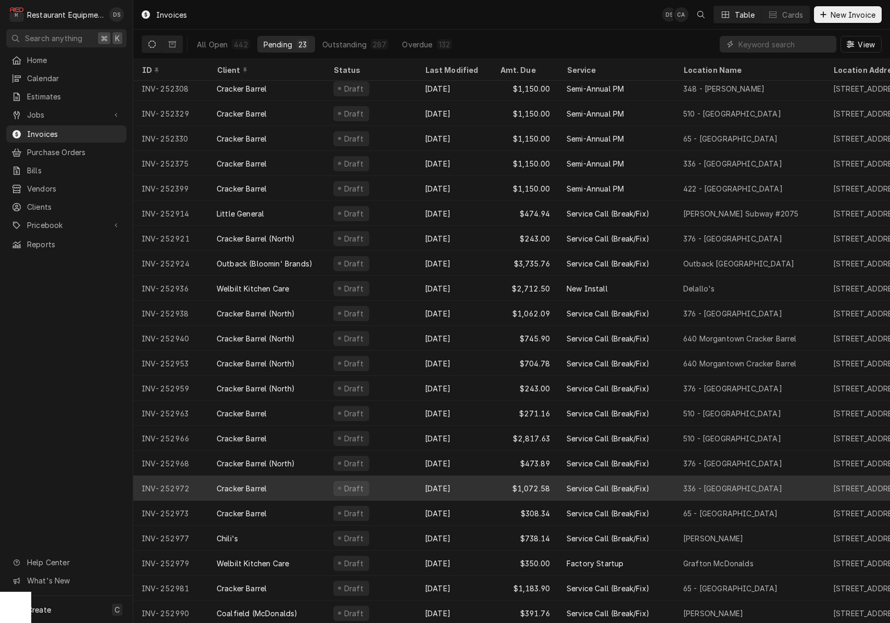
click at [480, 482] on div "[DATE]" at bounding box center [454, 488] width 75 height 25
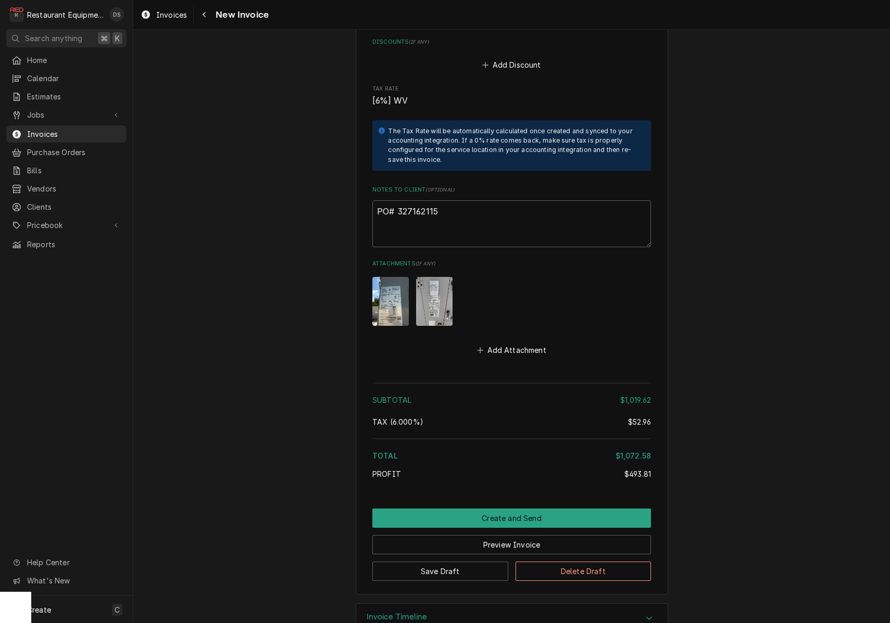
scroll to position [1955, 0]
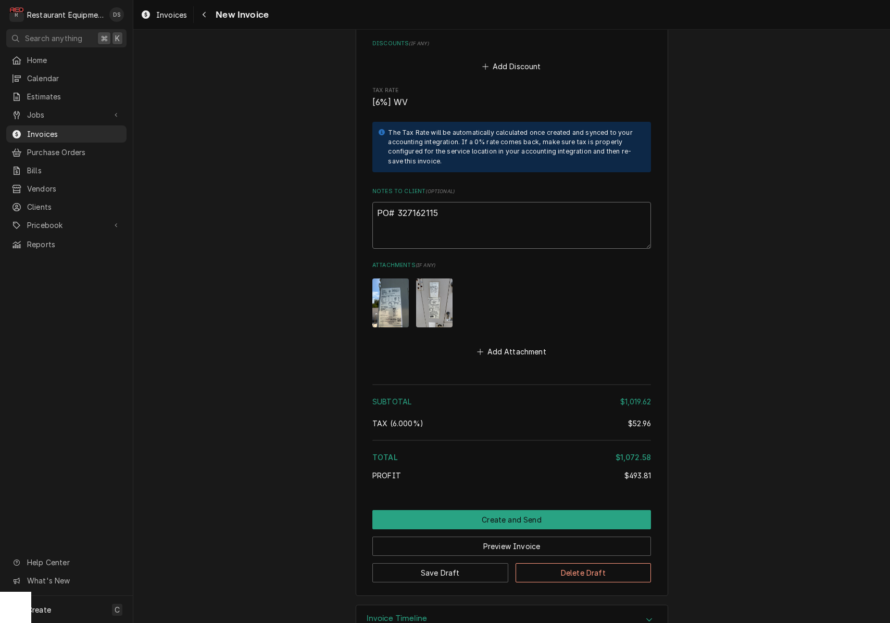
drag, startPoint x: 445, startPoint y: 188, endPoint x: 403, endPoint y: 185, distance: 42.3
click at [398, 202] on textarea "PO# 327162115" at bounding box center [511, 225] width 279 height 47
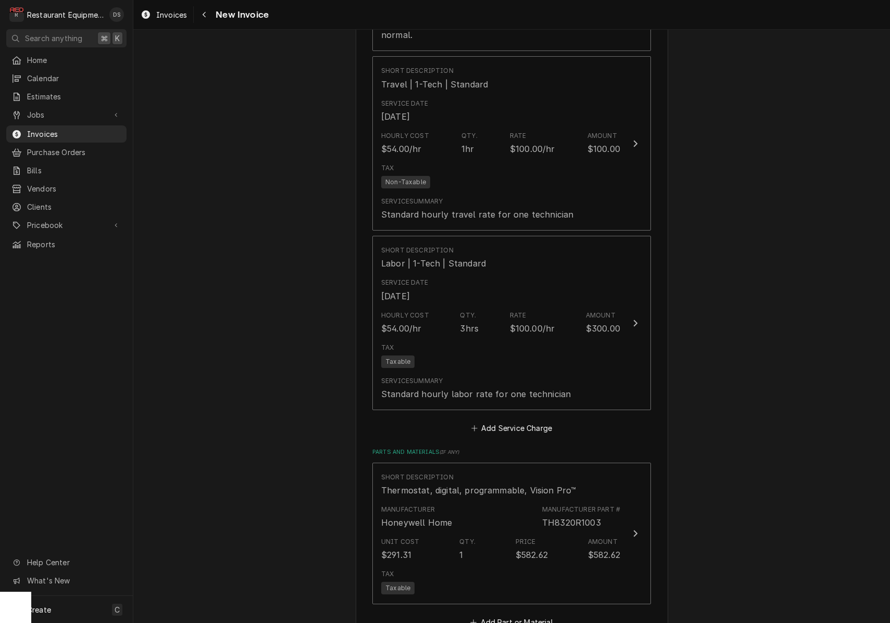
scroll to position [1157, 0]
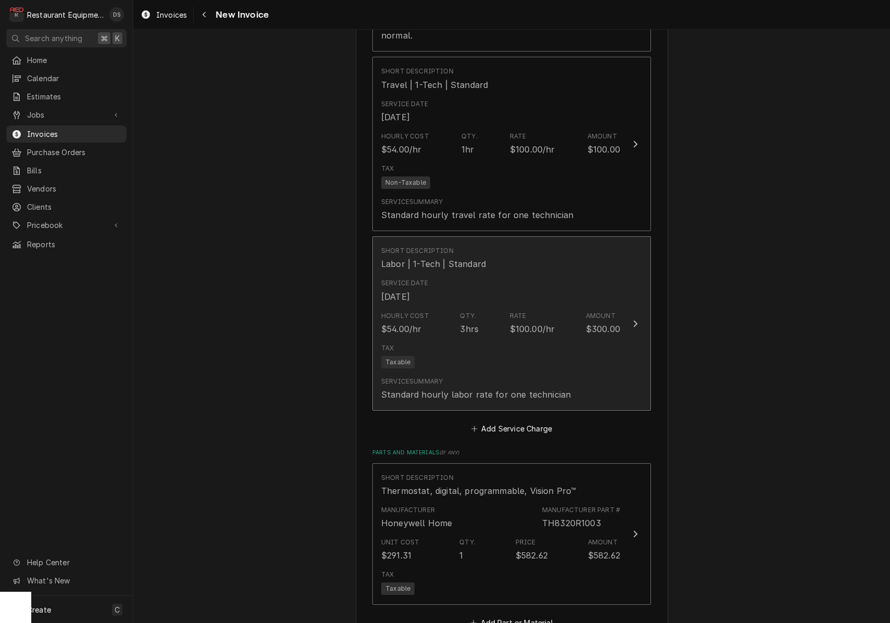
click at [592, 340] on div "Tax Taxable" at bounding box center [500, 356] width 239 height 33
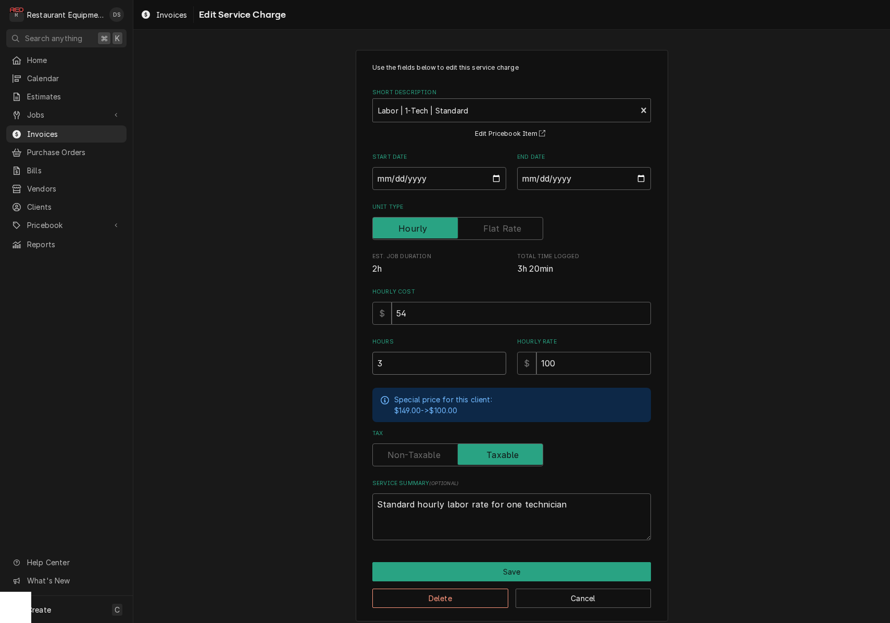
drag, startPoint x: 344, startPoint y: 356, endPoint x: 330, endPoint y: 351, distance: 15.0
click at [330, 351] on div "Use the fields below to edit this service charge Short Description Labor | 1-Te…" at bounding box center [511, 336] width 757 height 590
type textarea "x"
type input "2"
click at [541, 563] on button "Save" at bounding box center [511, 571] width 279 height 19
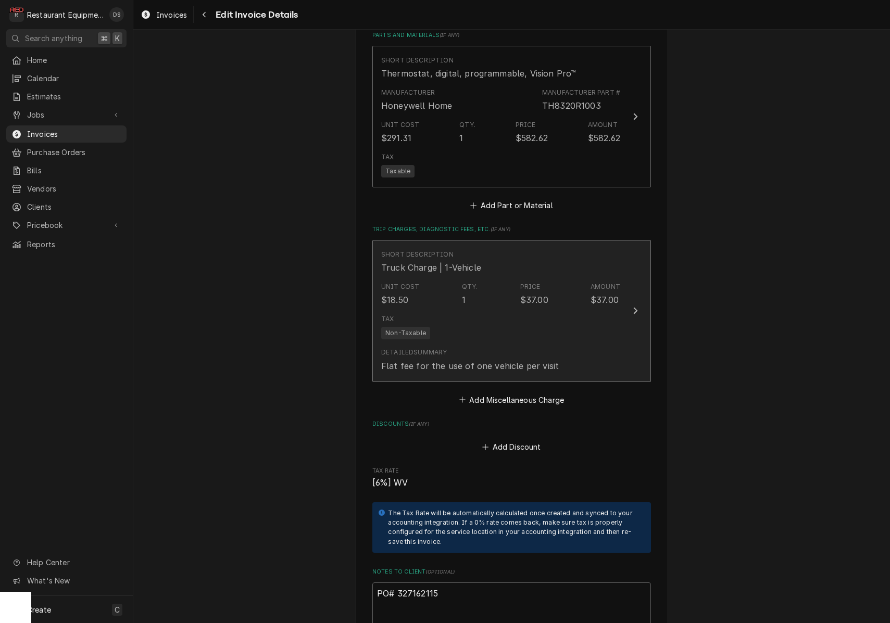
scroll to position [1554, 0]
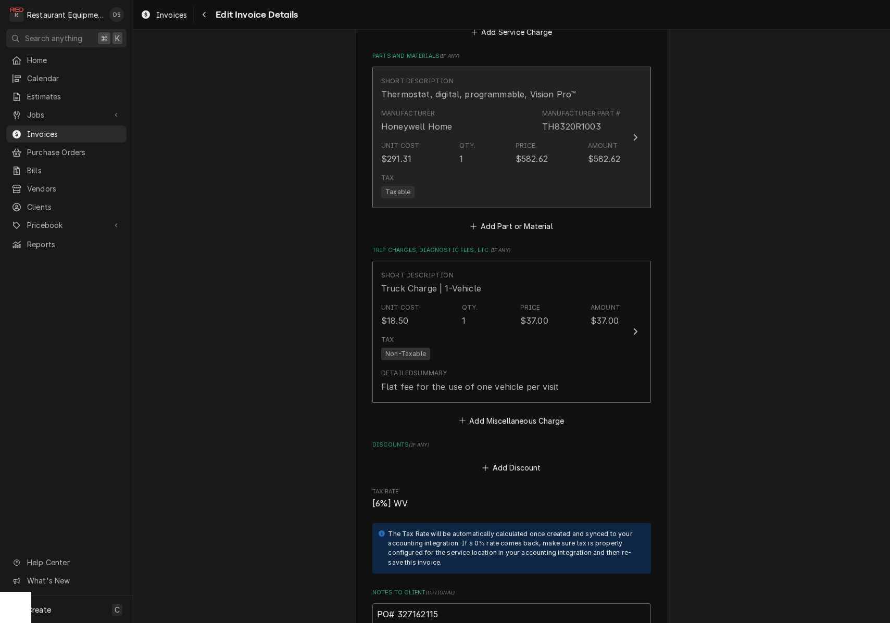
click at [536, 169] on div "Tax Taxable" at bounding box center [500, 185] width 239 height 33
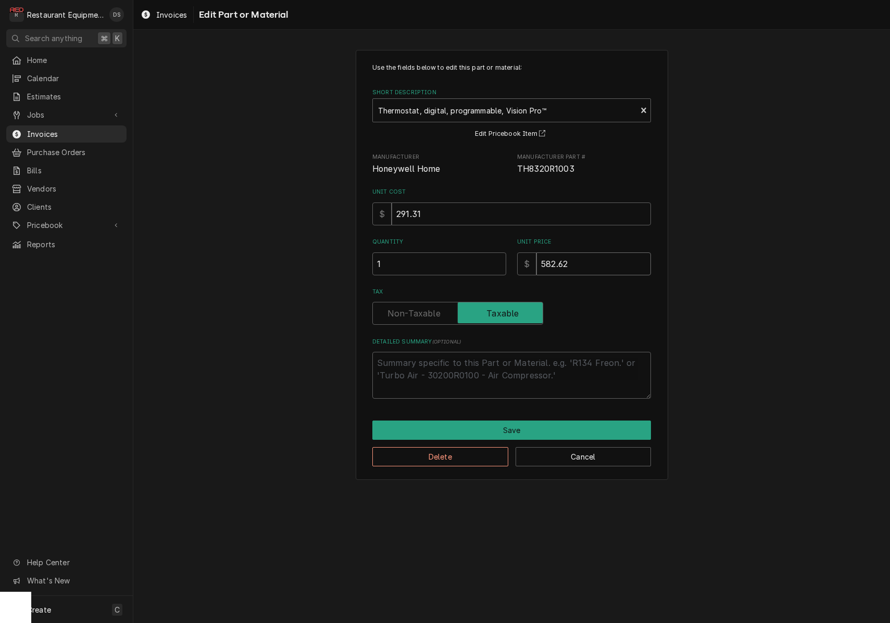
drag, startPoint x: 521, startPoint y: 262, endPoint x: 474, endPoint y: 257, distance: 47.2
click at [474, 257] on div "Quantity 1 Unit Price $ 582.62" at bounding box center [511, 256] width 279 height 37
type textarea "x"
type input "4"
type textarea "x"
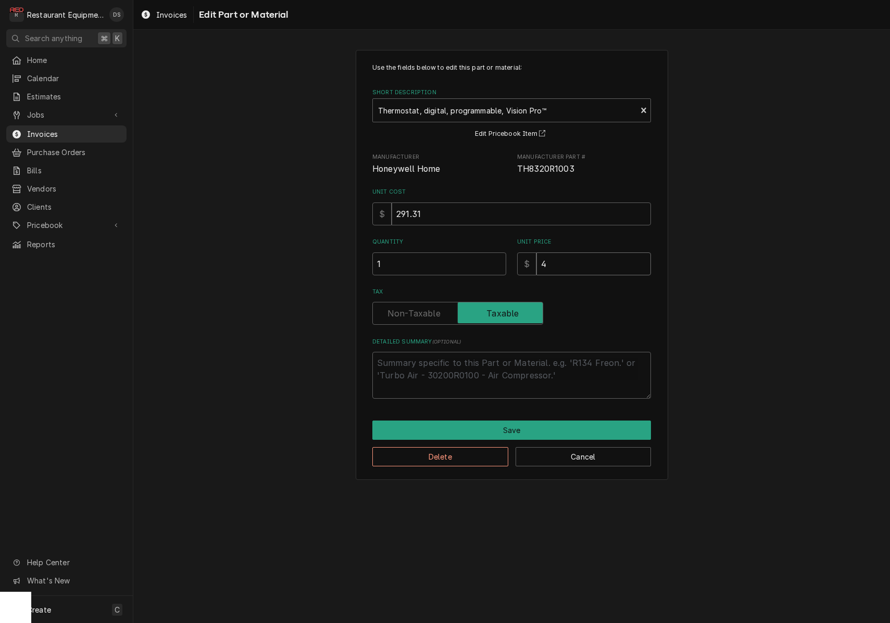
type input "45"
type textarea "x"
type input "456"
type textarea "x"
type input "456.5"
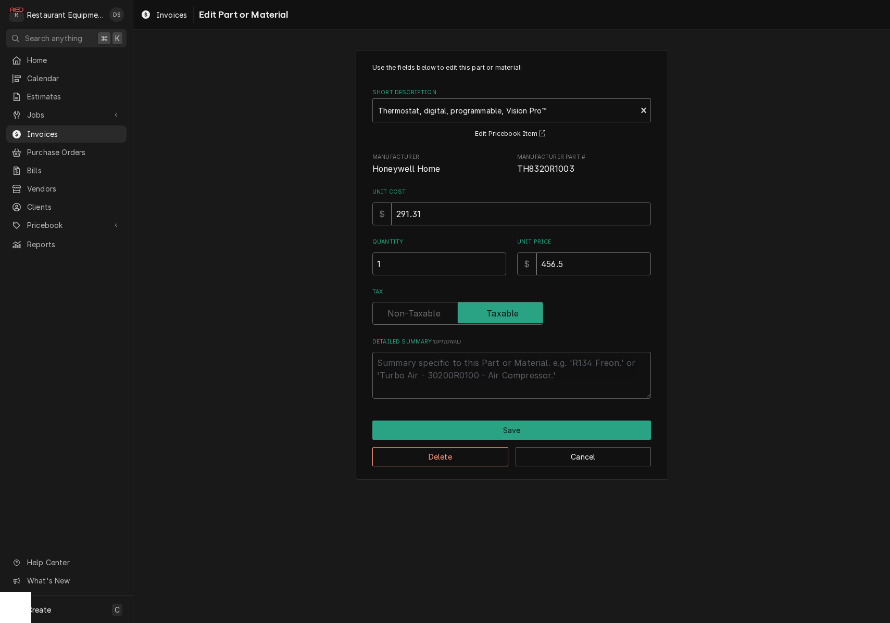
type textarea "x"
type input "456.52"
click at [540, 429] on button "Save" at bounding box center [511, 430] width 279 height 19
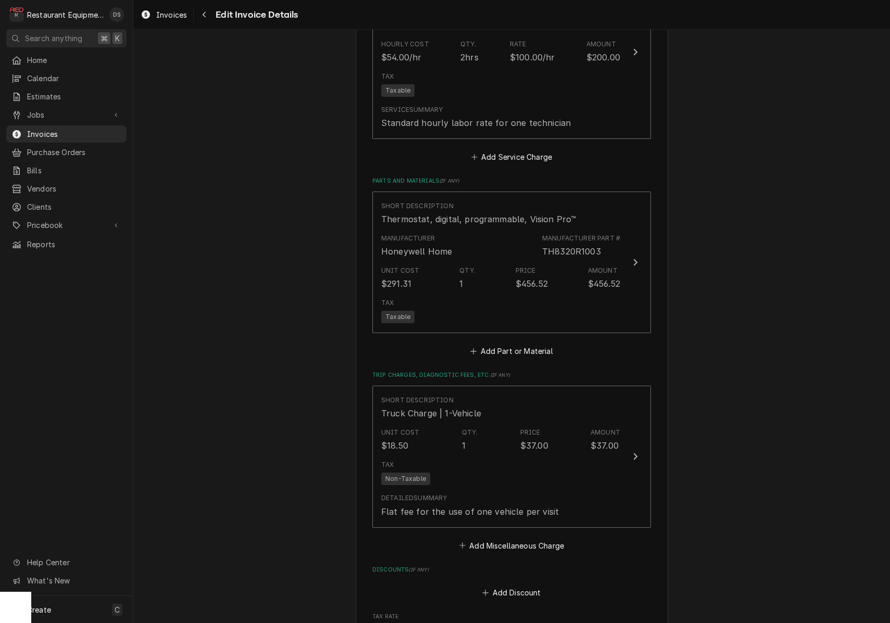
scroll to position [1421, 0]
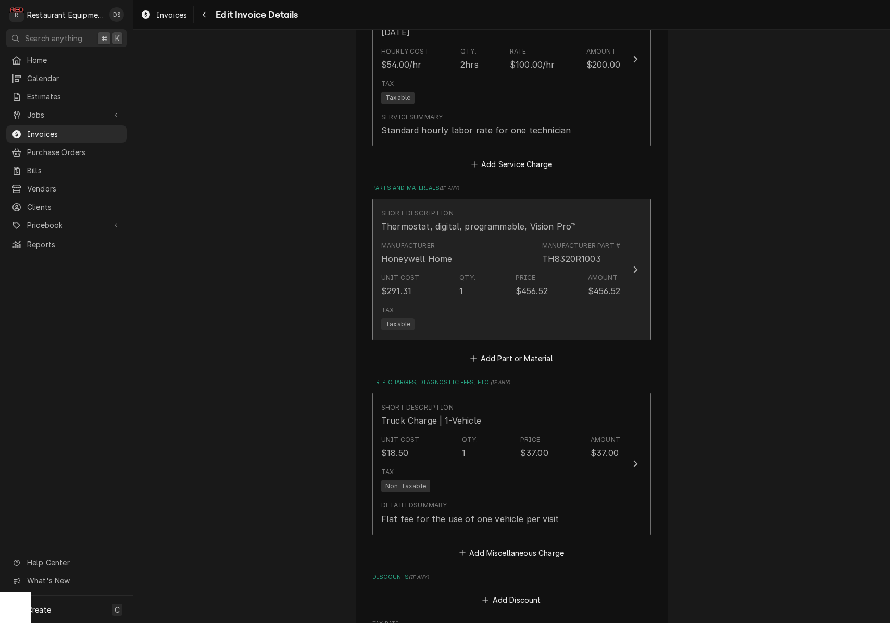
click at [584, 269] on div "Unit Cost $291.31 Qty. 1 Price $456.52 Amount $456.52" at bounding box center [500, 285] width 239 height 32
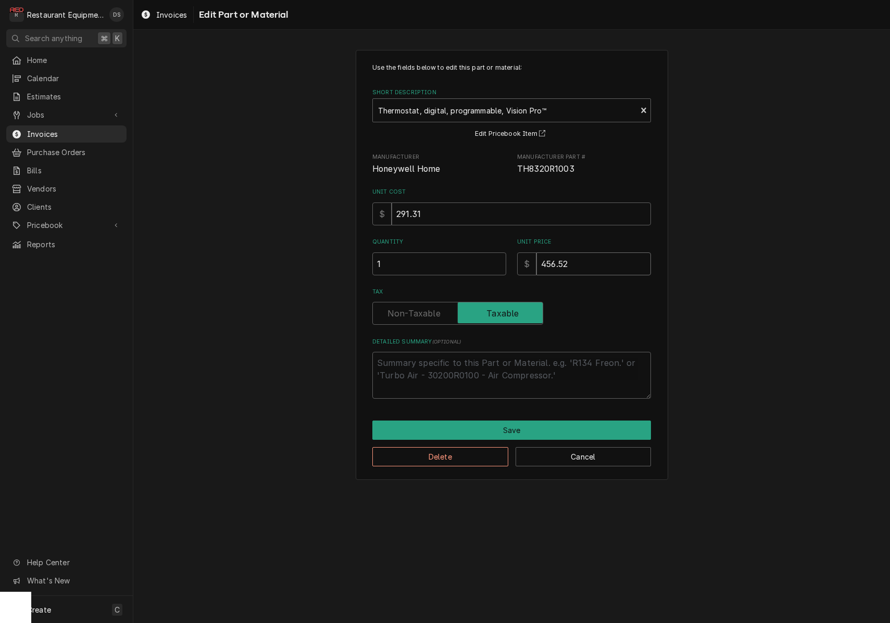
drag, startPoint x: 589, startPoint y: 265, endPoint x: 519, endPoint y: 257, distance: 69.7
click at [519, 258] on div "$ 456.52" at bounding box center [584, 264] width 134 height 23
type textarea "x"
type input "4"
type textarea "x"
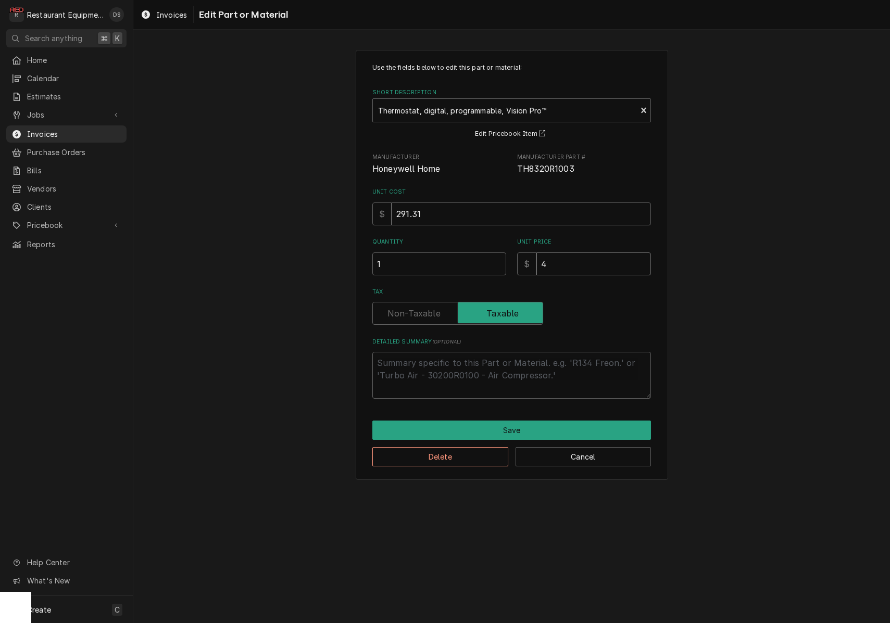
type input "42"
type textarea "x"
type input "426"
type textarea "x"
type input "426.6"
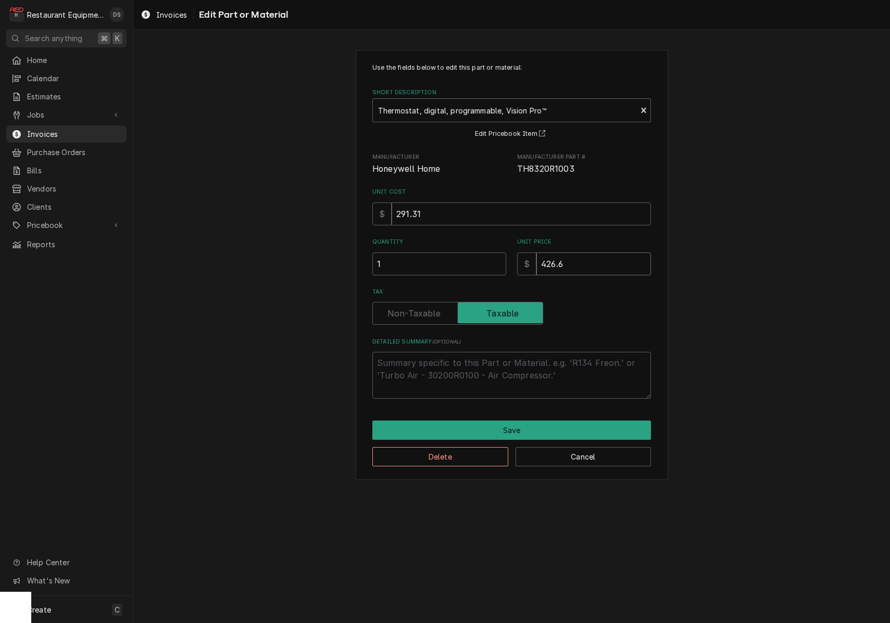
type textarea "x"
type input "426.62"
click at [546, 423] on button "Save" at bounding box center [511, 430] width 279 height 19
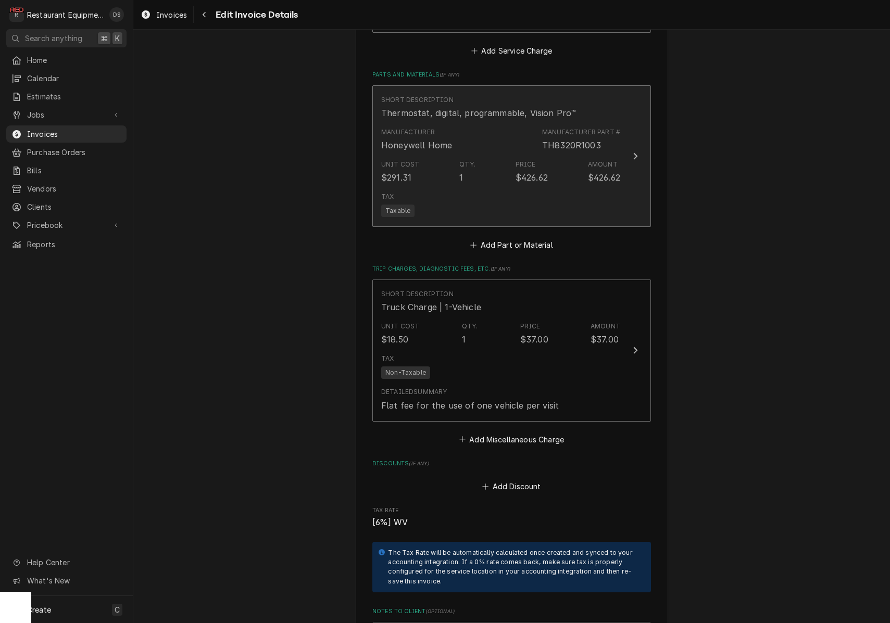
scroll to position [1534, 0]
click at [562, 189] on div "Tax Taxable" at bounding box center [500, 205] width 239 height 33
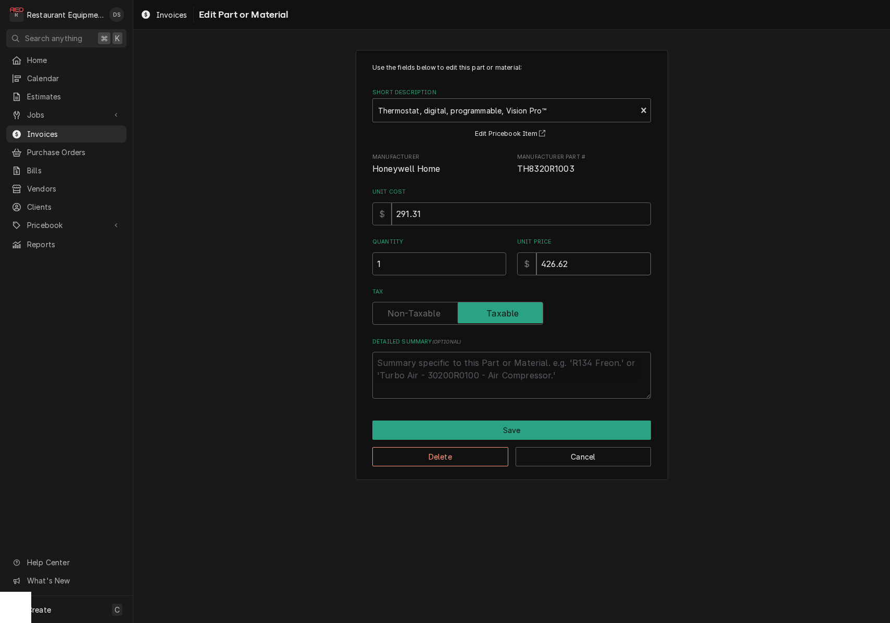
drag, startPoint x: 555, startPoint y: 262, endPoint x: 571, endPoint y: 254, distance: 17.9
click at [555, 262] on input "426.62" at bounding box center [593, 264] width 115 height 23
type textarea "x"
type input "42.62"
type textarea "x"
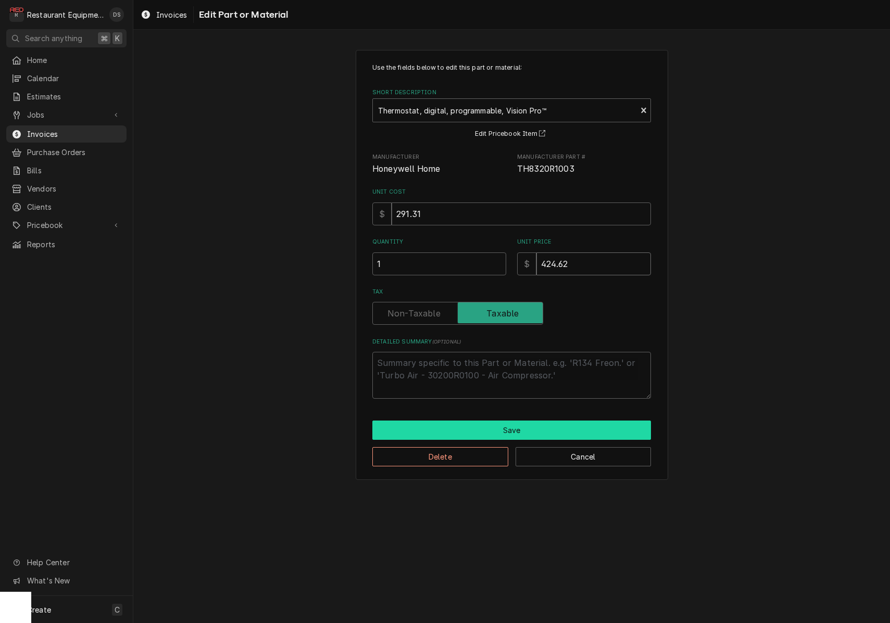
type input "424.62"
click at [520, 434] on button "Save" at bounding box center [511, 430] width 279 height 19
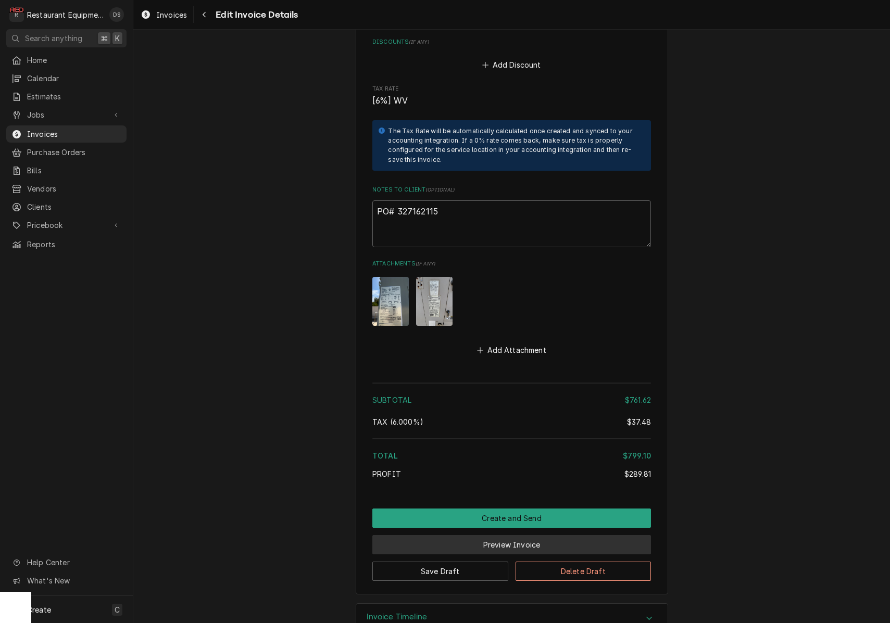
click at [527, 535] on button "Preview Invoice" at bounding box center [511, 544] width 279 height 19
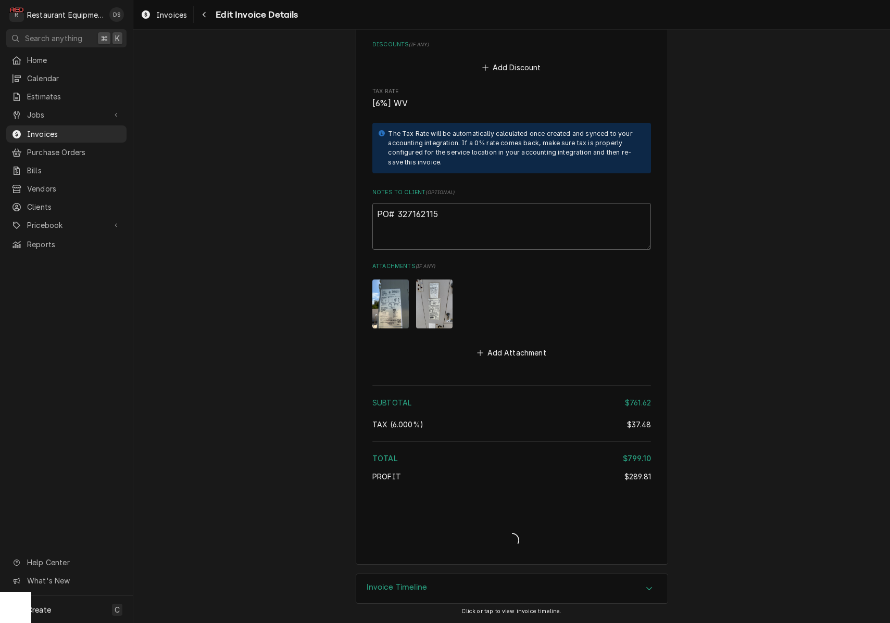
type textarea "x"
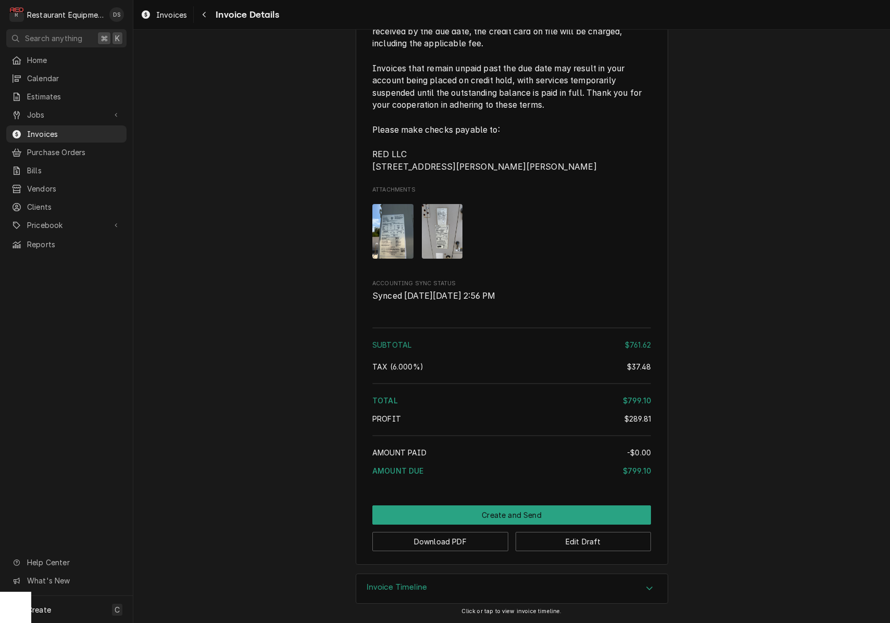
scroll to position [1847, 0]
click at [468, 539] on button "Download PDF" at bounding box center [440, 541] width 136 height 19
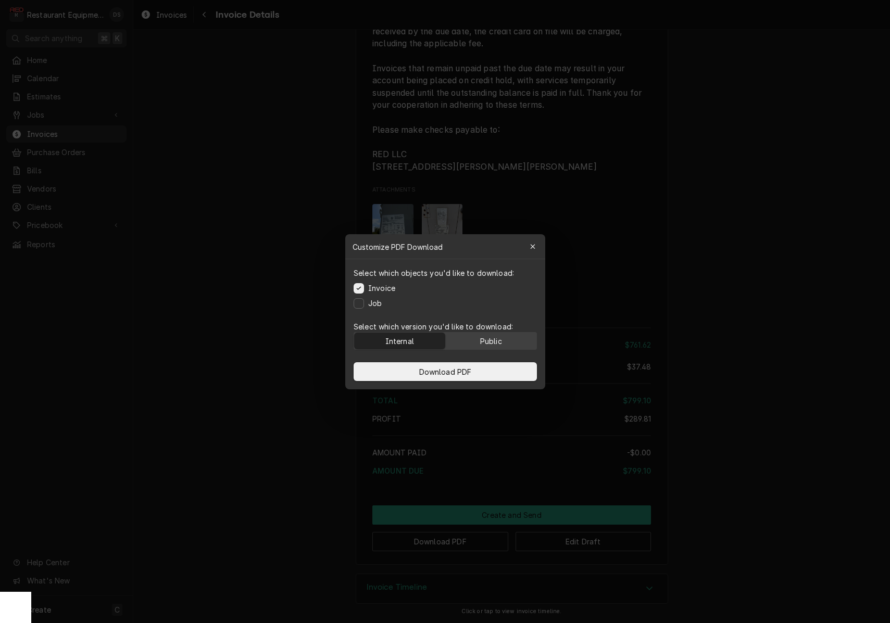
click at [503, 334] on button "Public" at bounding box center [490, 341] width 91 height 17
click at [500, 377] on button "Download PDF" at bounding box center [445, 371] width 183 height 19
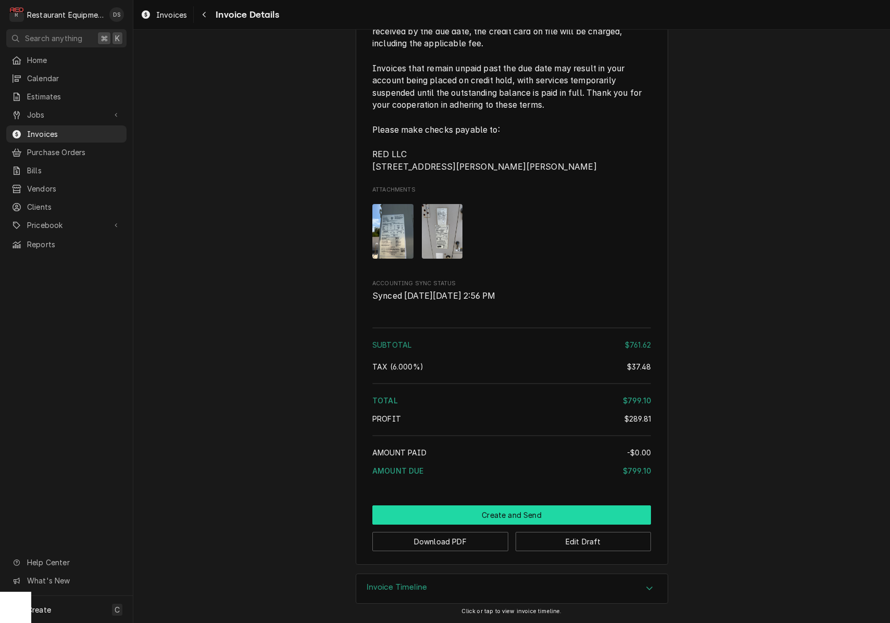
click at [551, 510] on button "Create and Send" at bounding box center [511, 515] width 279 height 19
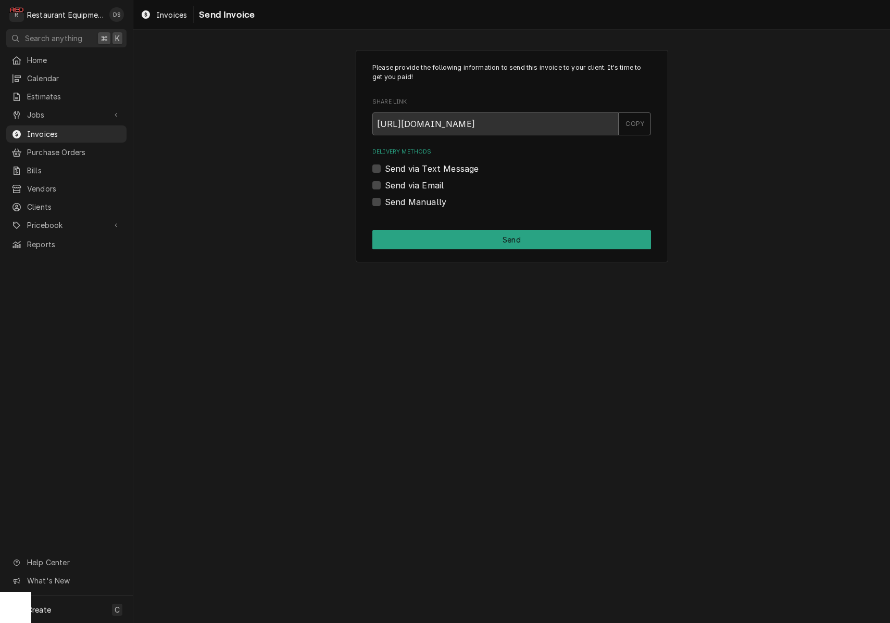
click at [385, 197] on label "Send Manually" at bounding box center [415, 202] width 61 height 12
click at [385, 197] on input "Send Manually" at bounding box center [524, 207] width 279 height 23
checkbox input "true"
click at [466, 235] on button "Send" at bounding box center [511, 239] width 279 height 19
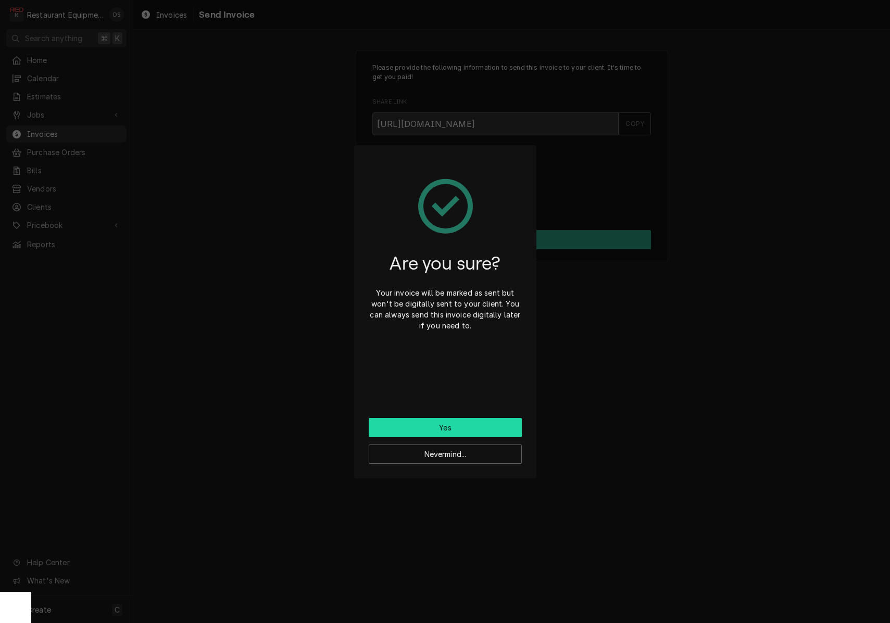
click at [472, 419] on button "Yes" at bounding box center [445, 427] width 153 height 19
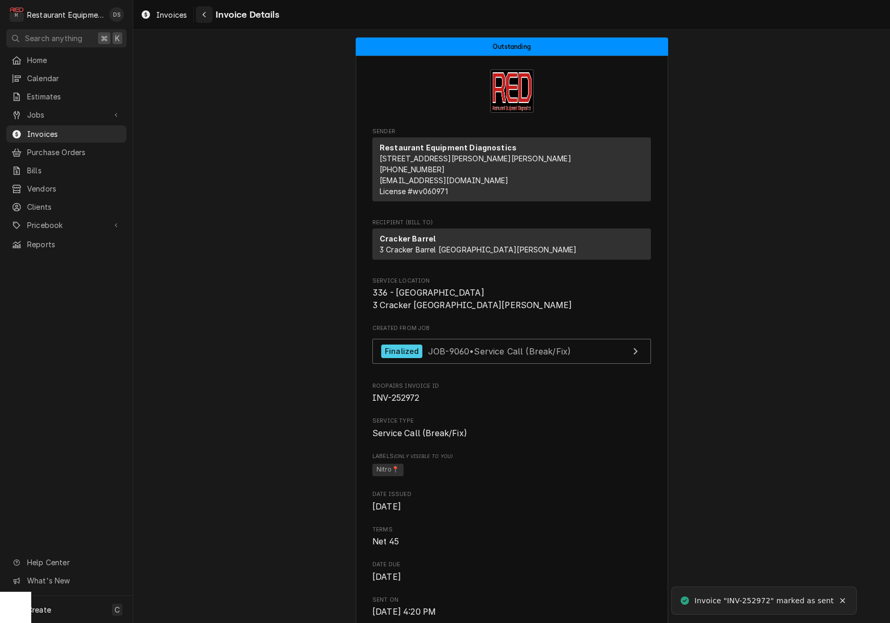
click at [205, 18] on div "Navigate back" at bounding box center [204, 14] width 10 height 10
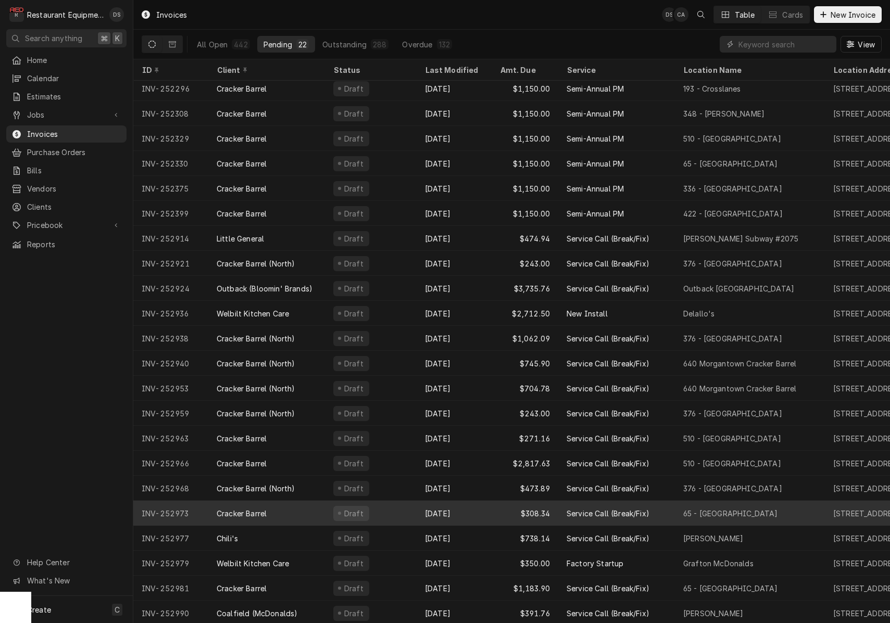
click at [481, 504] on div "[DATE]" at bounding box center [454, 513] width 75 height 25
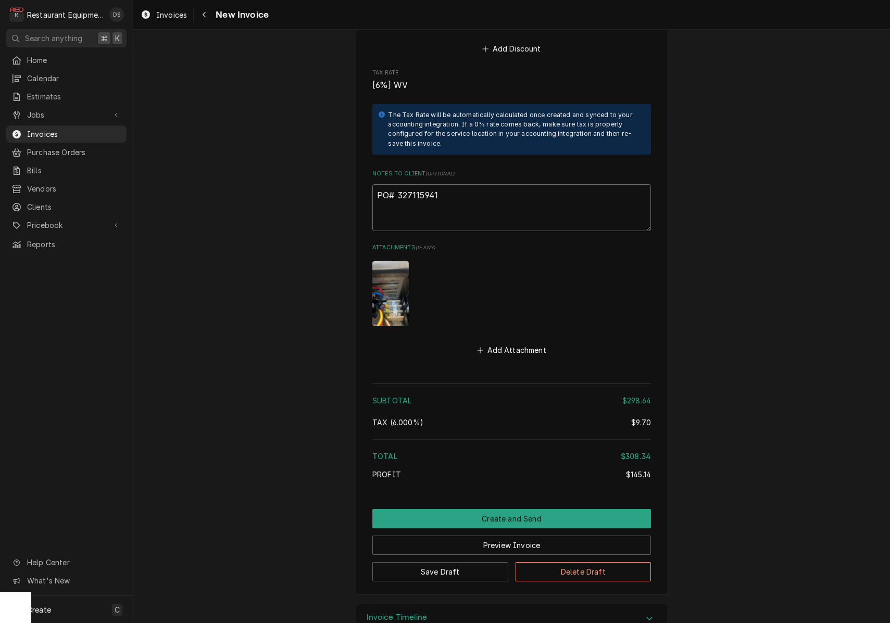
drag, startPoint x: 435, startPoint y: 165, endPoint x: 407, endPoint y: 166, distance: 28.7
click at [397, 184] on textarea "PO# 327115941" at bounding box center [511, 207] width 279 height 47
click at [205, 15] on icon "Navigate back" at bounding box center [204, 14] width 5 height 7
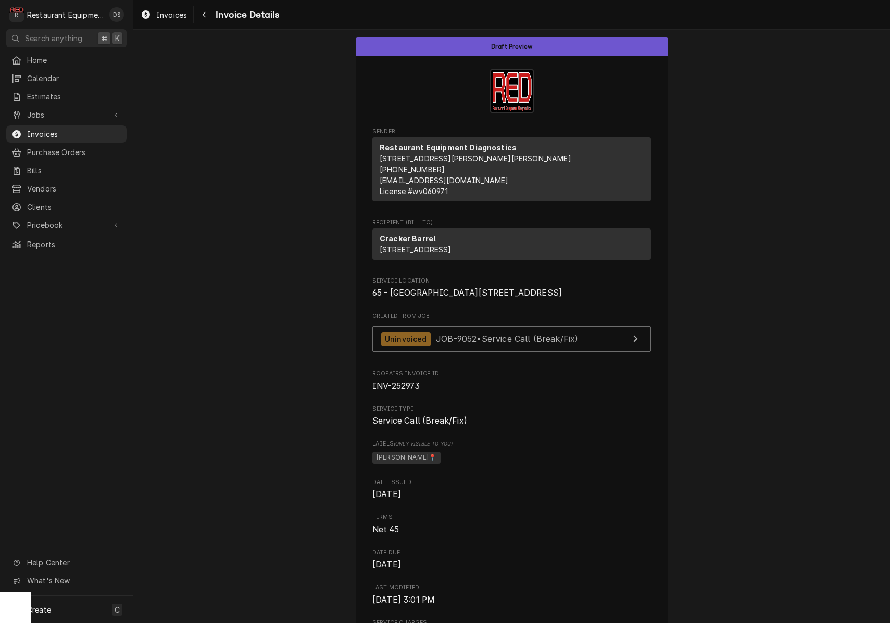
scroll to position [6, 0]
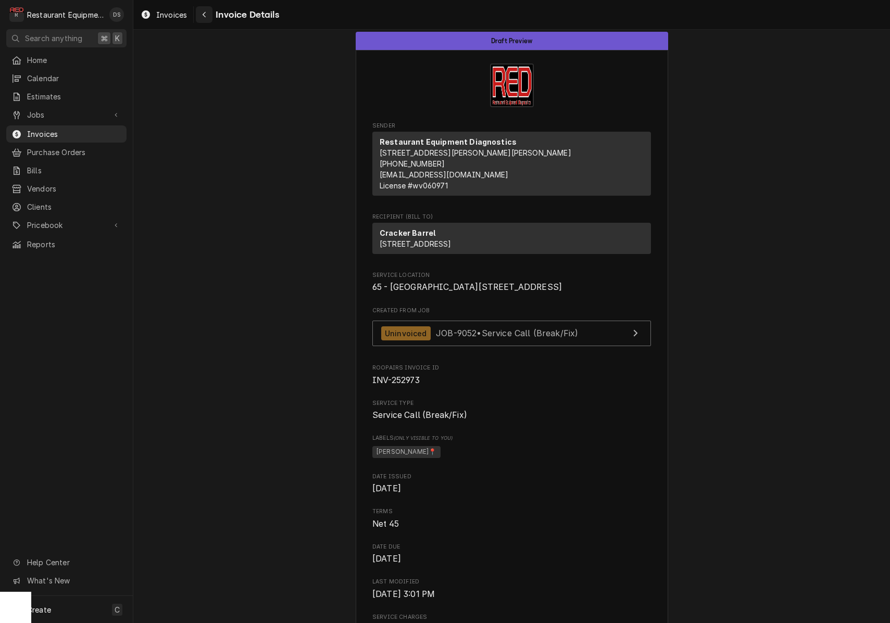
click at [205, 12] on icon "Navigate back" at bounding box center [204, 14] width 5 height 7
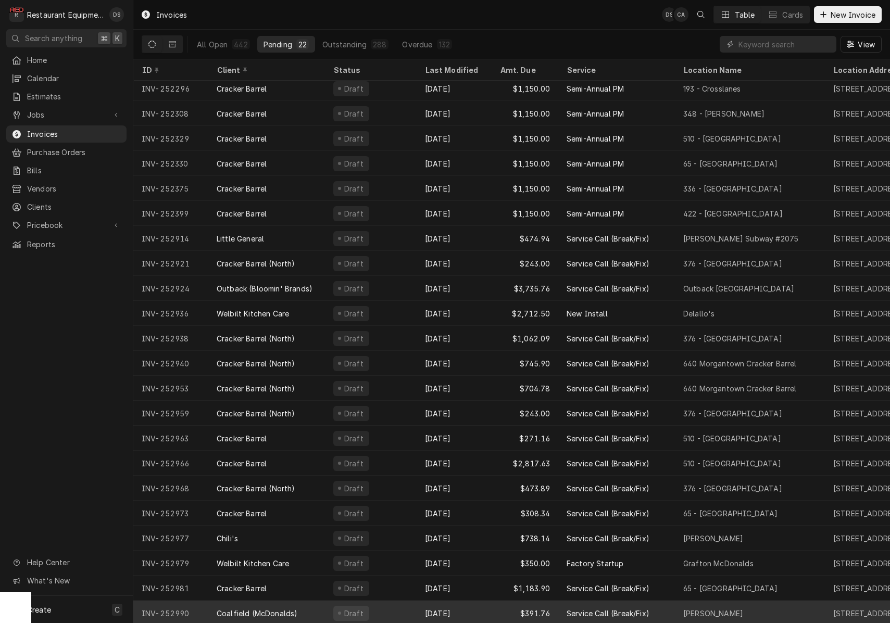
click at [410, 609] on div "Draft" at bounding box center [371, 613] width 92 height 25
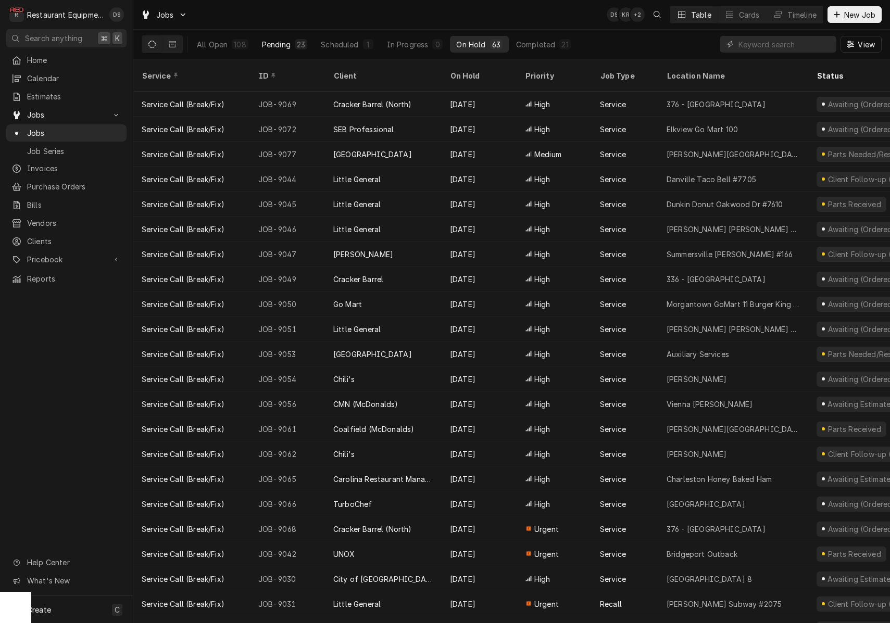
drag, startPoint x: 229, startPoint y: 41, endPoint x: 298, endPoint y: 45, distance: 69.4
click at [229, 41] on button "All Open 108" at bounding box center [223, 44] width 64 height 17
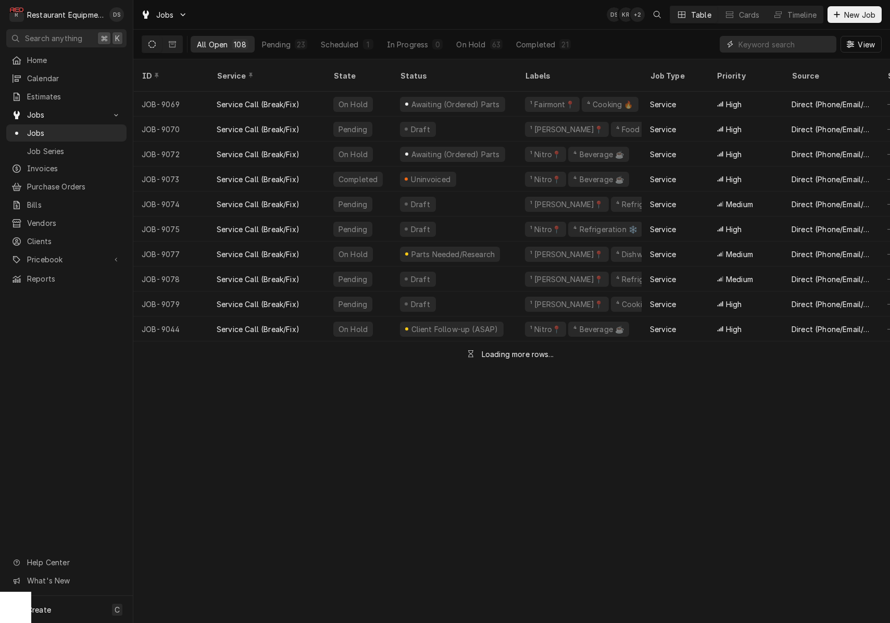
click at [806, 48] on input "Dynamic Content Wrapper" at bounding box center [785, 44] width 93 height 17
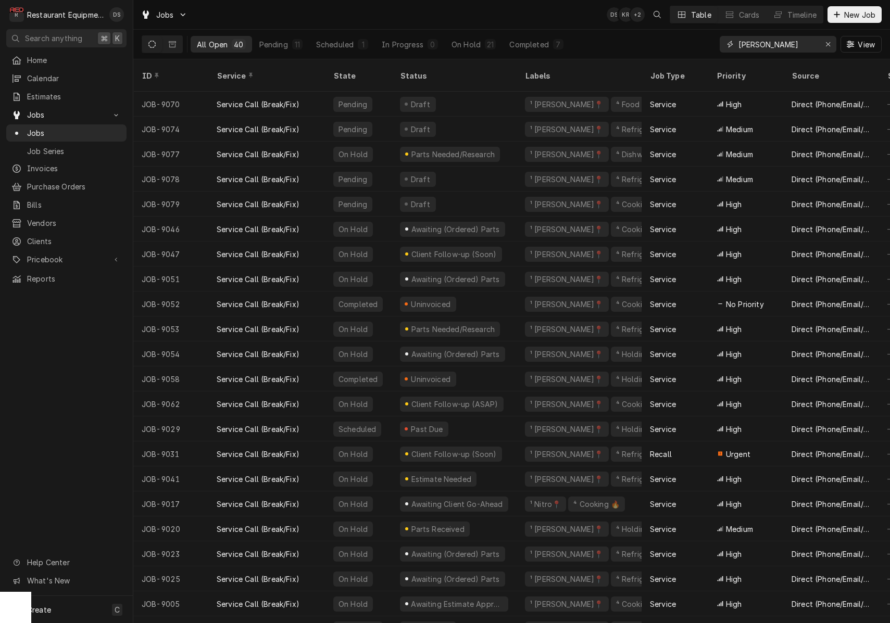
click at [778, 42] on input "beckley" at bounding box center [778, 44] width 78 height 17
click at [779, 42] on input "beckley" at bounding box center [778, 44] width 78 height 17
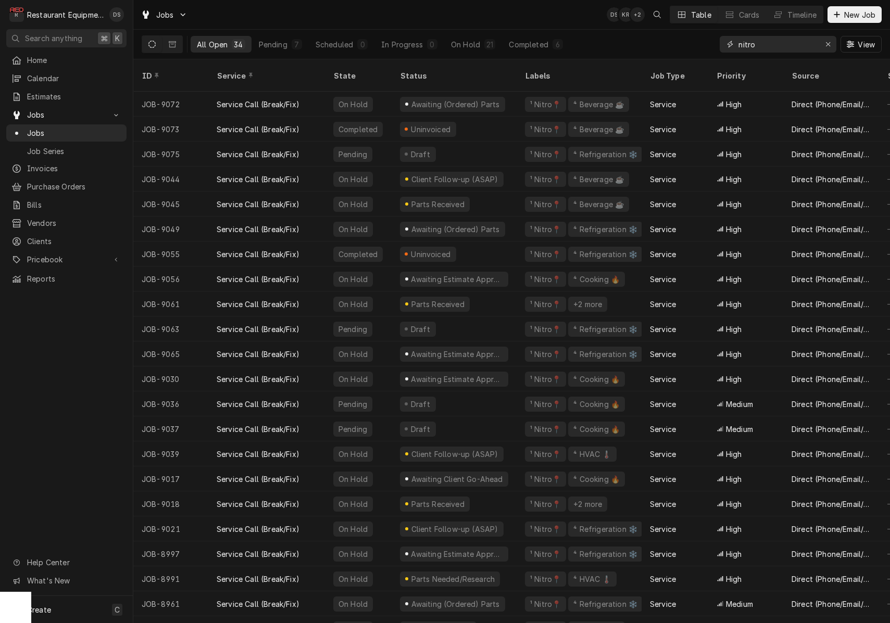
click at [801, 49] on input "nitro" at bounding box center [778, 44] width 78 height 17
click at [801, 50] on input "nitro" at bounding box center [778, 44] width 78 height 17
type input "fairmont"
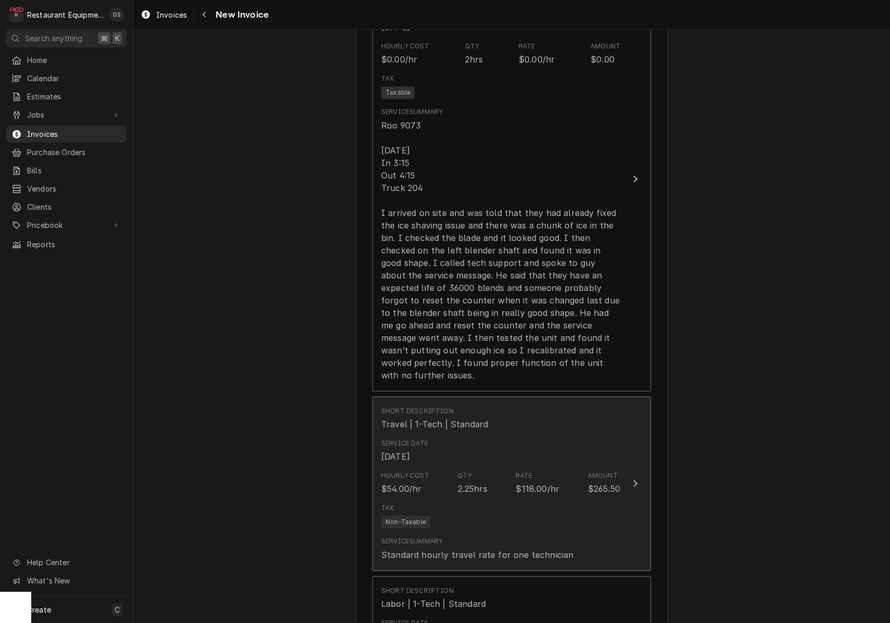
scroll to position [983, 0]
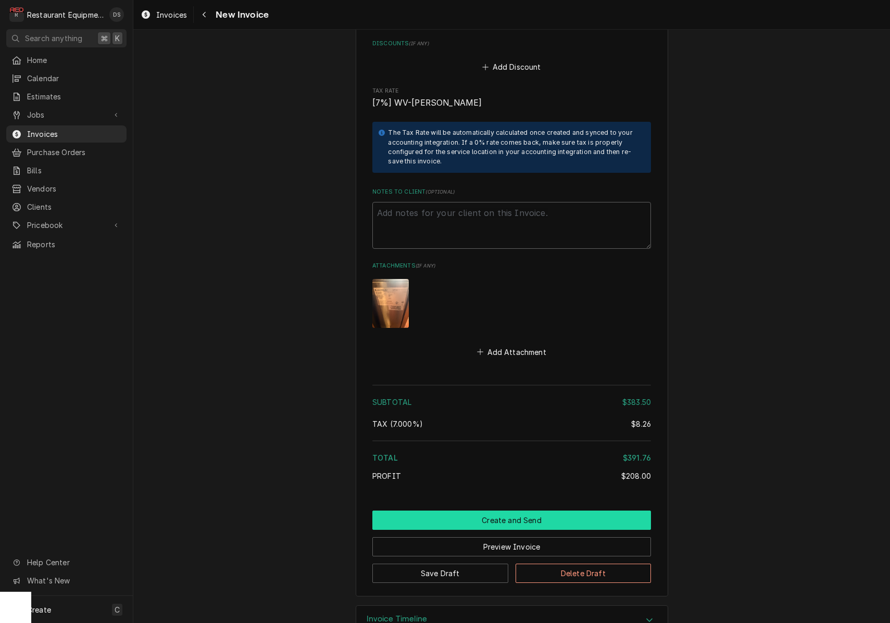
click at [509, 511] on button "Create and Send" at bounding box center [511, 520] width 279 height 19
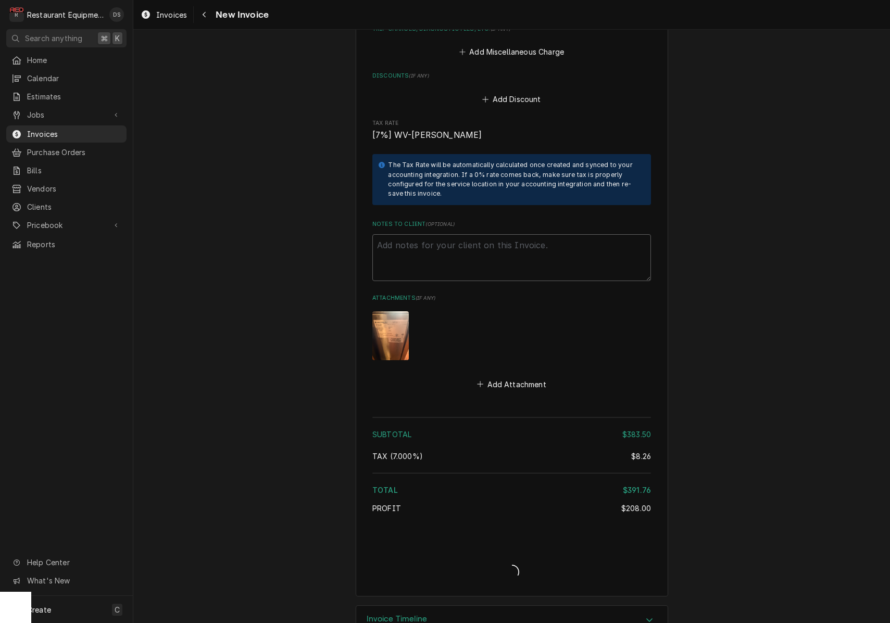
type textarea "x"
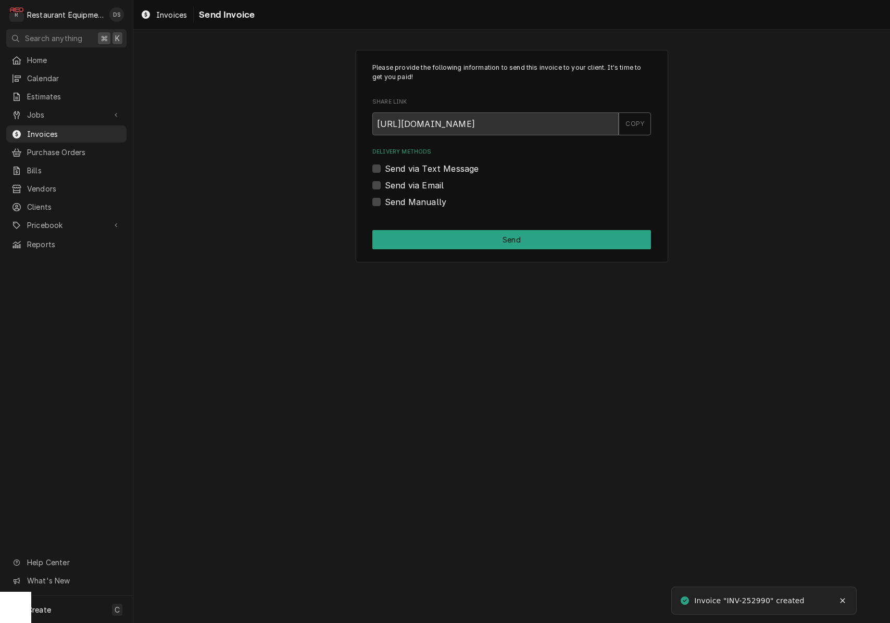
click at [385, 183] on label "Send via Email" at bounding box center [414, 185] width 59 height 12
click at [385, 183] on input "Send via Email" at bounding box center [524, 190] width 279 height 23
checkbox input "true"
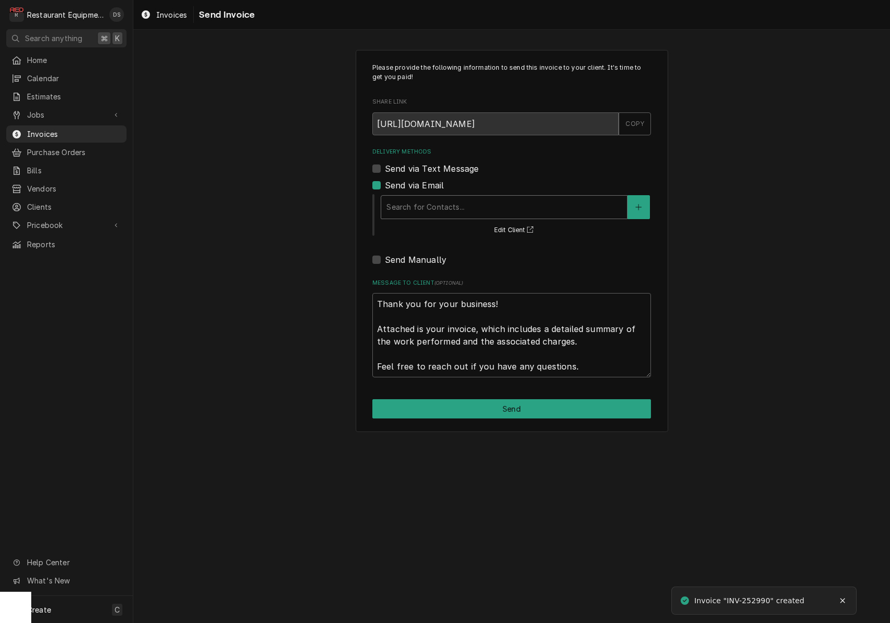
click at [429, 205] on div "Search for Contacts..." at bounding box center [503, 207] width 235 height 11
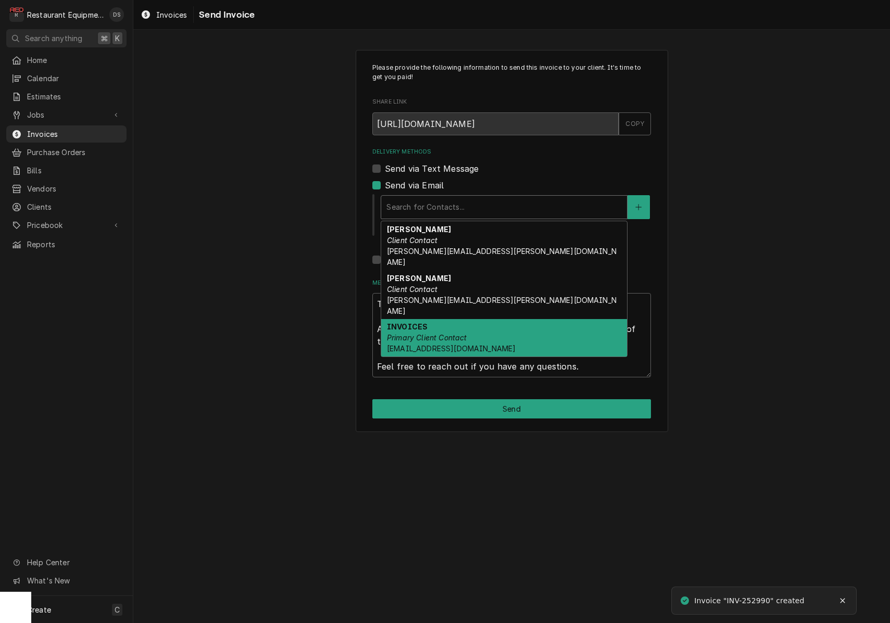
click at [451, 319] on div "INVOICES Primary Client Contact [EMAIL_ADDRESS][DOMAIN_NAME]" at bounding box center [504, 338] width 246 height 38
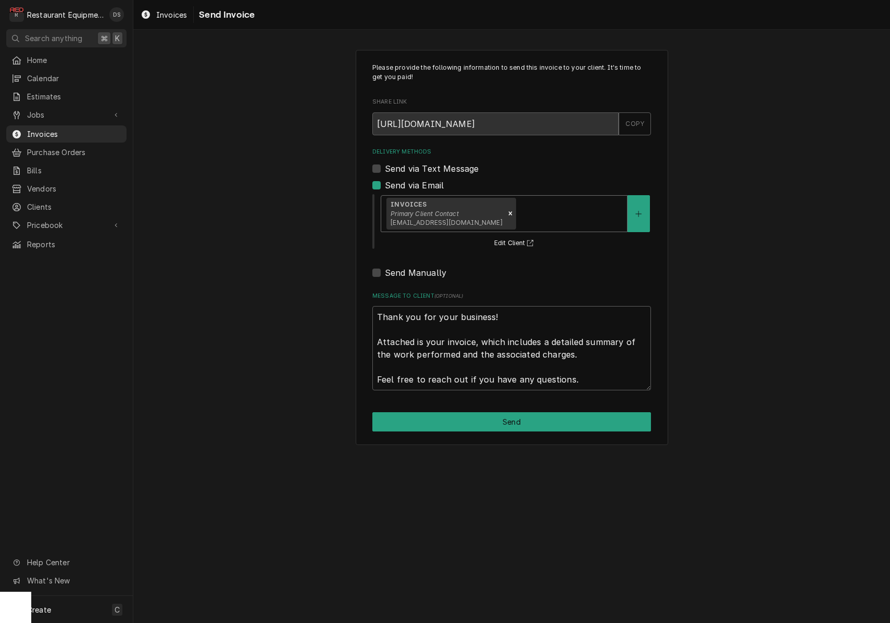
click at [485, 417] on button "Send" at bounding box center [511, 421] width 279 height 19
type textarea "x"
